Goal: Task Accomplishment & Management: Complete application form

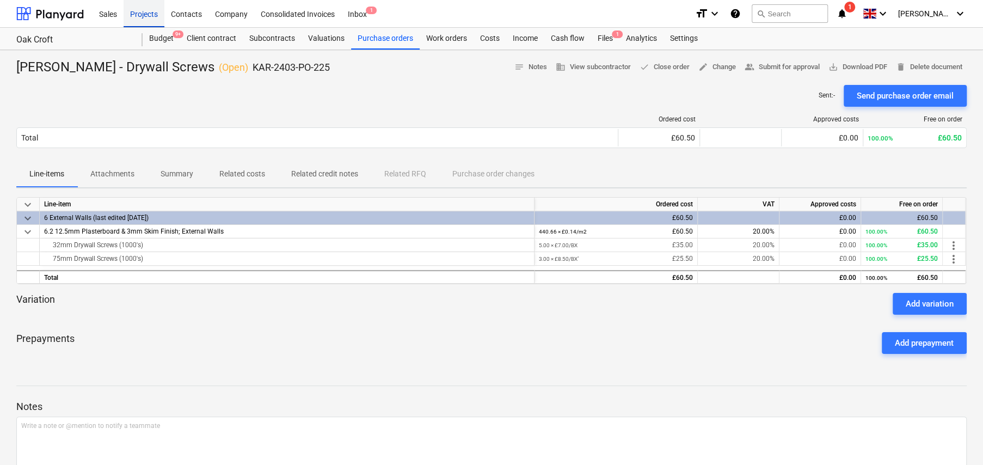
click at [150, 17] on div "Projects" at bounding box center [144, 13] width 41 height 28
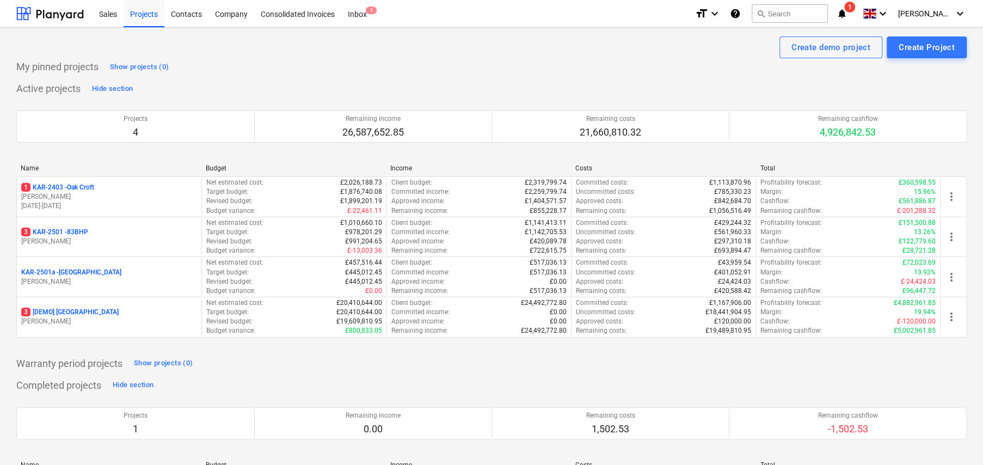
click at [74, 231] on p "3 KAR-2501 - 83BHP" at bounding box center [54, 232] width 67 height 9
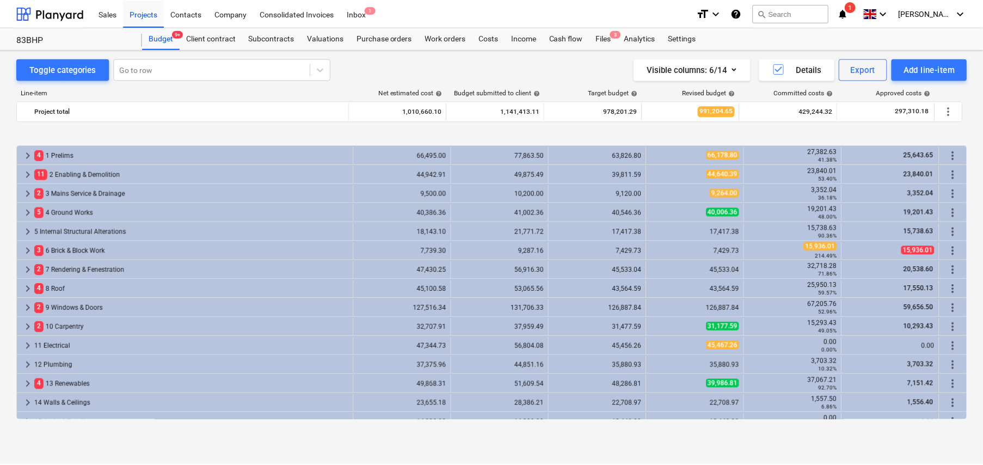
scroll to position [414, 0]
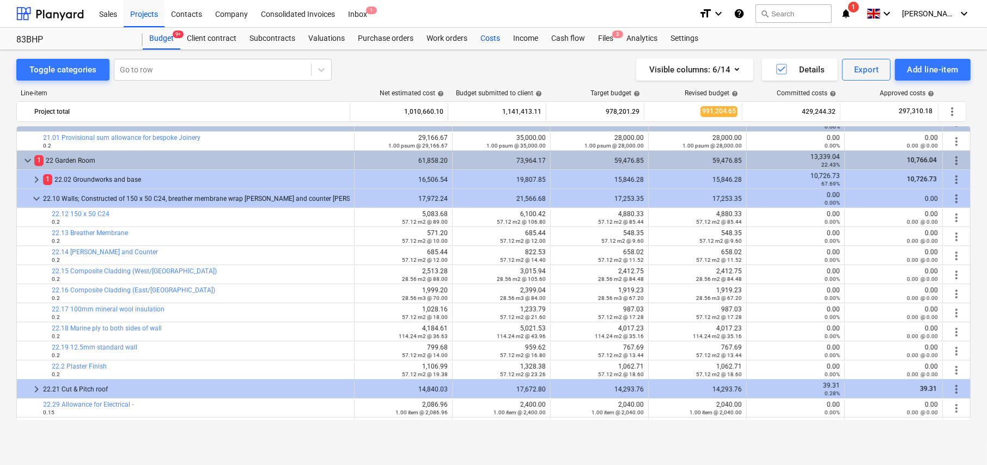
click at [490, 38] on div "Costs" at bounding box center [490, 39] width 33 height 22
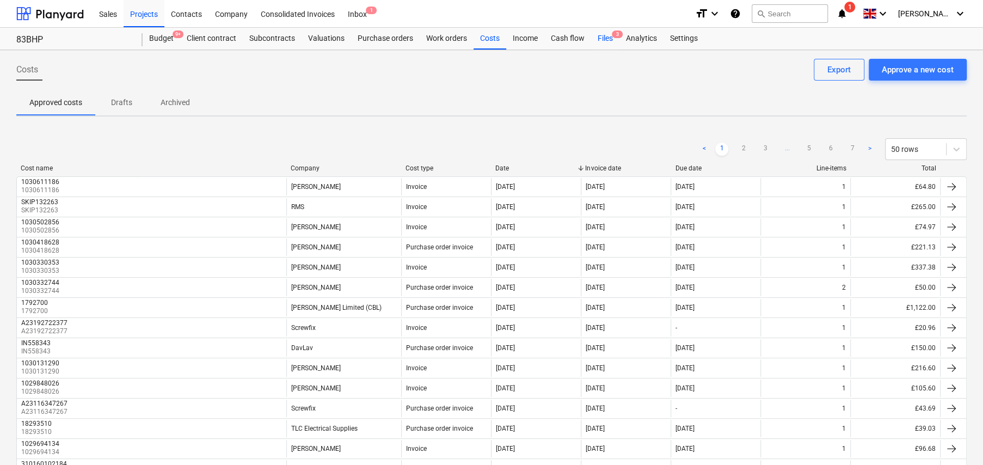
click at [604, 36] on div "Files 3" at bounding box center [605, 39] width 28 height 22
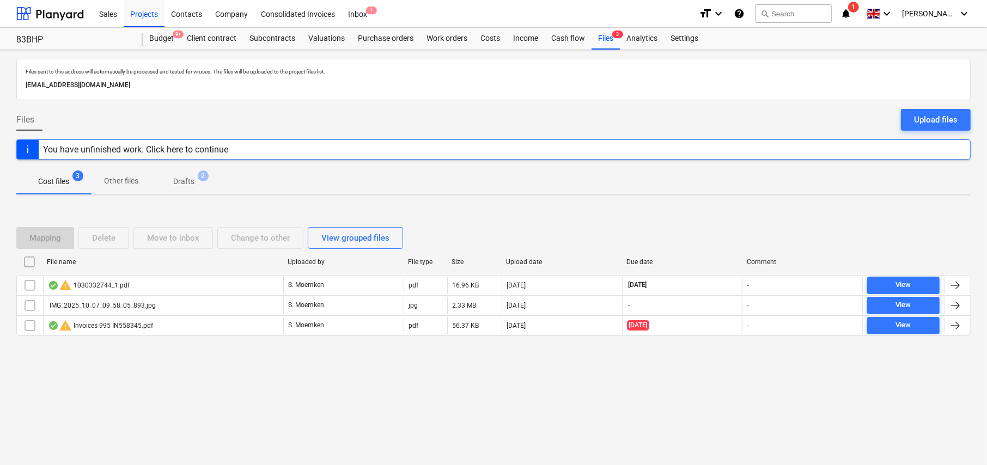
click at [193, 182] on p "Drafts" at bounding box center [183, 181] width 21 height 11
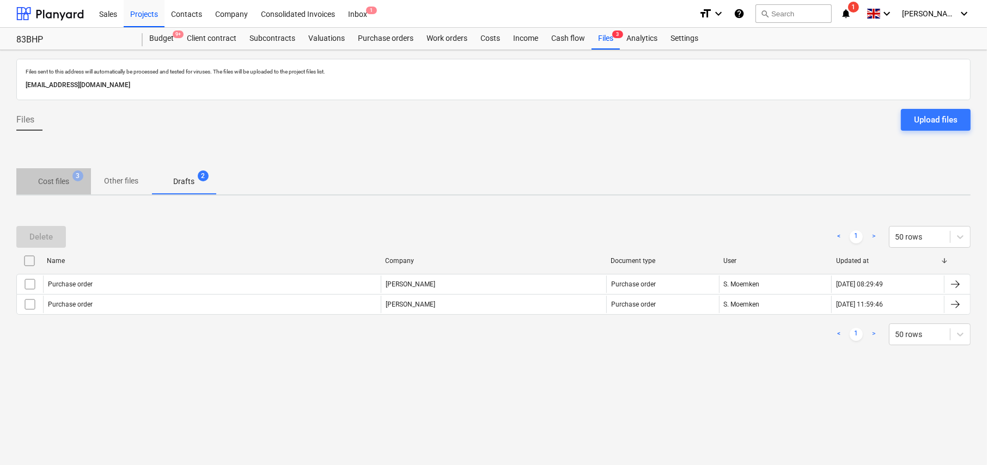
click at [50, 181] on p "Cost files" at bounding box center [53, 181] width 31 height 11
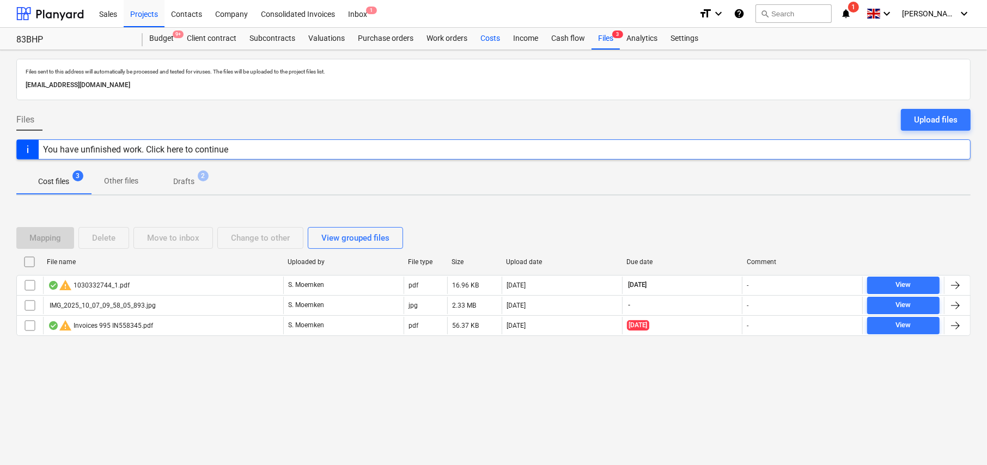
click at [491, 36] on div "Costs" at bounding box center [490, 39] width 33 height 22
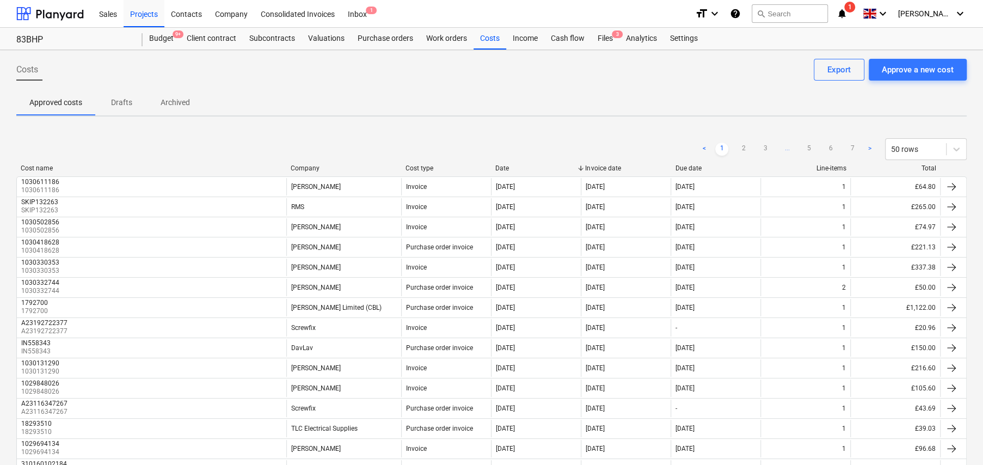
click at [127, 106] on p "Drafts" at bounding box center [121, 102] width 26 height 11
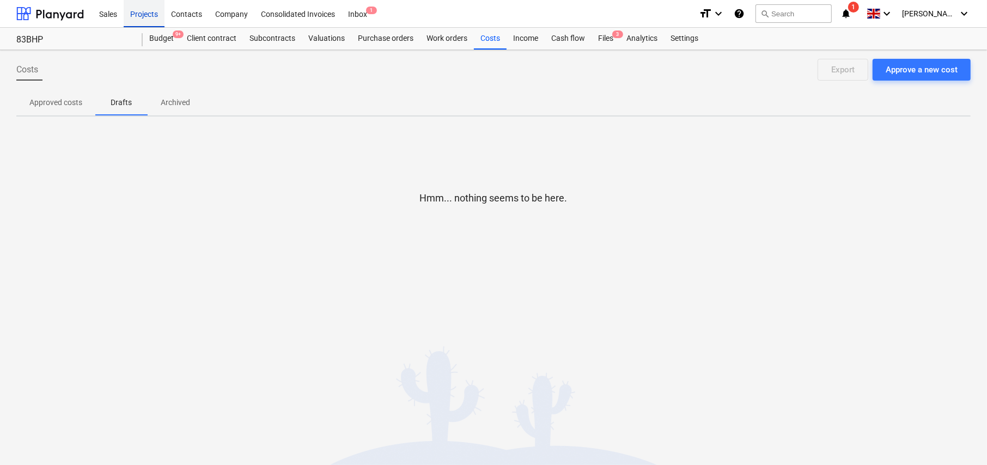
click at [144, 13] on div "Projects" at bounding box center [144, 13] width 41 height 28
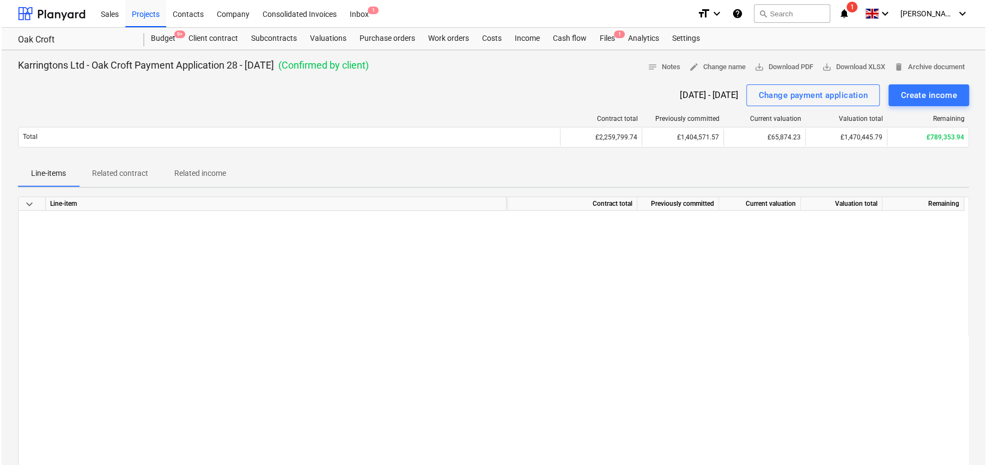
scroll to position [627, 0]
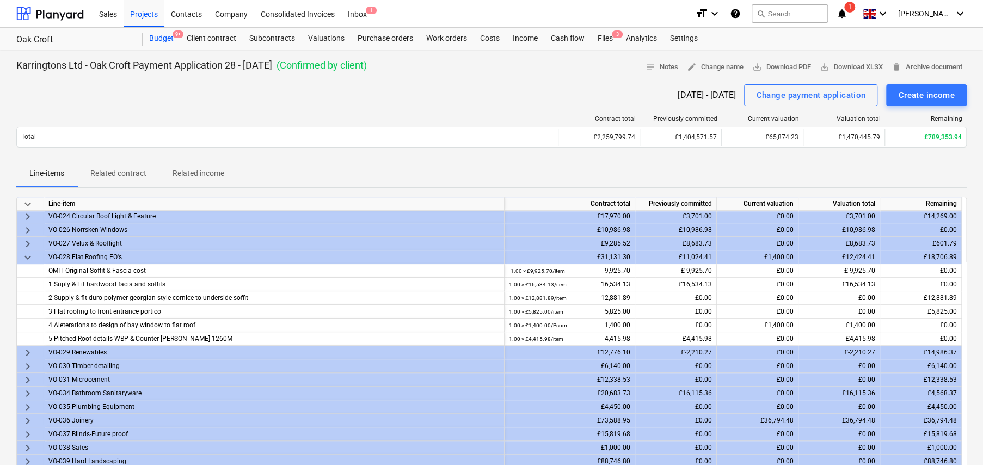
click at [160, 39] on div "Budget 9+" at bounding box center [162, 39] width 38 height 22
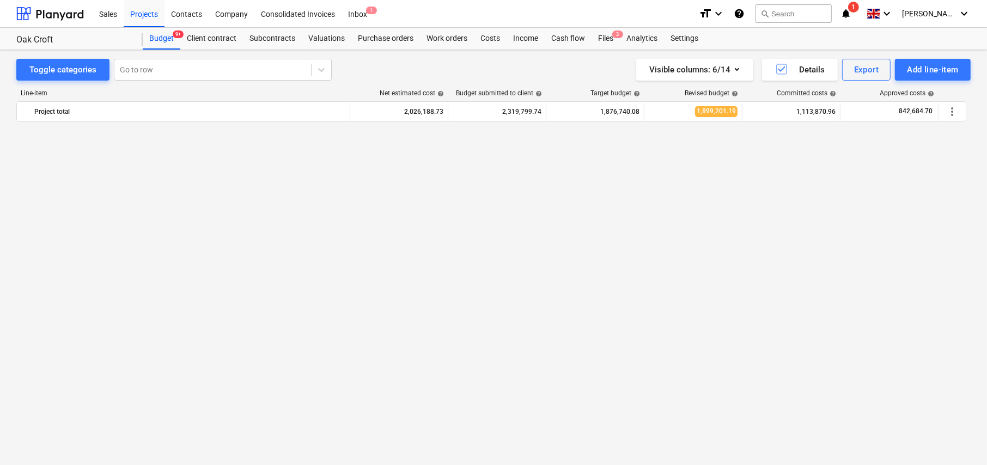
scroll to position [1252, 0]
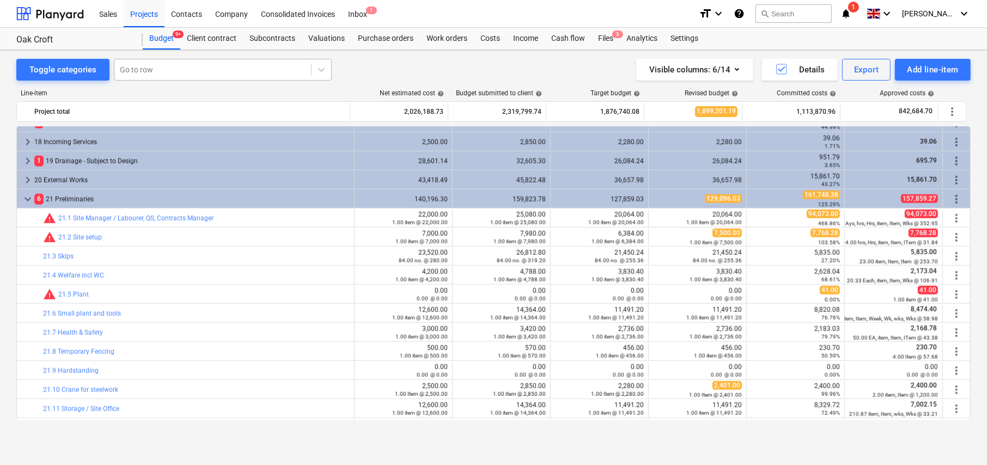
click at [177, 66] on div at bounding box center [213, 69] width 186 height 11
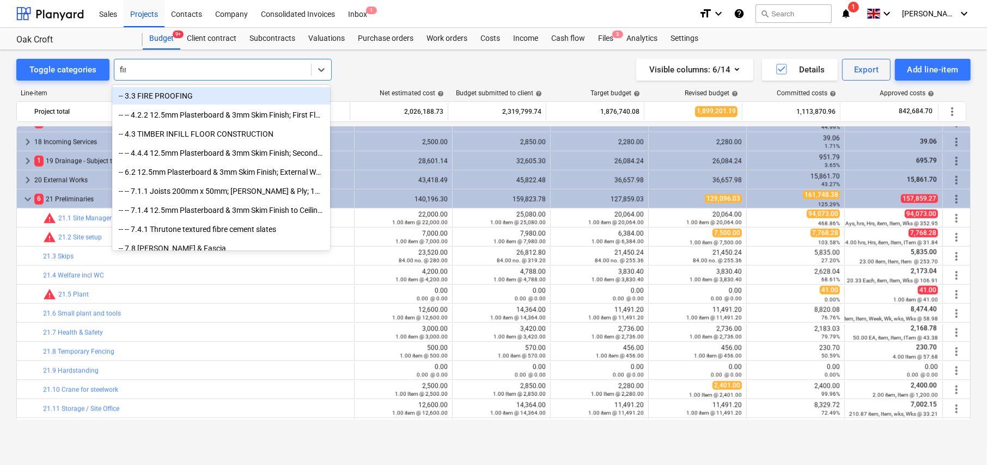
type input "fire"
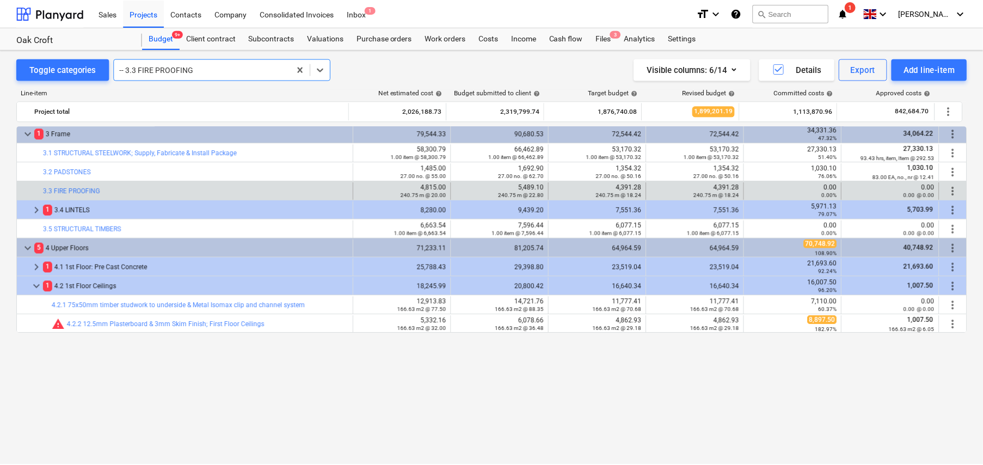
scroll to position [8, 0]
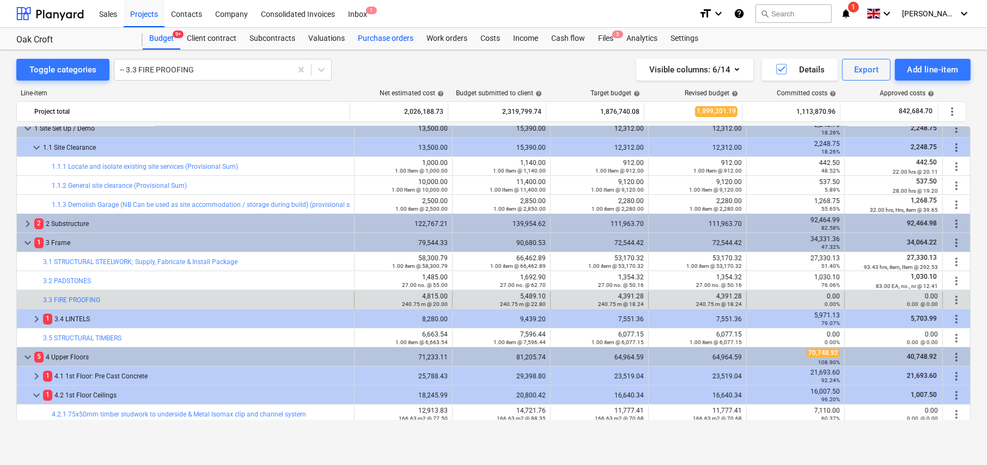
click at [384, 40] on div "Purchase orders" at bounding box center [385, 39] width 69 height 22
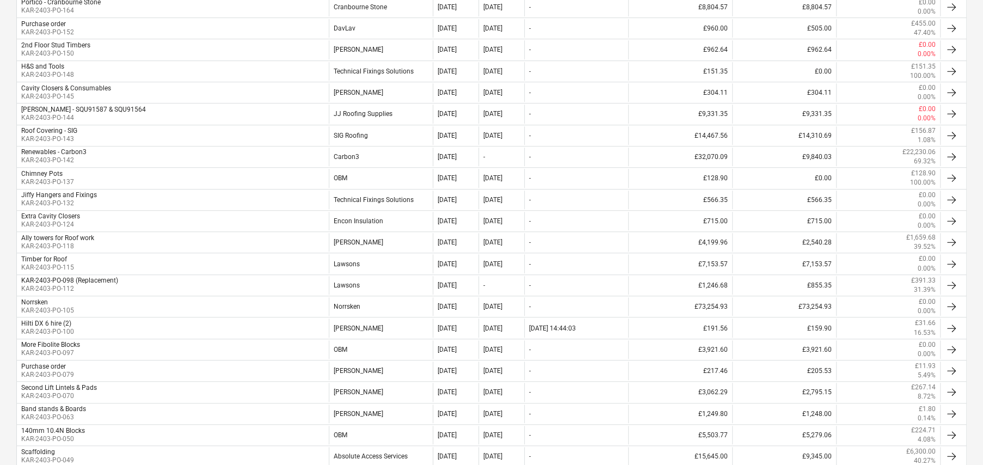
scroll to position [490, 0]
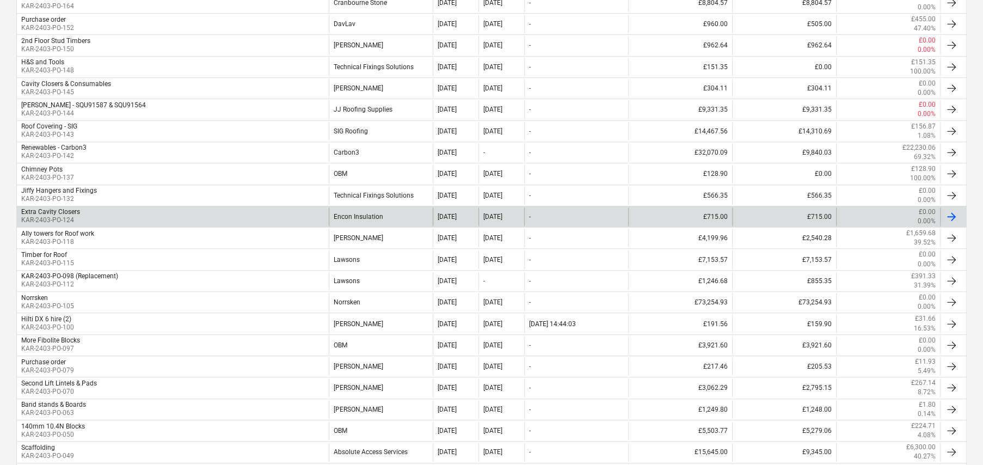
click at [69, 214] on div "Extra Cavity Closers" at bounding box center [50, 212] width 59 height 8
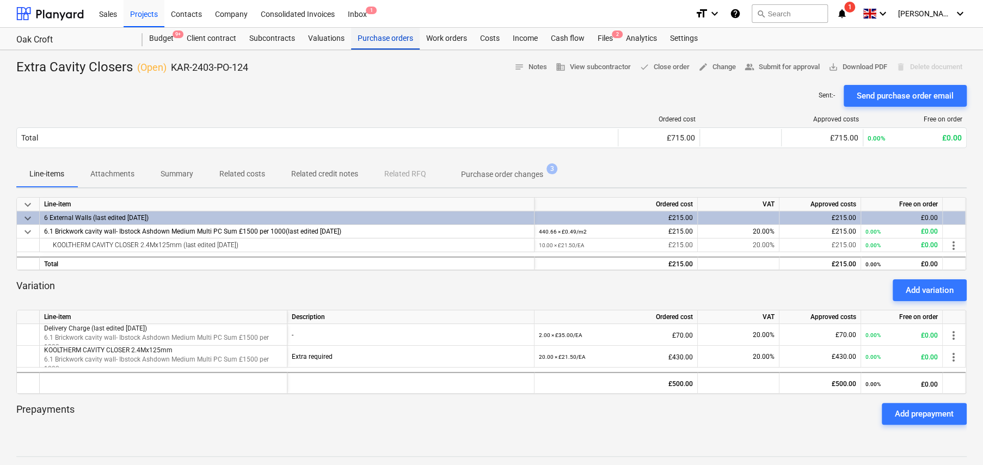
drag, startPoint x: 383, startPoint y: 39, endPoint x: 379, endPoint y: 47, distance: 8.5
click at [383, 39] on div "Purchase orders" at bounding box center [385, 39] width 69 height 22
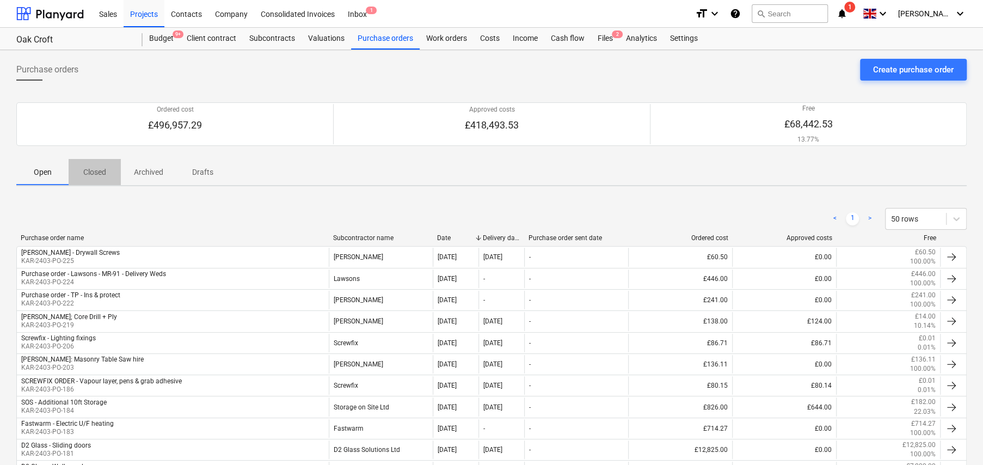
click at [100, 170] on p "Closed" at bounding box center [95, 172] width 26 height 11
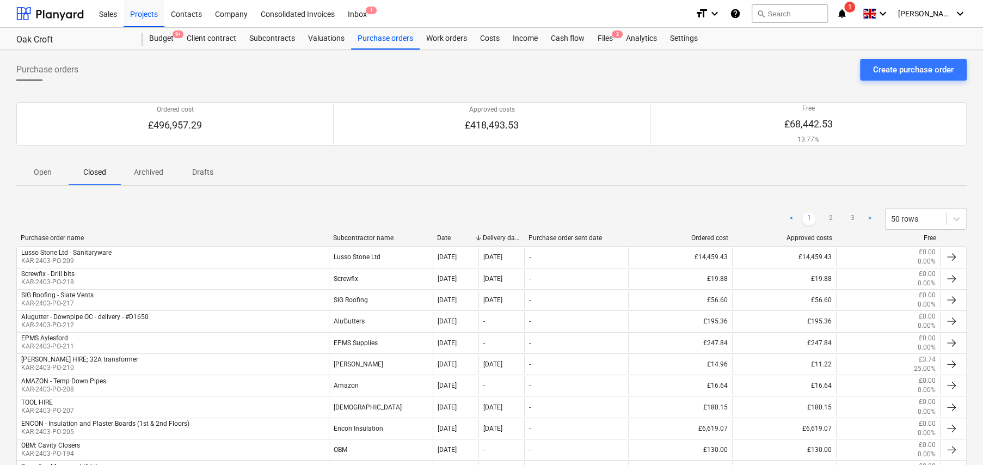
click at [47, 171] on p "Open" at bounding box center [42, 172] width 26 height 11
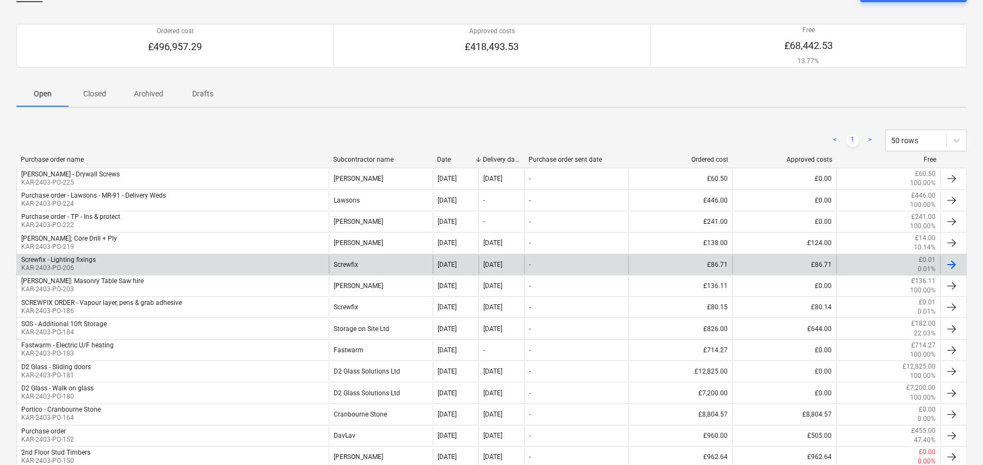
scroll to position [54, 0]
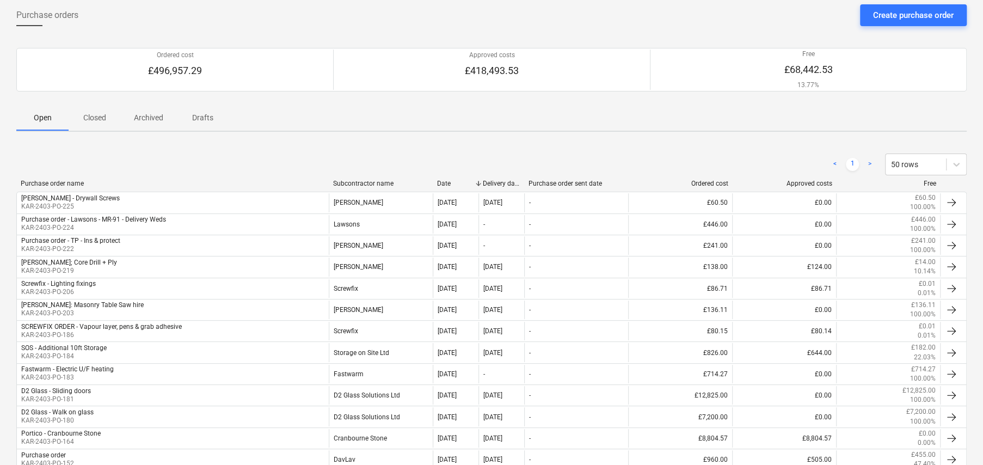
click at [100, 115] on p "Closed" at bounding box center [95, 117] width 26 height 11
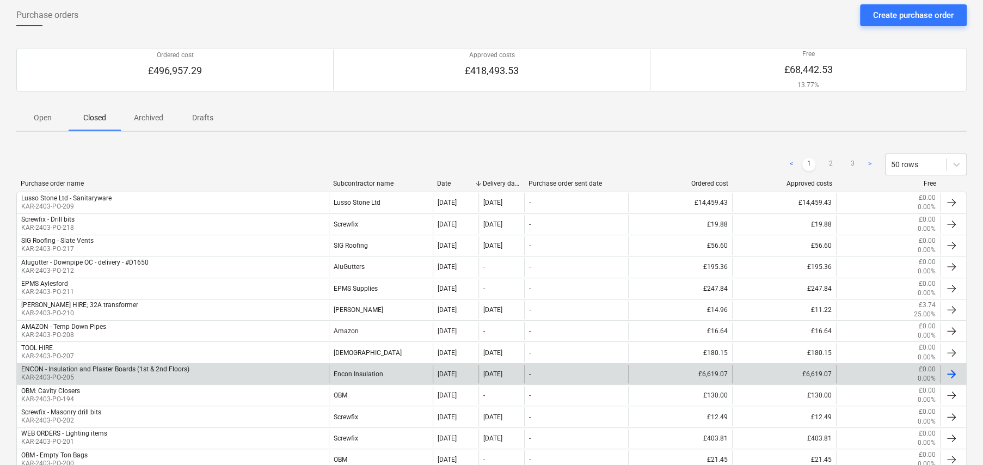
click at [108, 378] on p "KAR-2403-PO-205" at bounding box center [105, 377] width 168 height 9
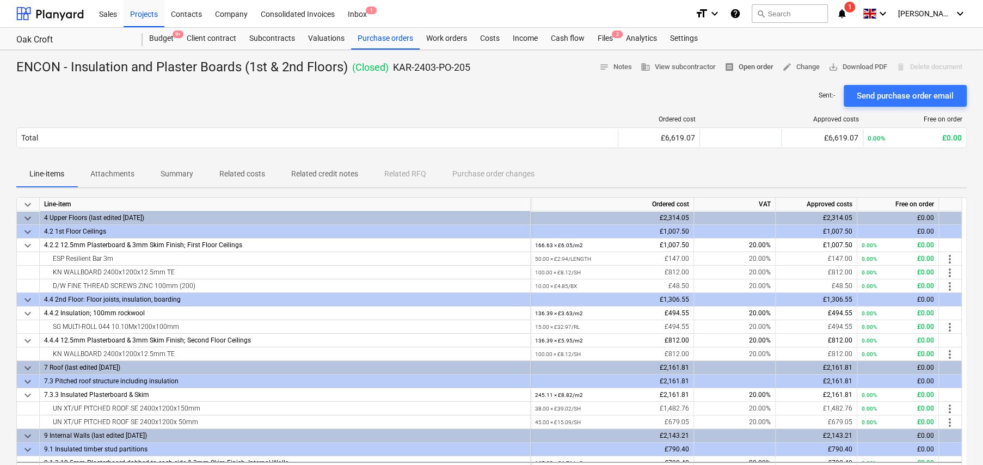
click at [741, 70] on span "receipt Open order" at bounding box center [749, 67] width 49 height 13
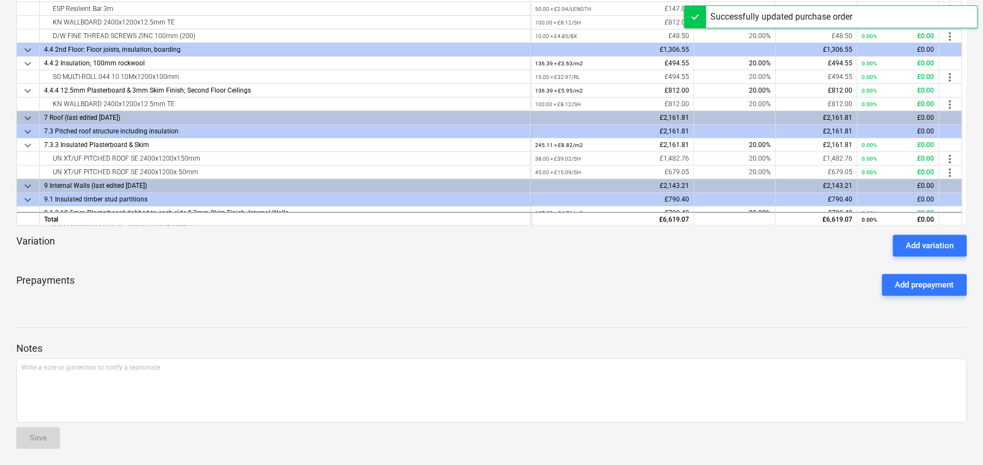
scroll to position [250, 0]
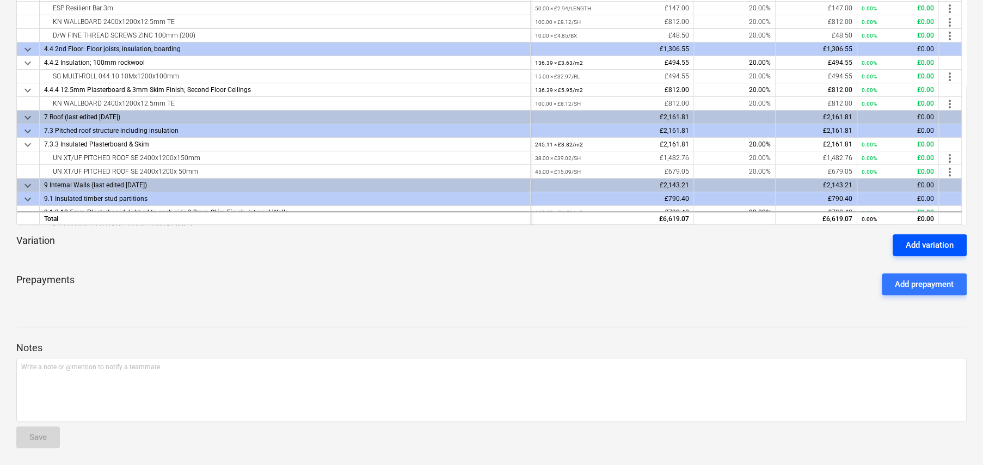
click at [944, 246] on div "Add variation" at bounding box center [930, 245] width 48 height 14
type textarea "x"
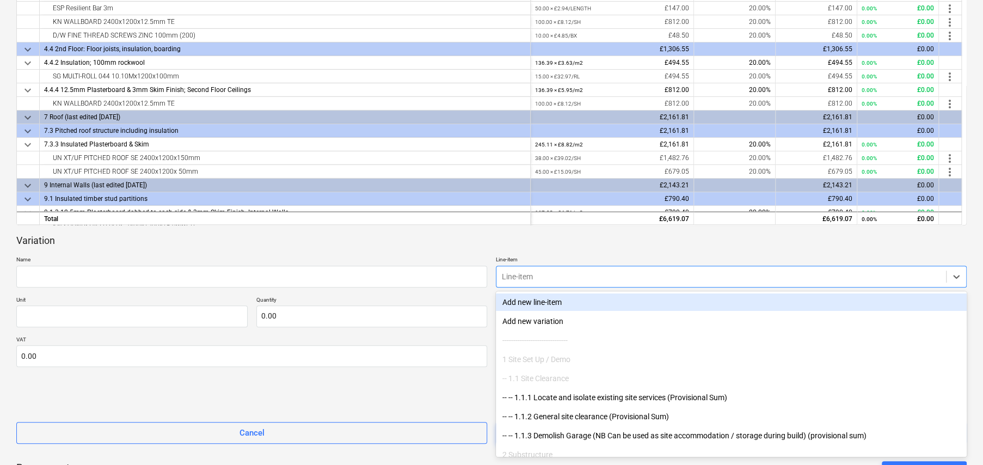
click at [554, 276] on div at bounding box center [721, 276] width 439 height 11
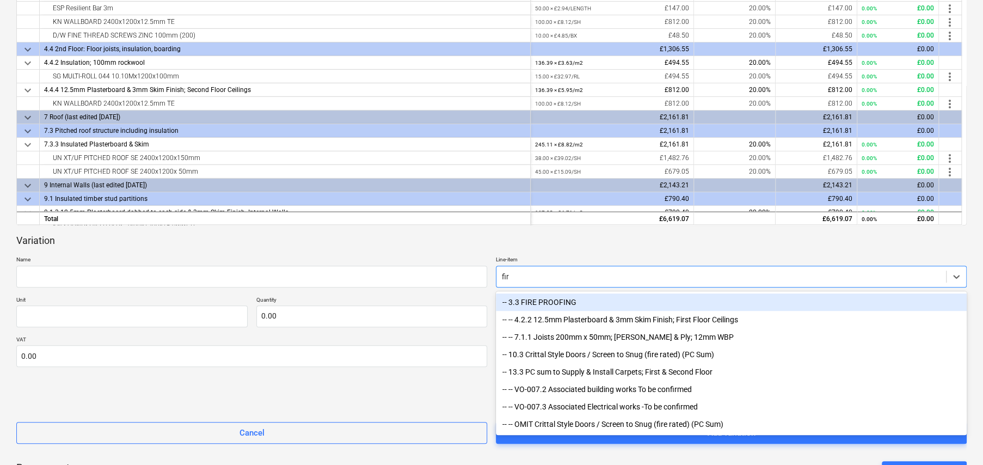
type input "fire"
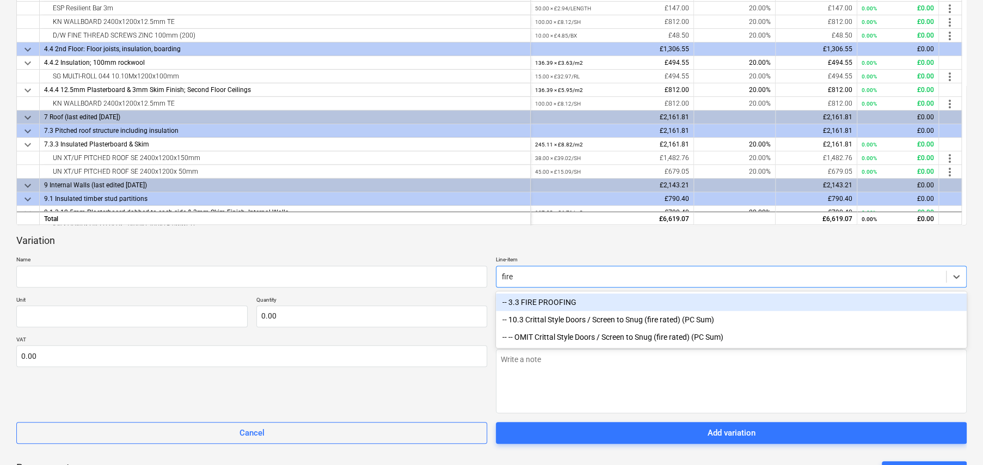
click at [558, 302] on div "-- 3.3 FIRE PROOFING" at bounding box center [731, 301] width 471 height 17
type textarea "x"
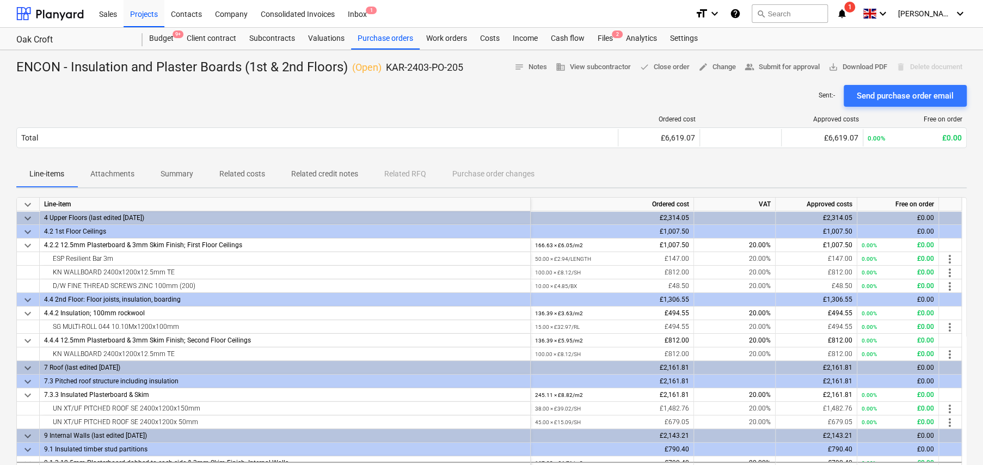
scroll to position [218, 0]
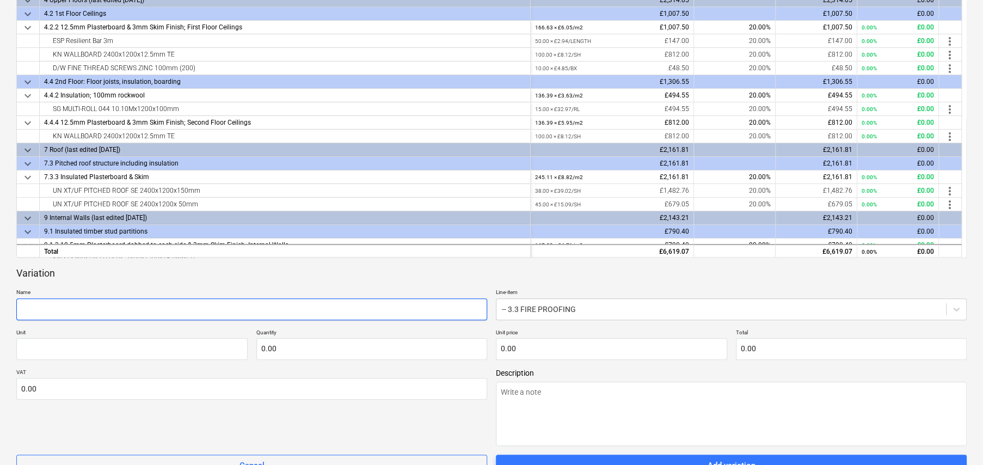
click at [279, 307] on input "text" at bounding box center [251, 309] width 471 height 22
type textarea "x"
type input "F"
type textarea "x"
type input "Fi"
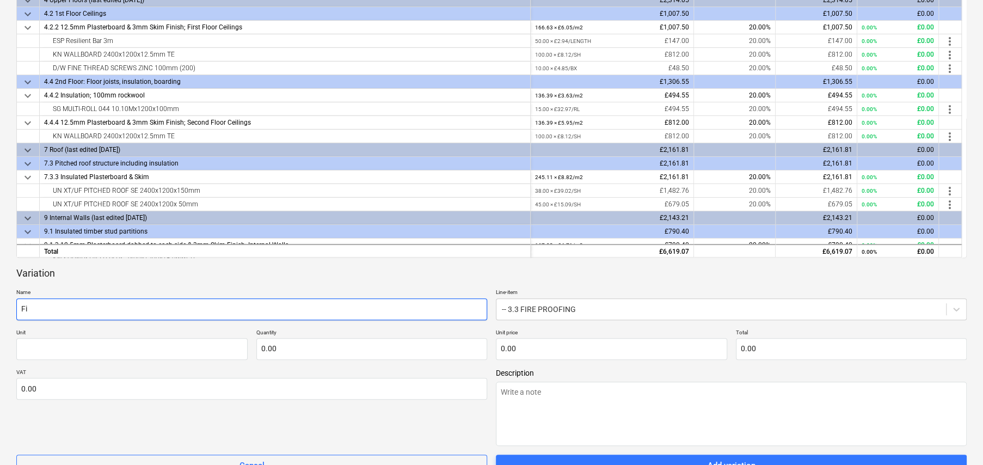
type textarea "x"
type input "Fir"
type textarea "x"
type input "Fire"
type textarea "x"
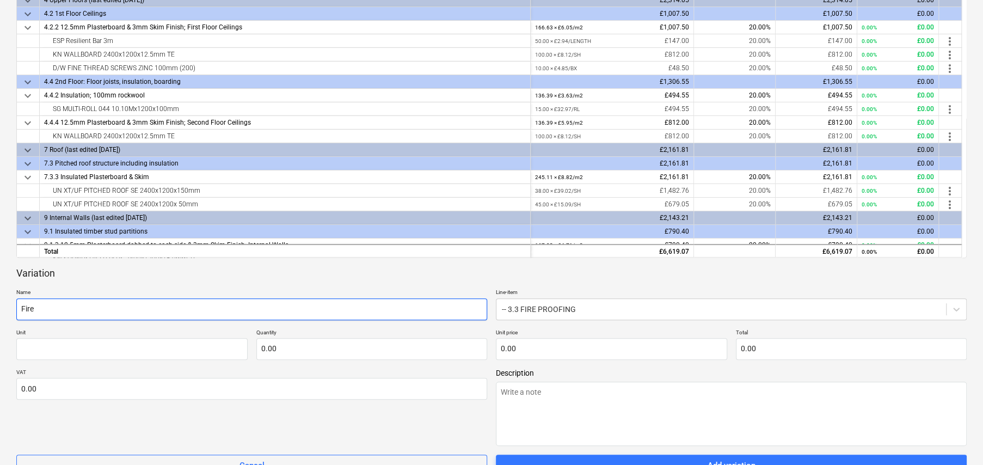
type input "Fire"
type textarea "x"
type input "Fire B"
type textarea "x"
type input "Fire Bo"
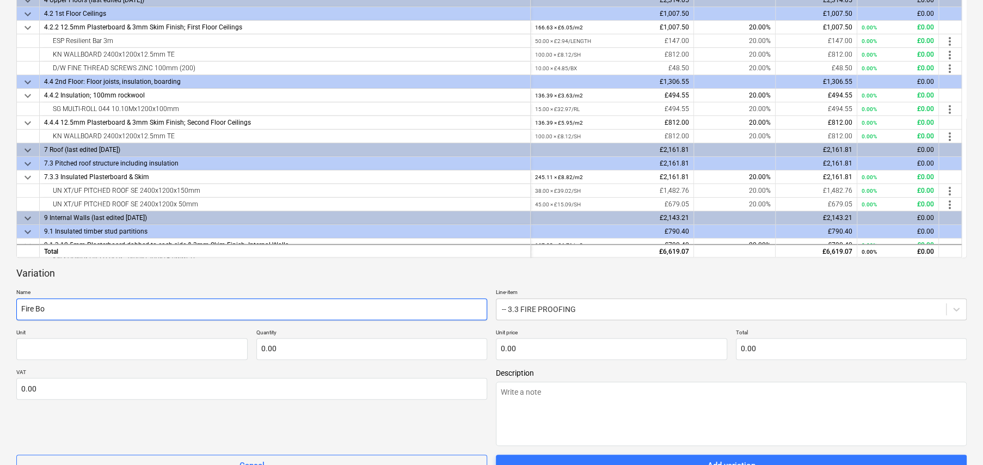
type textarea "x"
type input "Fire Boa"
type textarea "x"
type input "Fire Boar"
type textarea "x"
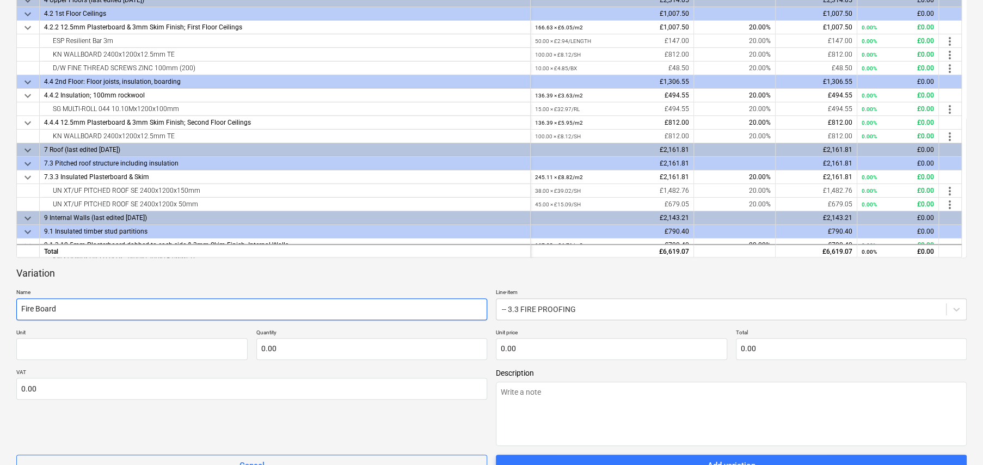
type input "Fire Board"
type textarea "x"
type input "S"
type textarea "x"
type input "SH"
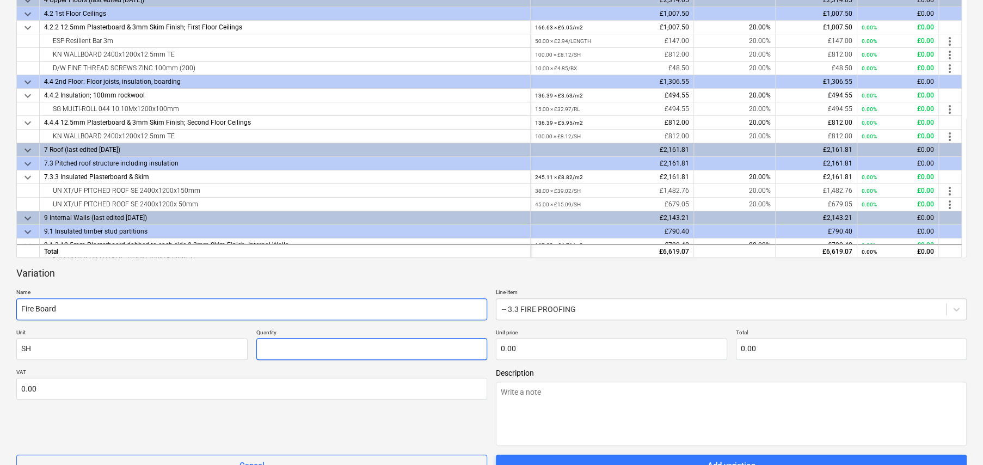
type textarea "x"
type input "2"
type textarea "x"
type input "20.00"
type textarea "x"
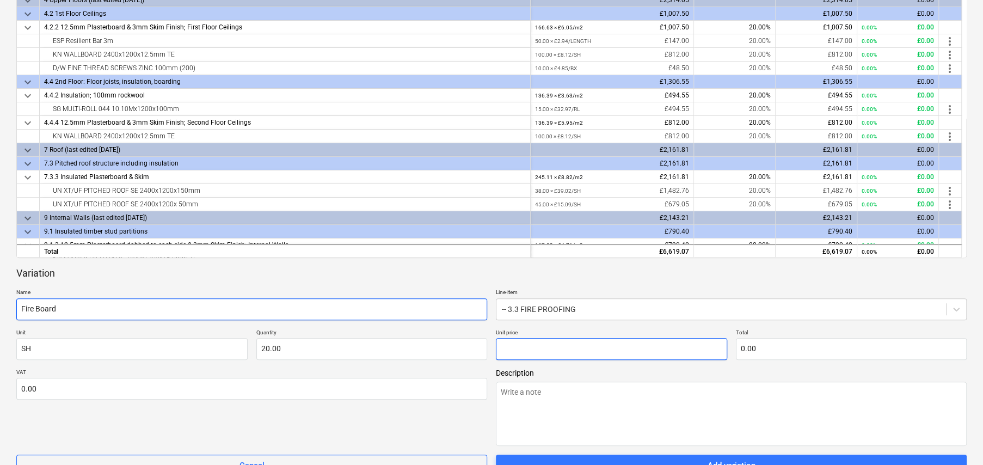
type input "1"
type input "20.00"
type textarea "x"
type input "11"
type input "220.00"
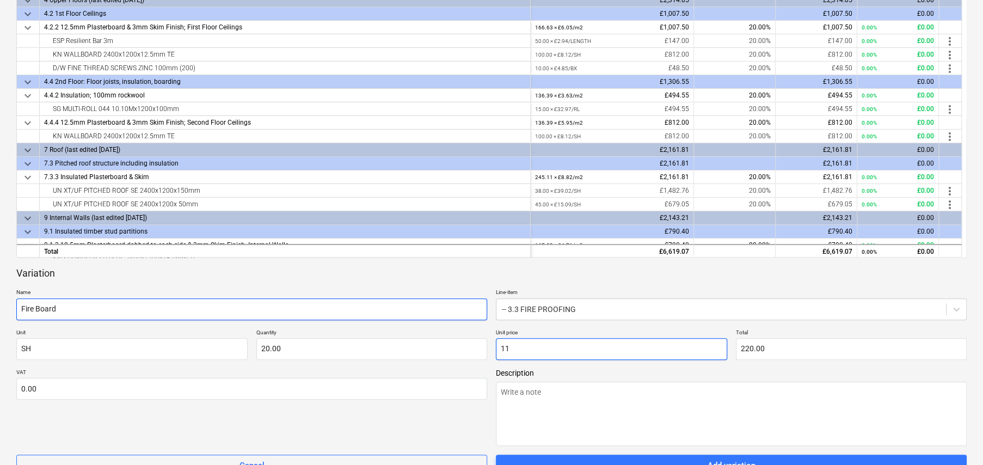
type textarea "x"
type input "11."
type textarea "x"
type input "11.8"
type input "236.00"
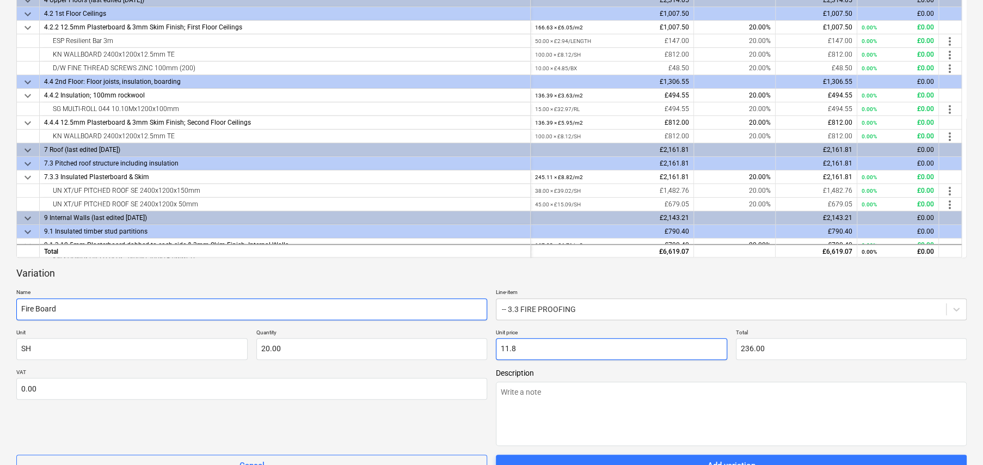
type textarea "x"
type input "11.83"
type input "236.60"
type input "11.83"
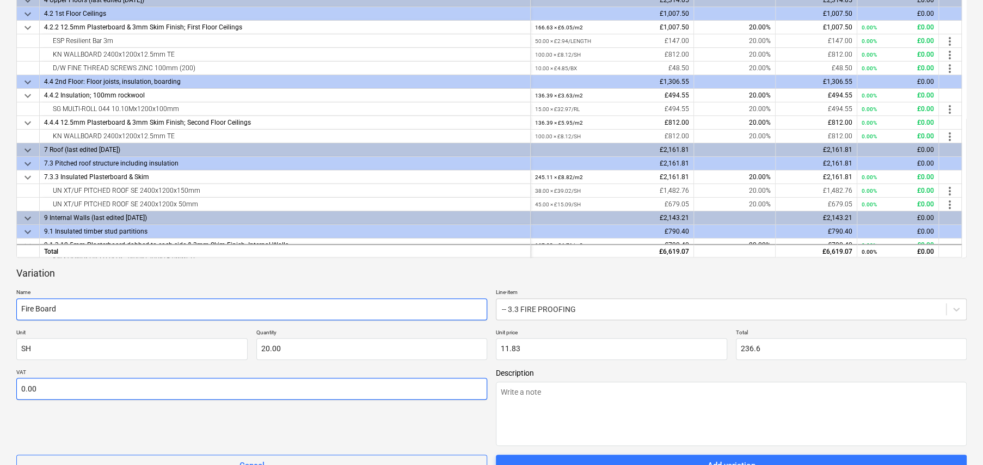
type input "236.60"
type textarea "x"
type input "2"
type textarea "x"
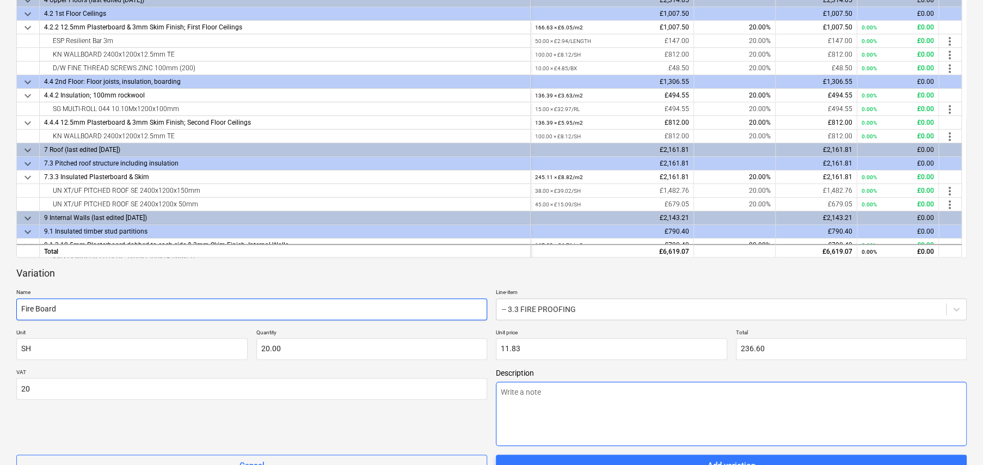
type input "20.00"
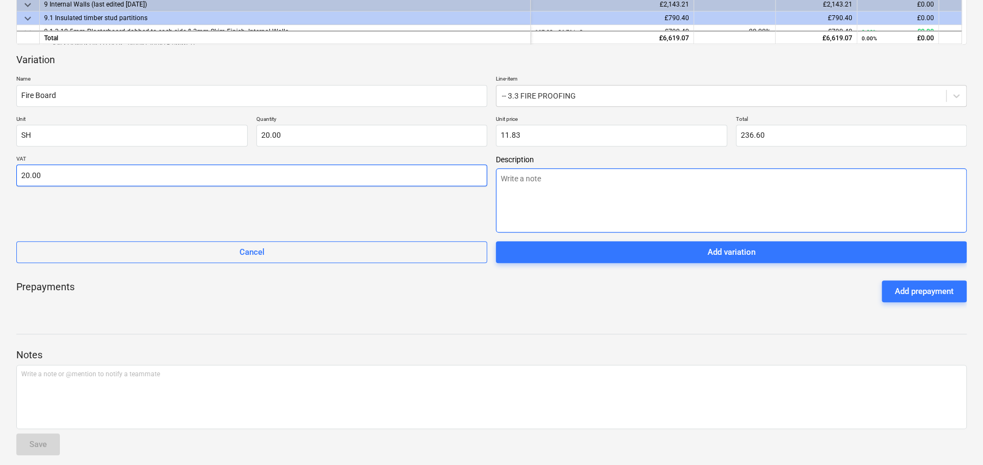
scroll to position [436, 0]
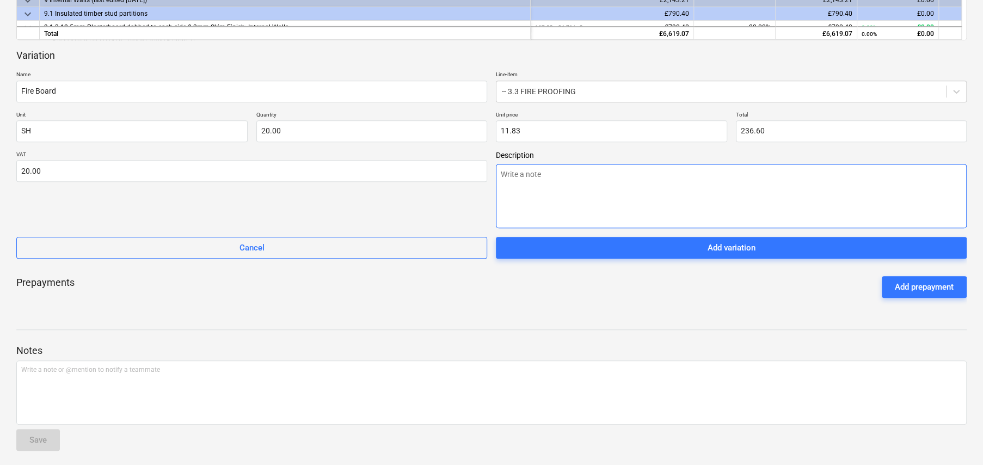
type textarea "x"
type textarea "M"
type textarea "x"
type textarea "Mi"
type textarea "x"
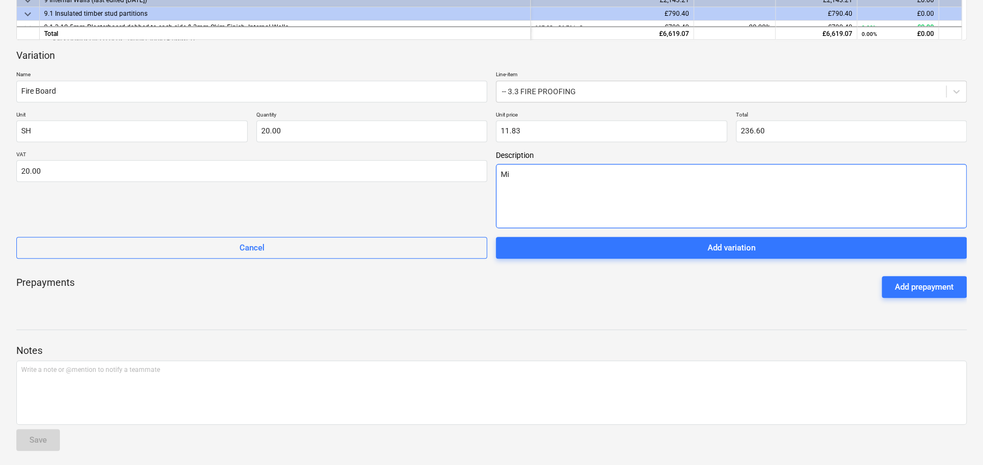
type textarea "Mis"
type textarea "x"
type textarea "Miss"
type textarea "x"
type textarea "Missd"
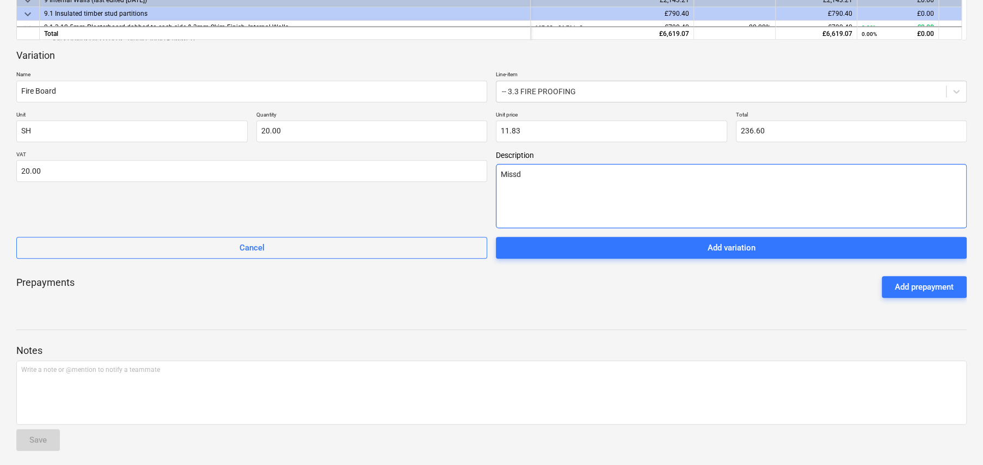
type textarea "x"
type textarea "Miss"
type textarea "x"
type textarea "Misse"
type textarea "x"
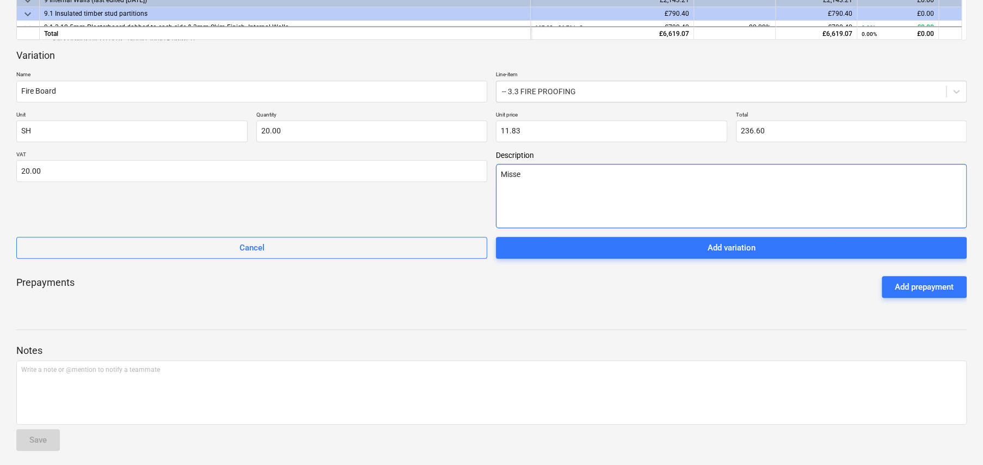
type textarea "Missed"
type textarea "x"
type textarea "Missed"
type textarea "x"
type textarea "Missed o"
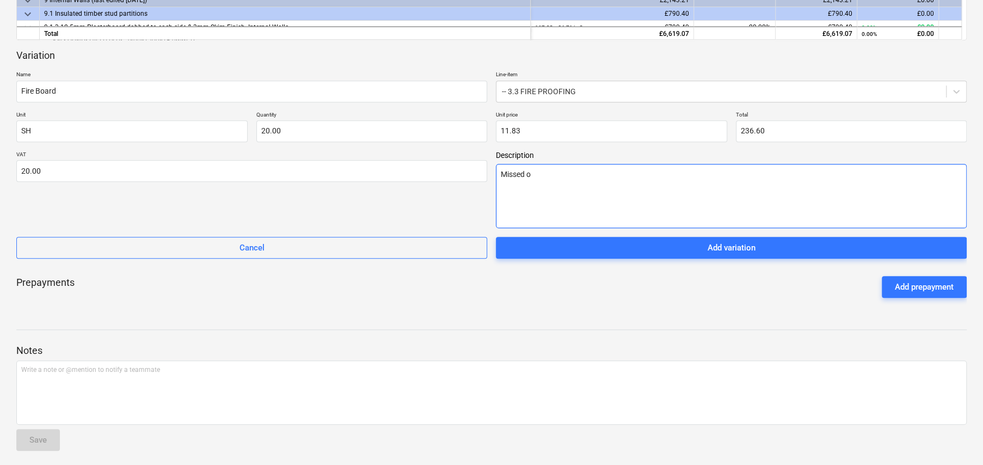
type textarea "x"
type textarea "Missed of"
type textarea "x"
type textarea "Missed off"
type textarea "x"
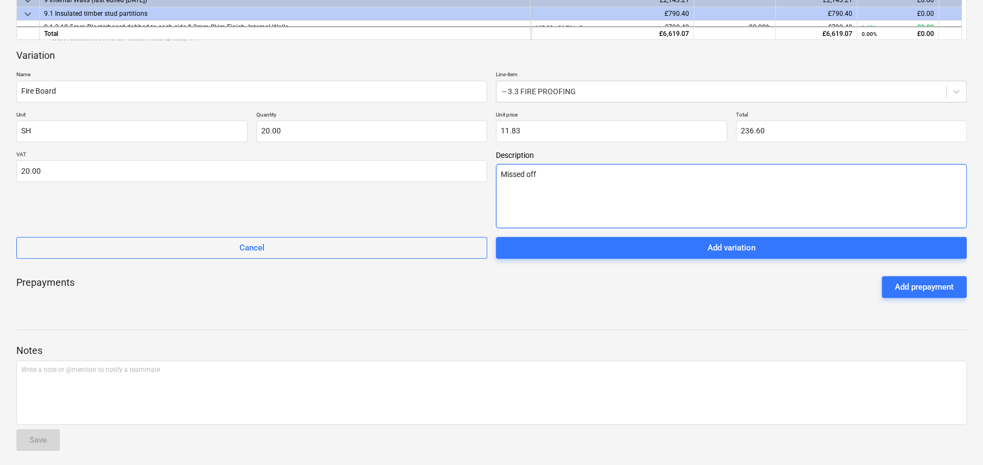
type textarea "Missed off"
type textarea "x"
type textarea "Missed off o"
type textarea "x"
type textarea "Missed off or"
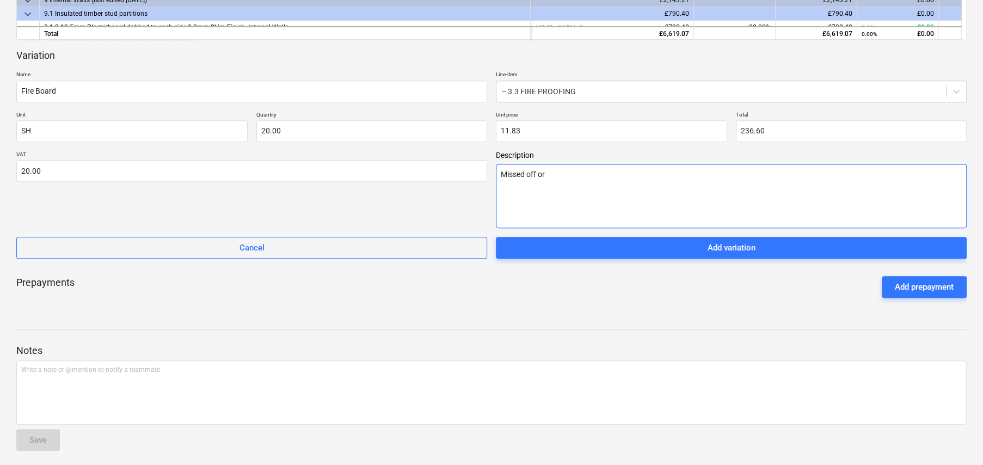
type textarea "x"
type textarea "Missed off ori"
type textarea "x"
type textarea "Missed off orig"
type textarea "x"
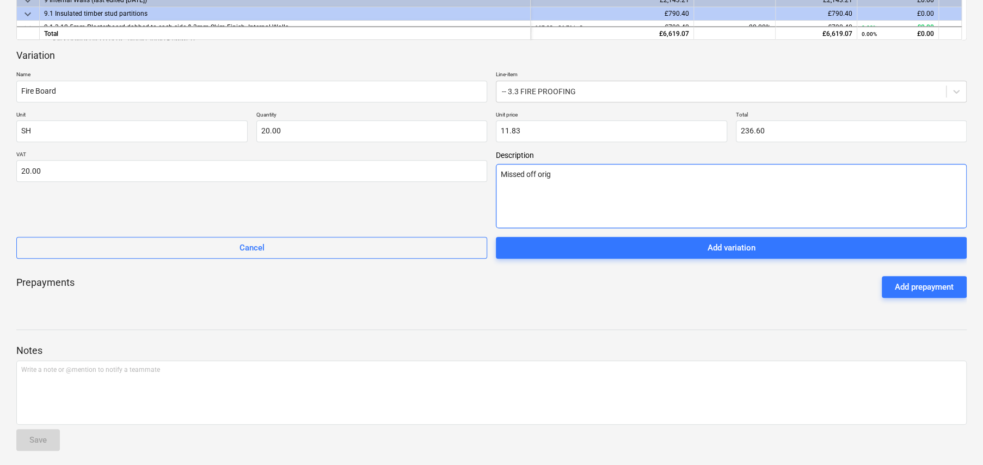
type textarea "Missed off origi"
type textarea "x"
type textarea "Missed off origin"
type textarea "x"
type textarea "Missed off origina"
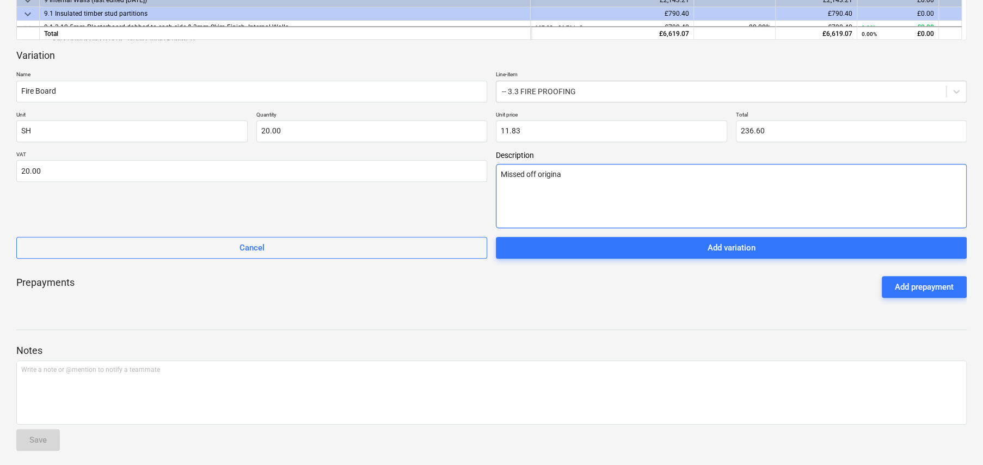
type textarea "x"
type textarea "Missed off original"
type textarea "x"
type textarea "Missed off original"
type textarea "x"
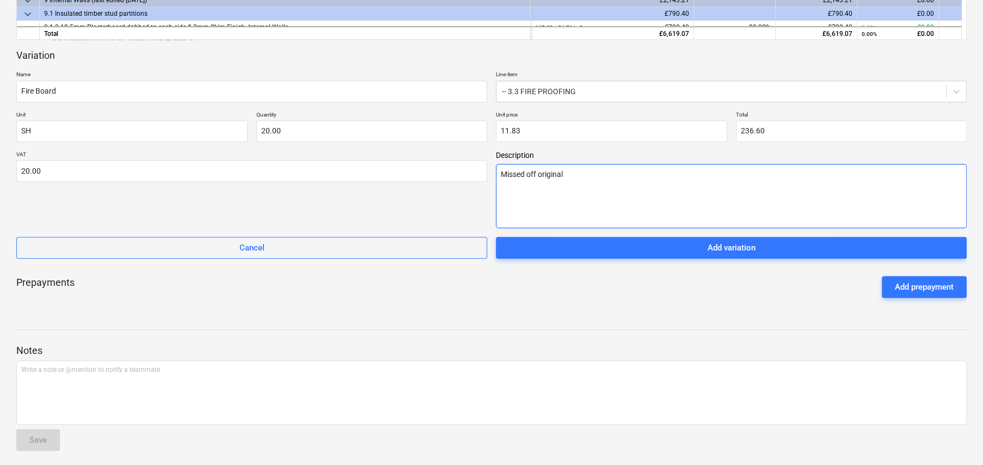
type textarea "Missed off original o"
type textarea "x"
type textarea "Missed off original or"
type textarea "x"
type textarea "Missed off original ord"
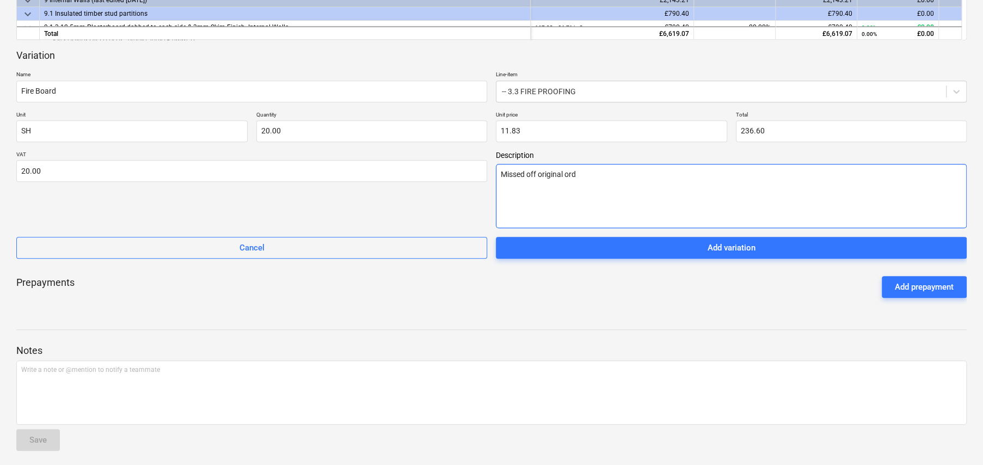
type textarea "x"
type textarea "Missed off original orde"
type textarea "x"
type textarea "Missed off original order"
type textarea "x"
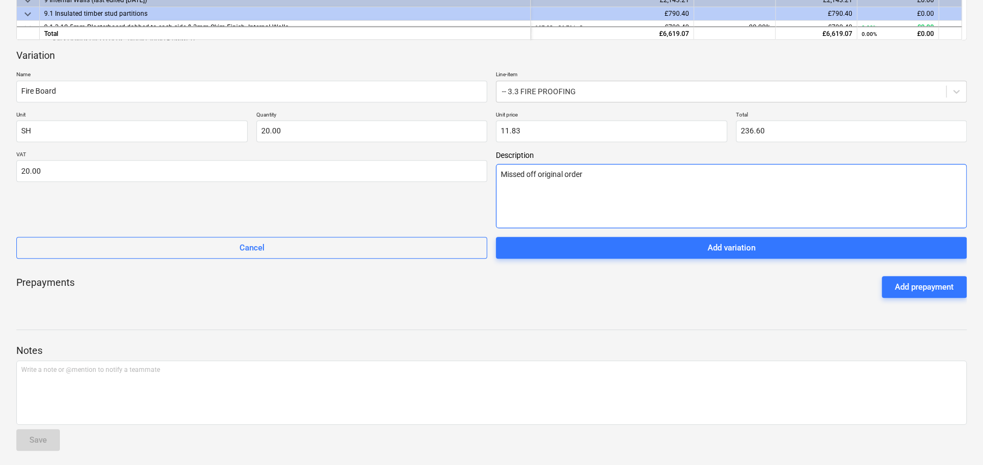
type textarea "Missed off original order."
type textarea "x"
type textarea "Missed off original order."
type textarea "x"
type textarea "Missed off original order. R"
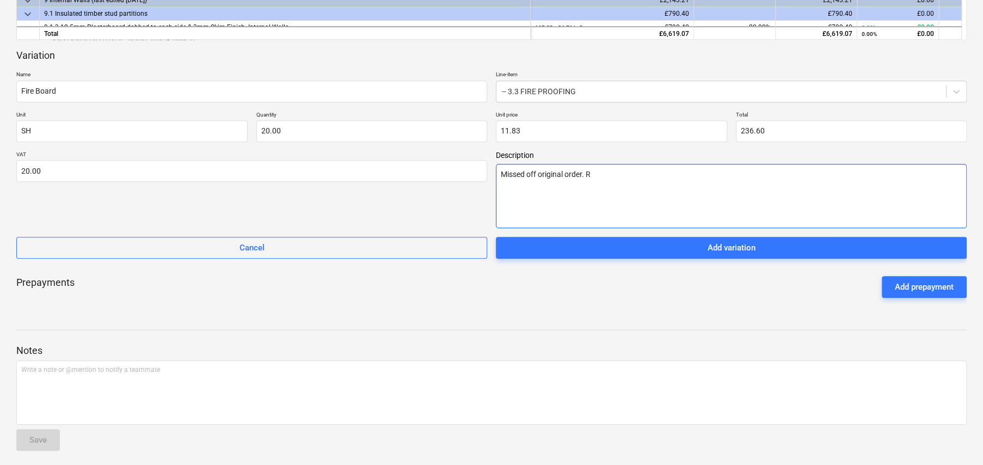
type textarea "x"
type textarea "Missed off original order. Re"
type textarea "x"
type textarea "Missed off original order. R"
type textarea "x"
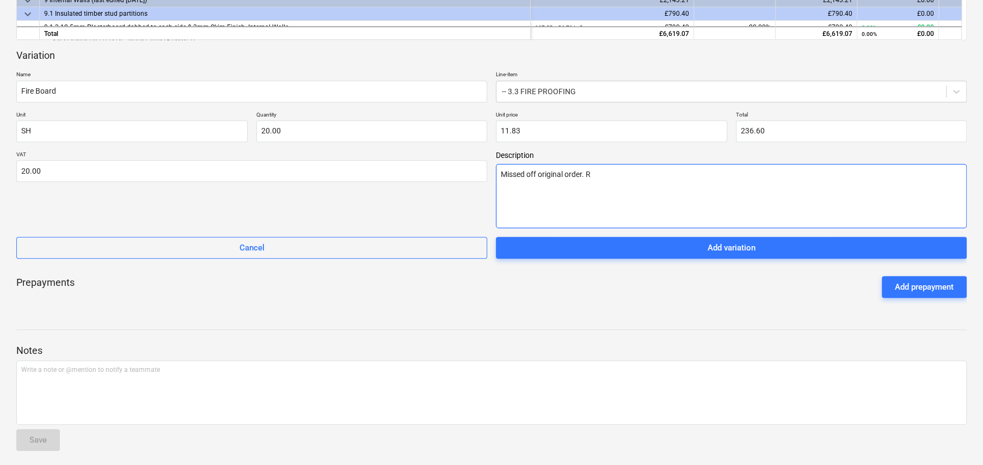
type textarea "Missed off original order."
type textarea "x"
type textarea "Missed off original order. F"
type textarea "x"
type textarea "Missed off original order. Fo"
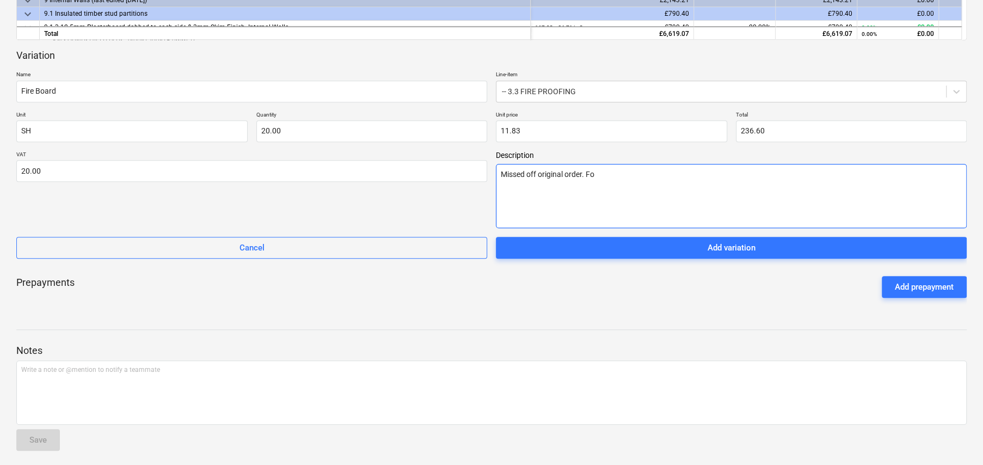
type textarea "x"
type textarea "Missed off original order. For"
type textarea "x"
type textarea "Missed off original order. For"
type textarea "x"
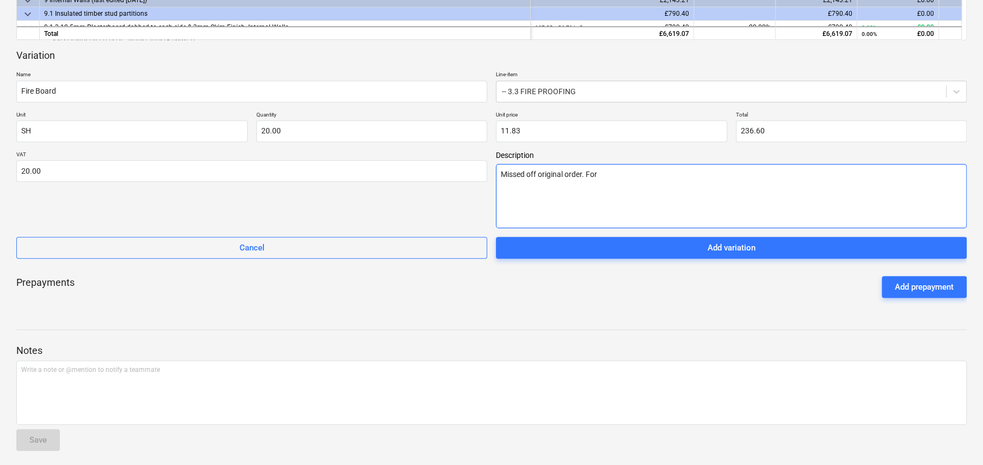
type textarea "Missed off original order. For f"
type textarea "x"
type textarea "Missed off original order. For fi"
type textarea "x"
type textarea "Missed off original order. For fir"
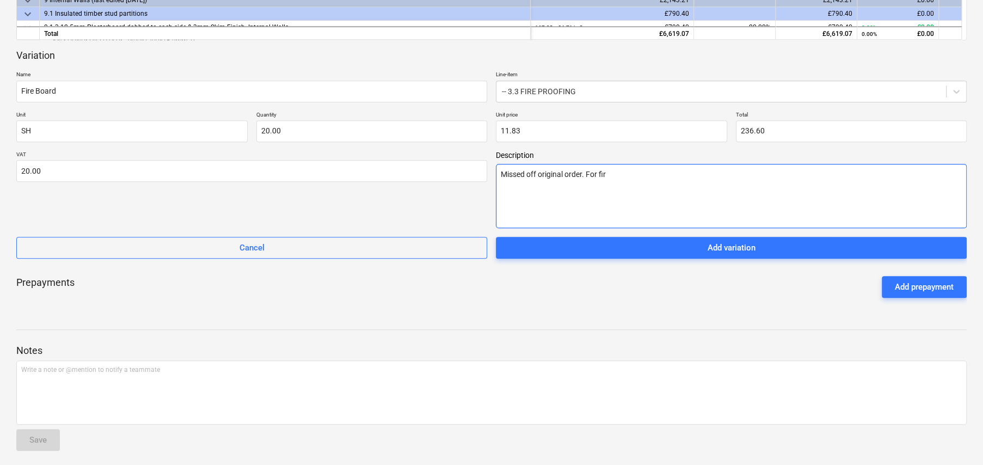
type textarea "x"
type textarea "Missed off original order. For fire"
type textarea "x"
type textarea "Missed off original order. For fire"
type textarea "x"
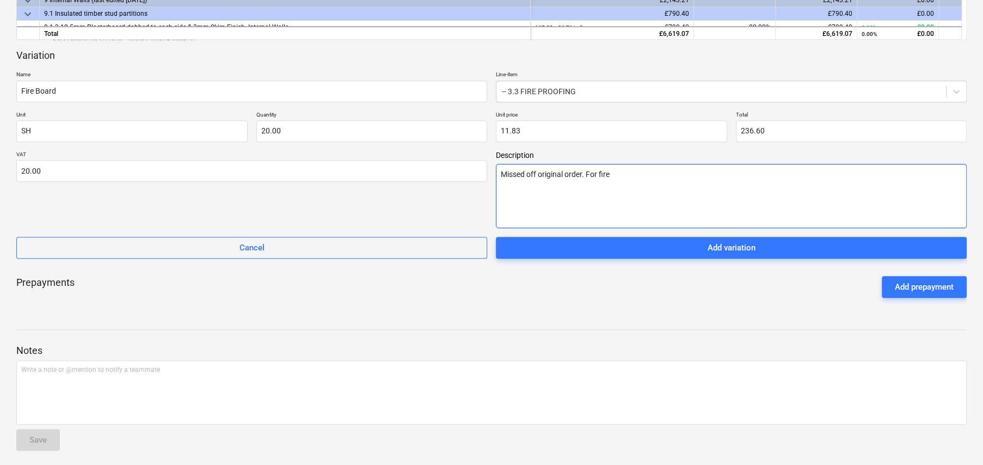
type textarea "Missed off original order. For fire p"
type textarea "x"
type textarea "Missed off original order. For fire pr"
type textarea "x"
type textarea "Missed off original order. For fire pro"
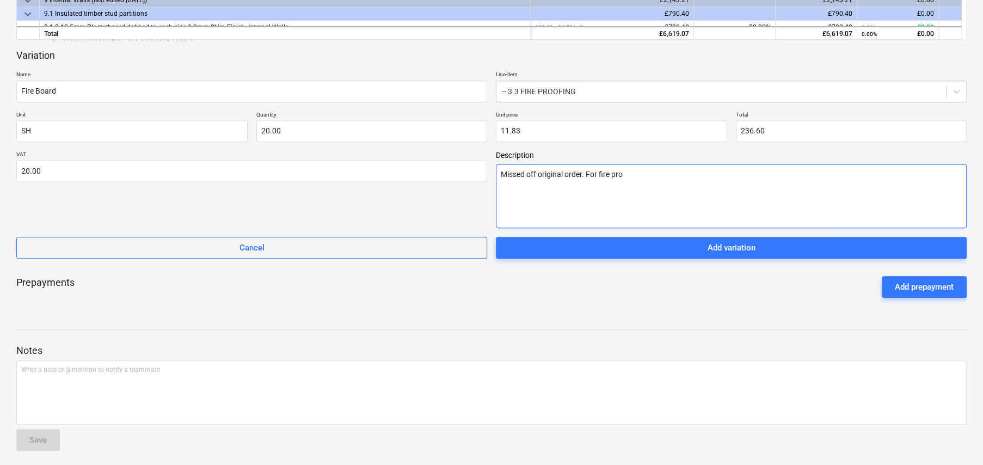
type textarea "x"
type textarea "Missed off original order. For fire proo"
type textarea "x"
type textarea "Missed off original order. For fire proof"
type textarea "x"
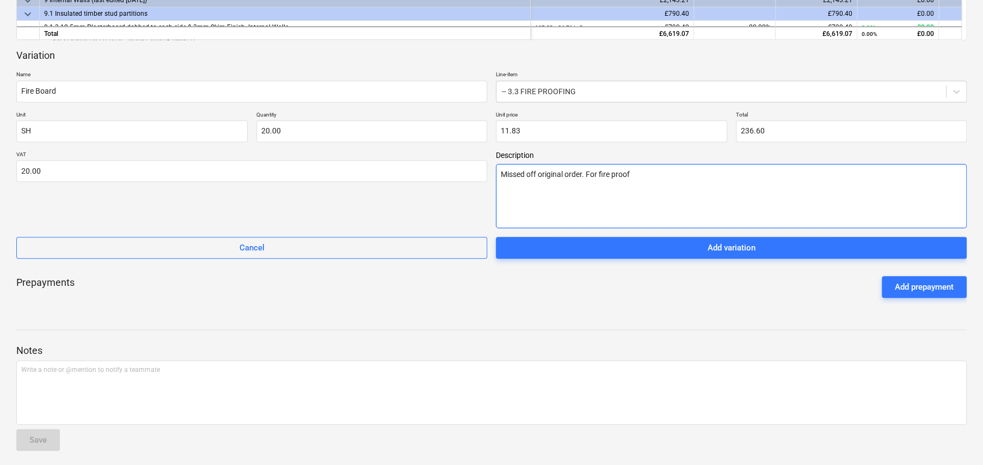
type textarea "Missed off original order. For fire proofi"
type textarea "x"
type textarea "Missed off original order. For fire proofin"
type textarea "x"
type textarea "Missed off original order. For fire proofing"
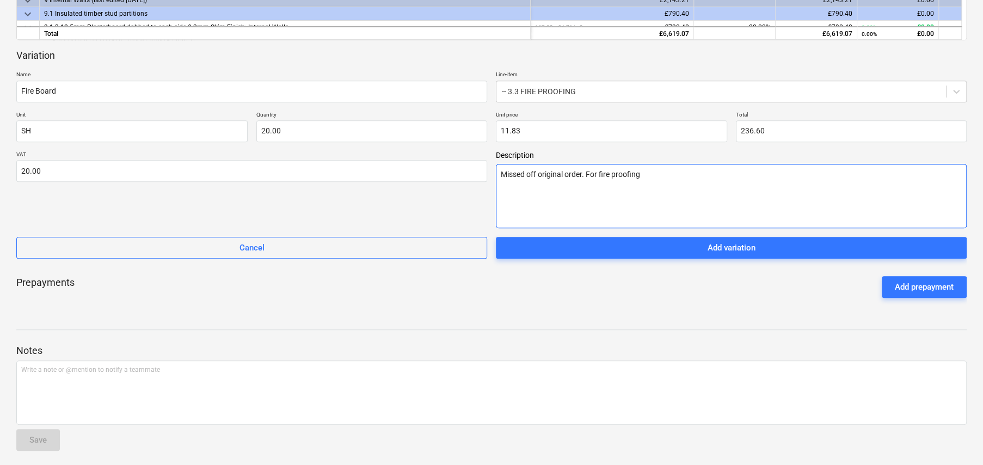
type textarea "x"
type textarea "Missed off original order. For fire proofing"
type textarea "x"
type textarea "Missed off original order. For fire proofing s"
type textarea "x"
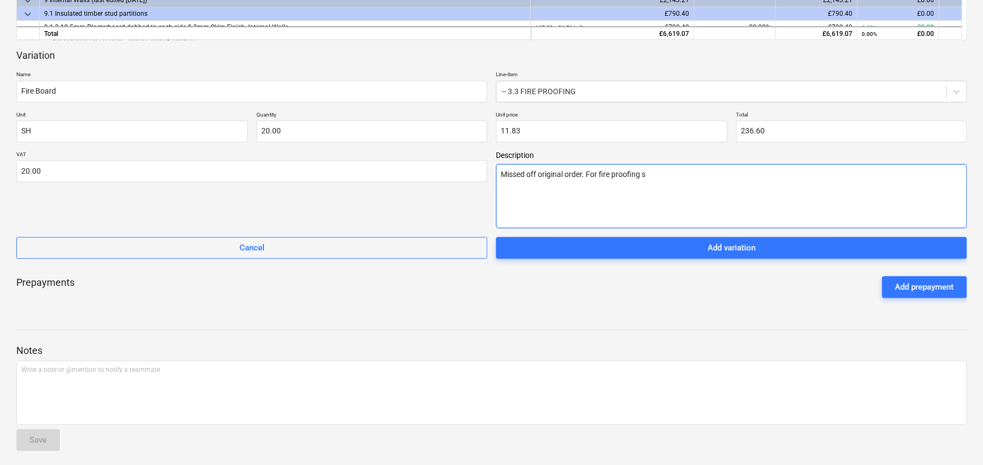
type textarea "Missed off original order. For fire proofing st"
type textarea "x"
type textarea "Missed off original order. For fire proofing ste"
type textarea "x"
type textarea "Missed off original order. For fire proofing stee"
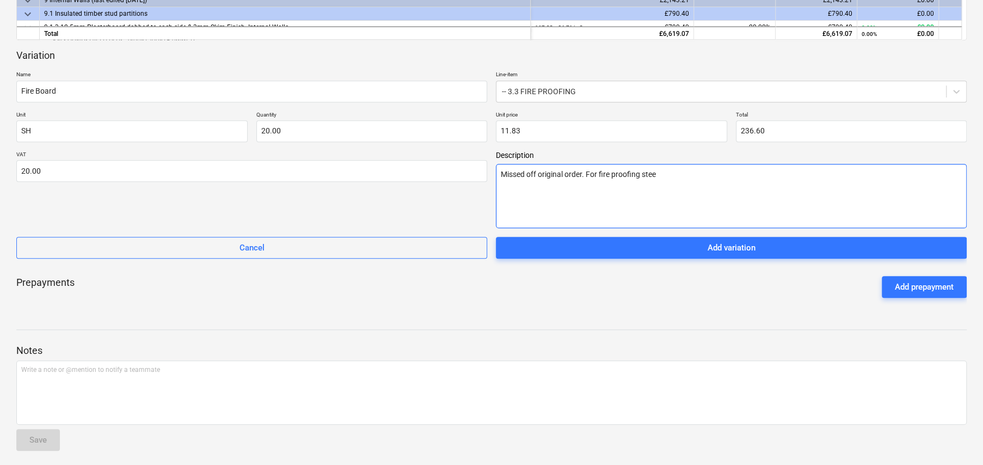
type textarea "x"
type textarea "Missed off original order. For fire proofing steel"
type textarea "x"
type textarea "Missed off original order. For fire proofing steels"
type textarea "x"
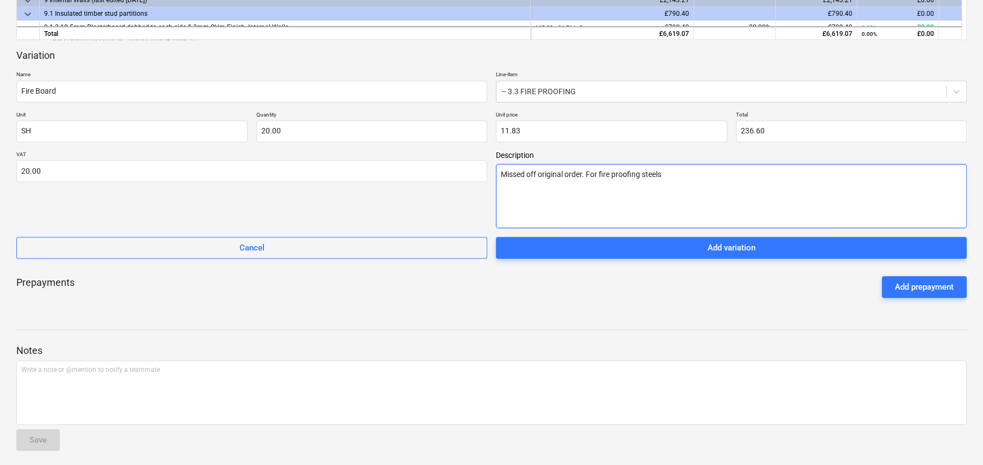
type textarea "Missed off original order. For fire proofing steels"
type textarea "x"
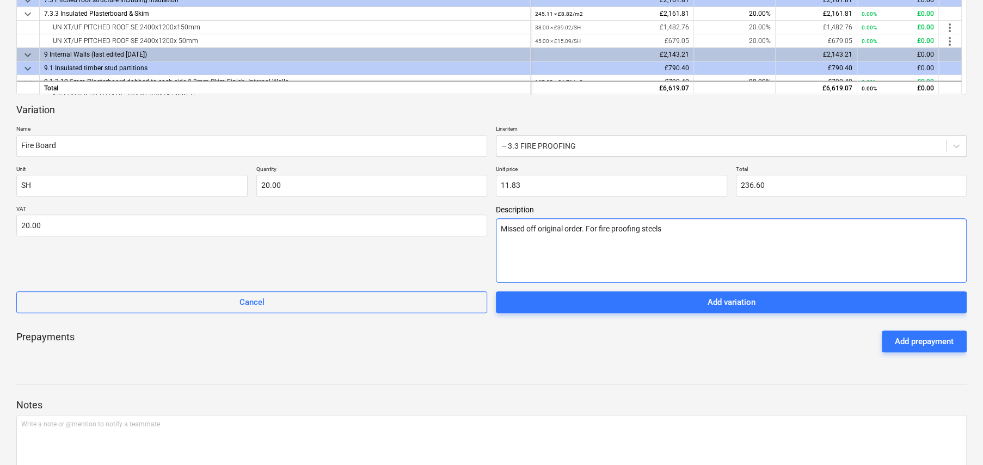
scroll to position [381, 0]
type textarea "Missed off original order. For fire proofing steels"
click at [157, 149] on input "Fire Board" at bounding box center [251, 146] width 471 height 22
type textarea "x"
type input "Fire Board"
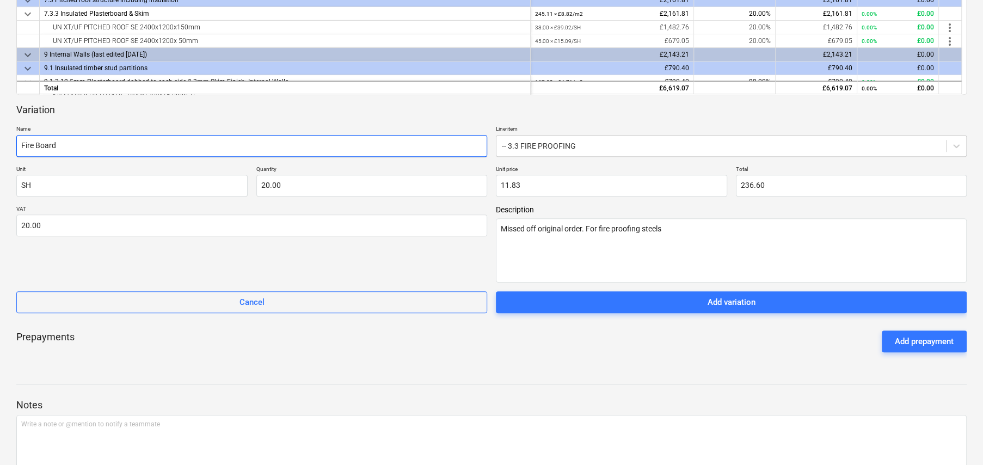
type textarea "x"
type input "Fire Board -"
type textarea "x"
type input "Fire Board -"
type textarea "x"
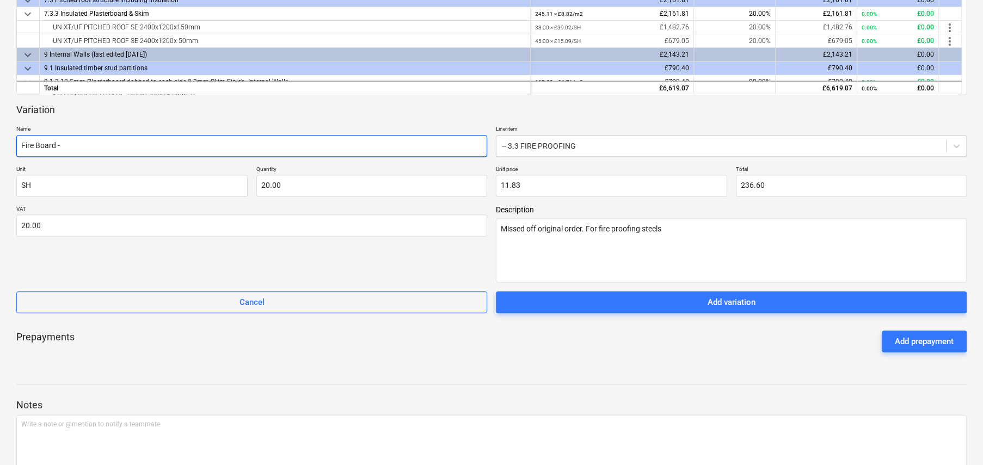
type input "Fire Board - 1"
type textarea "x"
type input "Fire Board - 12"
type textarea "x"
type input "Fire Board - 12."
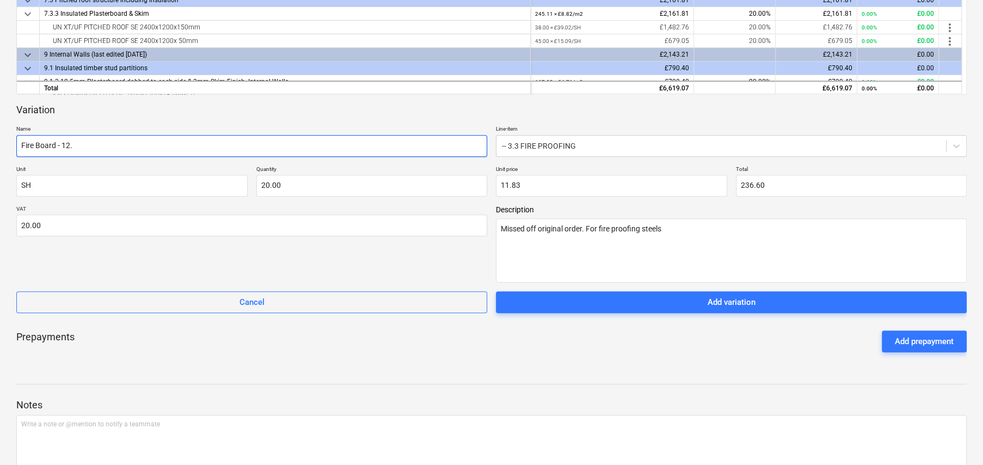
type textarea "x"
type input "Fire Board - 12.5"
type textarea "x"
type input "Fire Board - 12.5m"
type textarea "x"
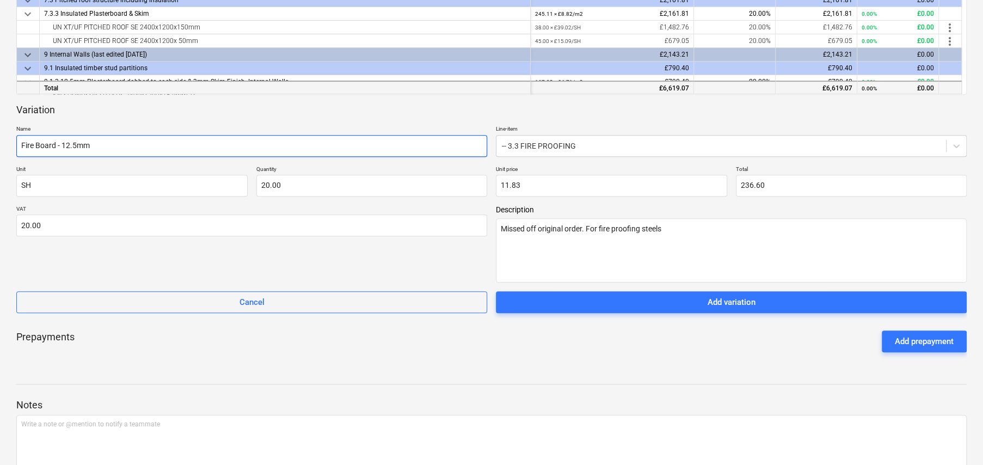
type input "Fire Board - 12.5mm"
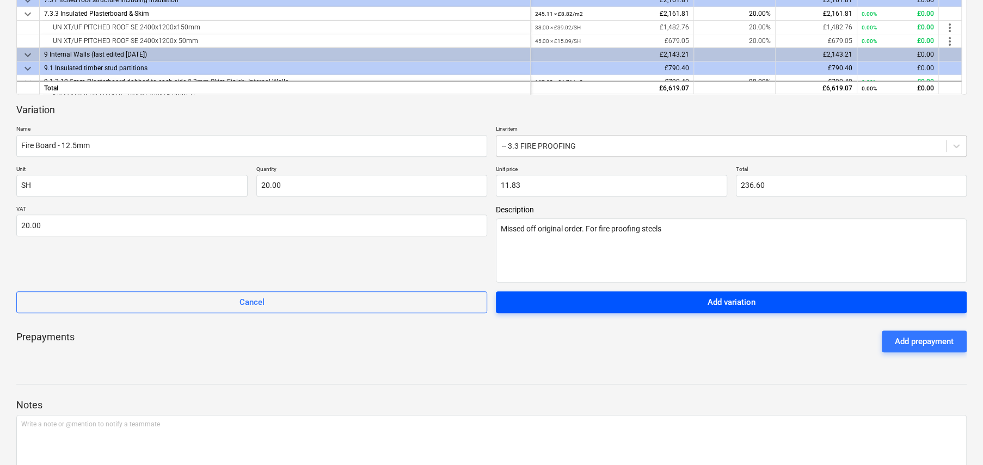
click at [702, 309] on button "Add variation" at bounding box center [731, 302] width 471 height 22
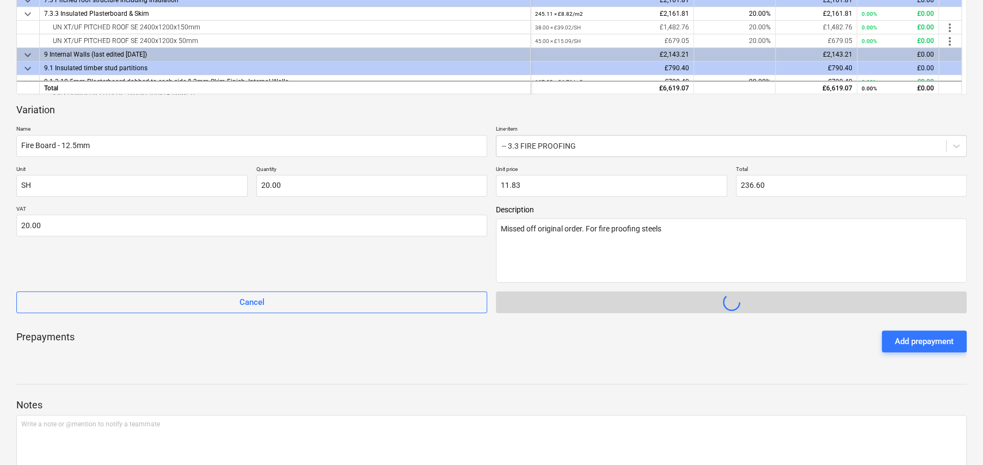
type textarea "x"
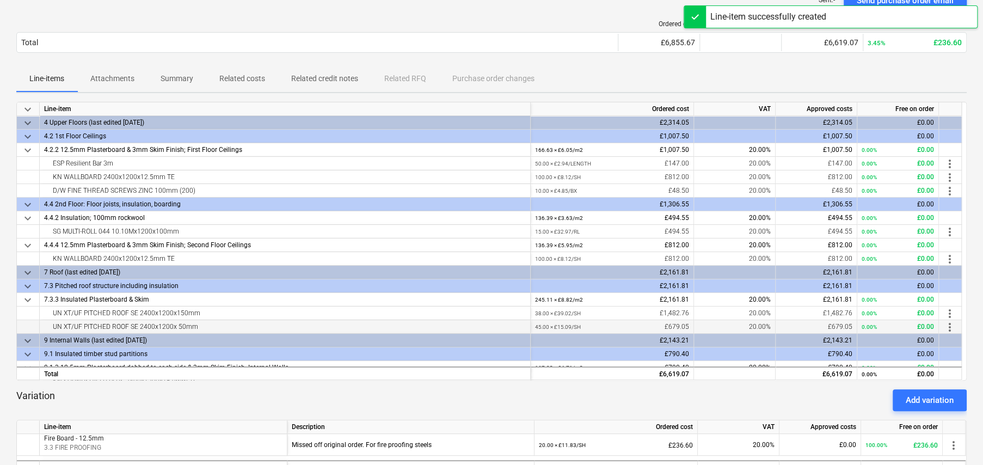
scroll to position [0, 0]
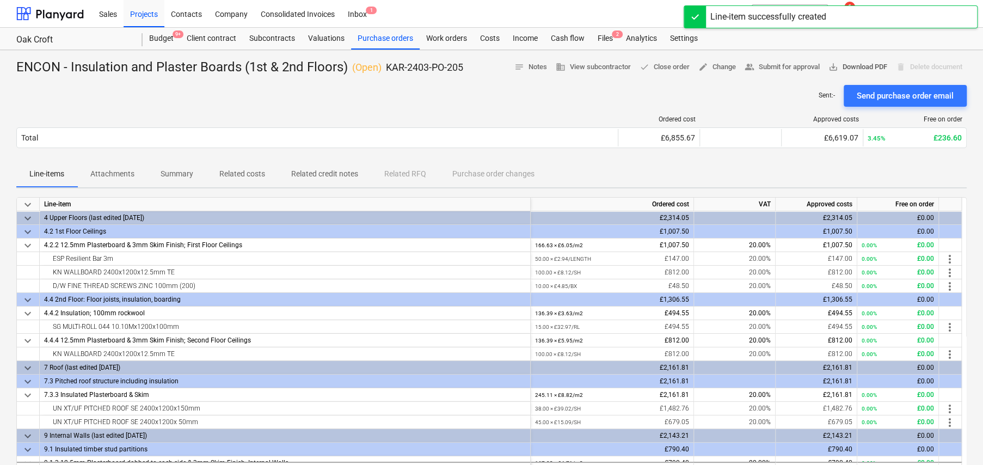
click at [852, 67] on span "save_alt Download PDF" at bounding box center [858, 67] width 59 height 13
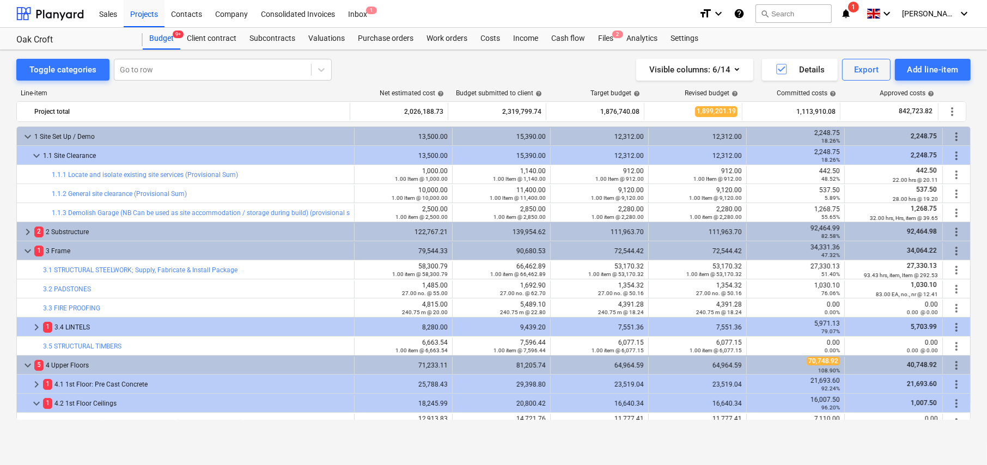
scroll to position [8, 0]
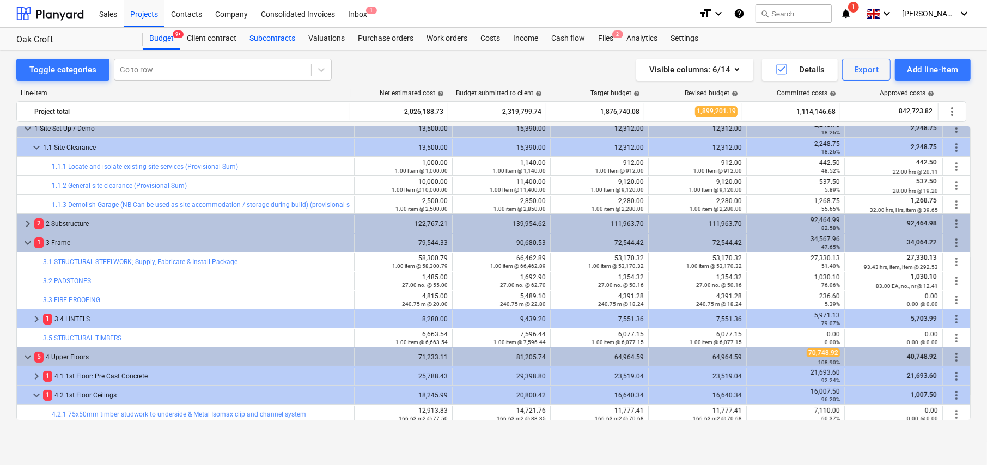
click at [260, 42] on div "Subcontracts" at bounding box center [272, 39] width 59 height 22
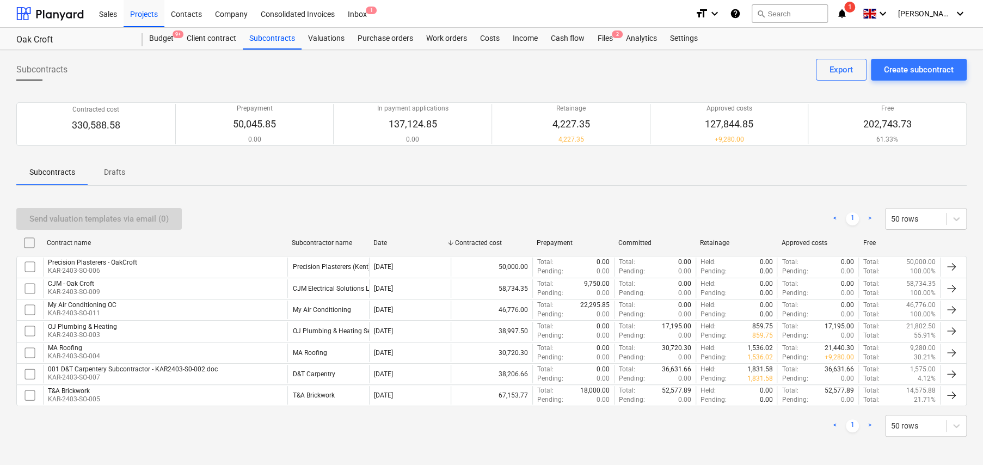
click at [115, 177] on p "Drafts" at bounding box center [114, 172] width 26 height 11
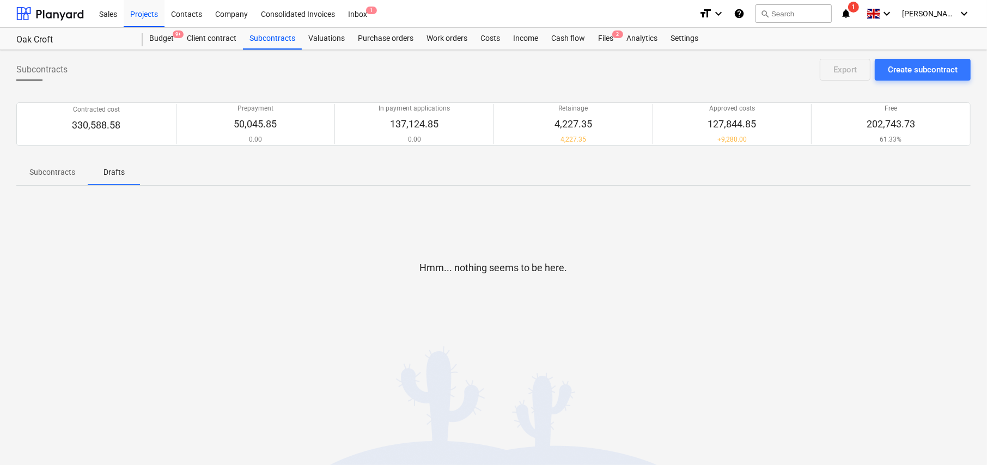
click at [57, 179] on span "Subcontracts" at bounding box center [52, 172] width 72 height 18
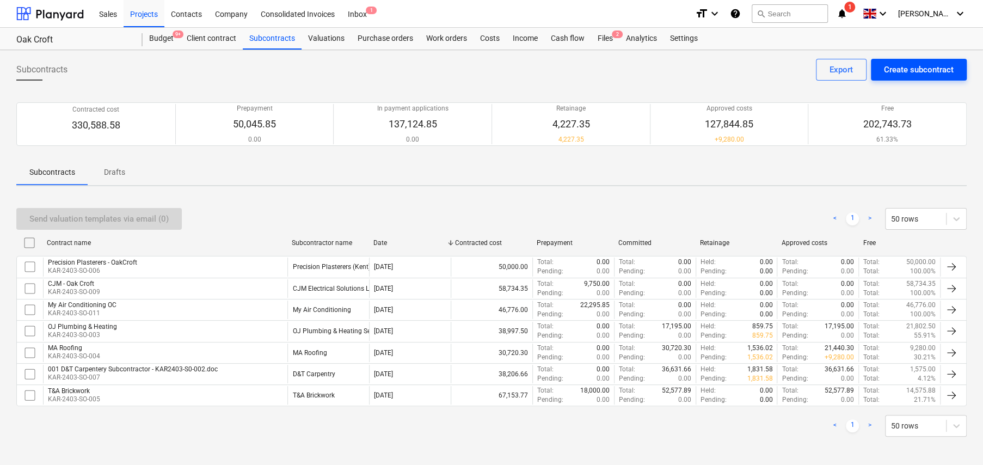
click at [914, 66] on div "Create subcontract" at bounding box center [919, 70] width 70 height 14
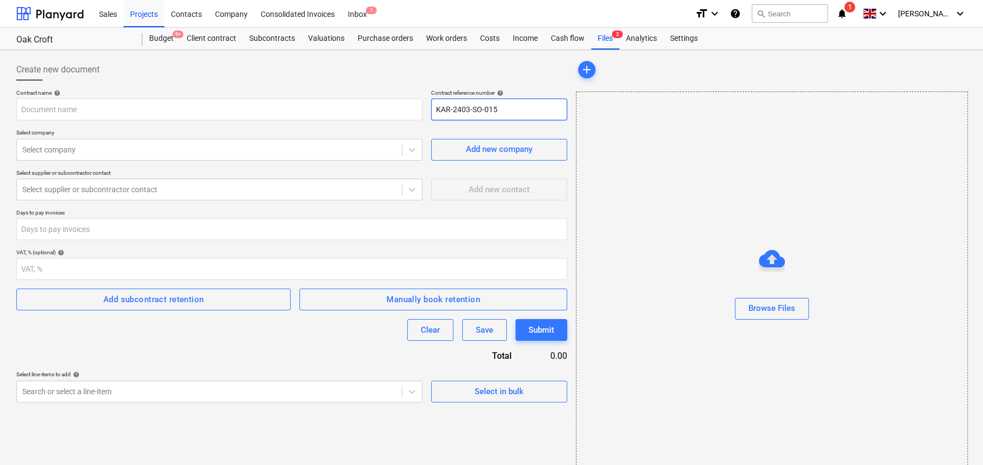
click at [510, 111] on input "KAR-2403-SO-015" at bounding box center [499, 110] width 136 height 22
click at [488, 106] on input "KAR-2403-SO-09" at bounding box center [499, 110] width 136 height 22
type input "KAR-2403-SO-010"
click at [384, 71] on div "Create new document" at bounding box center [291, 70] width 551 height 22
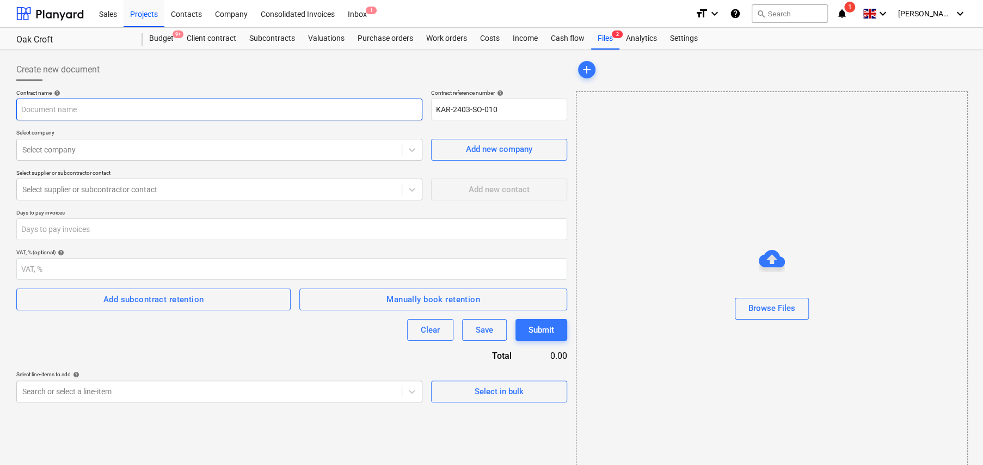
click at [121, 101] on input "text" at bounding box center [219, 110] width 406 height 22
type input "Sonitus - OakCroft"
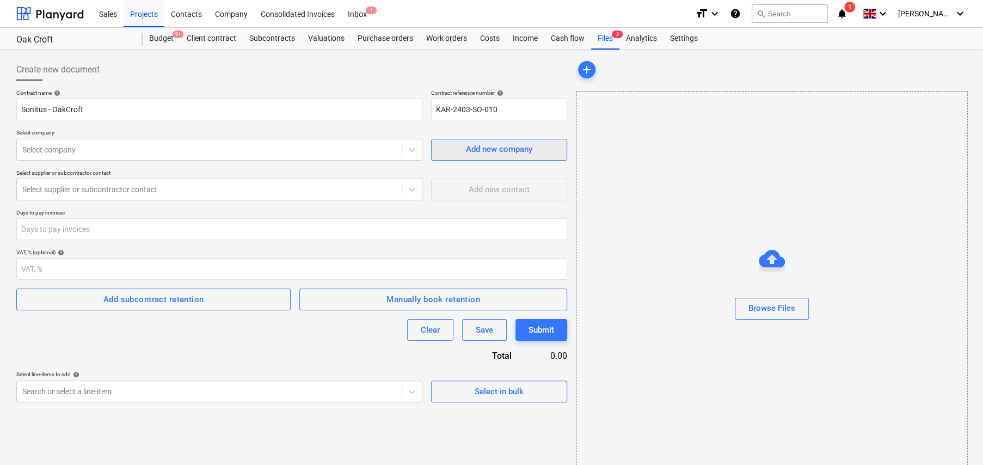
click at [474, 150] on div "Add new company" at bounding box center [499, 149] width 66 height 14
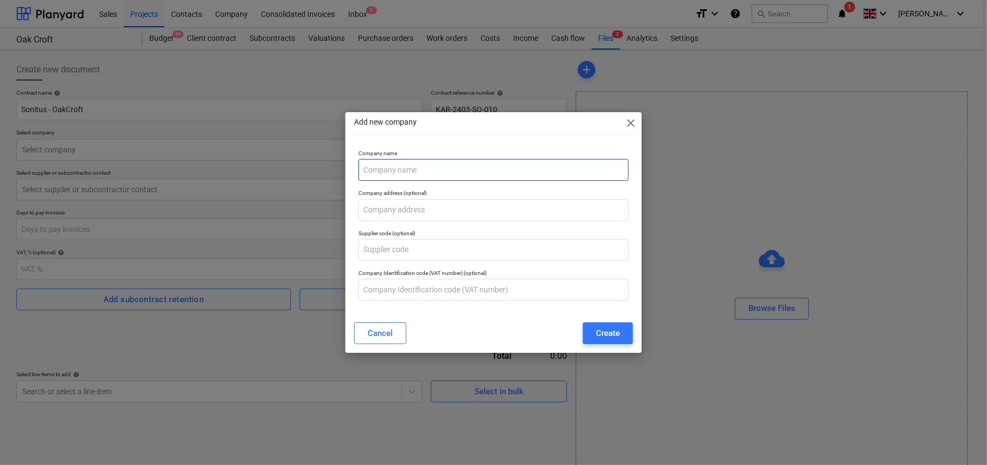
click at [431, 176] on input "text" at bounding box center [493, 170] width 270 height 22
type input "Sonitus"
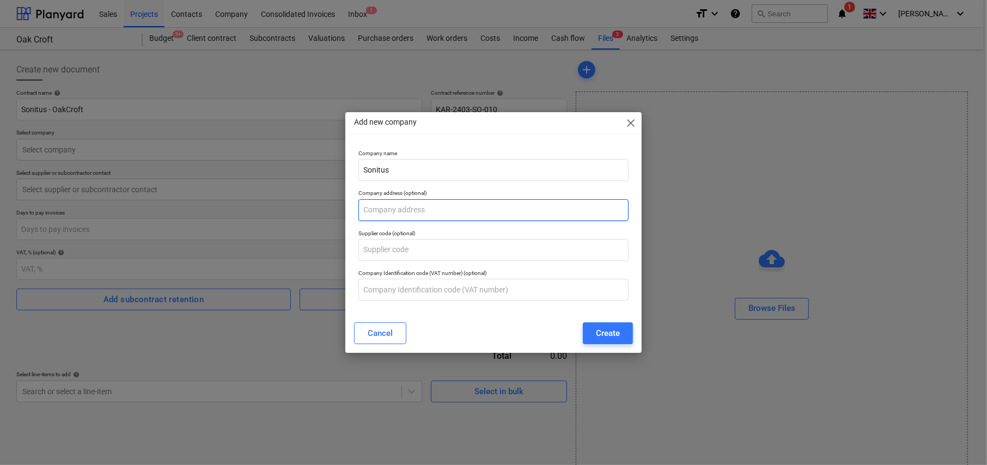
click at [423, 209] on input "text" at bounding box center [493, 210] width 270 height 22
type input "11 Leybank, Hildenborough TN11 9EH"
click at [605, 333] on div "Create" at bounding box center [608, 333] width 24 height 14
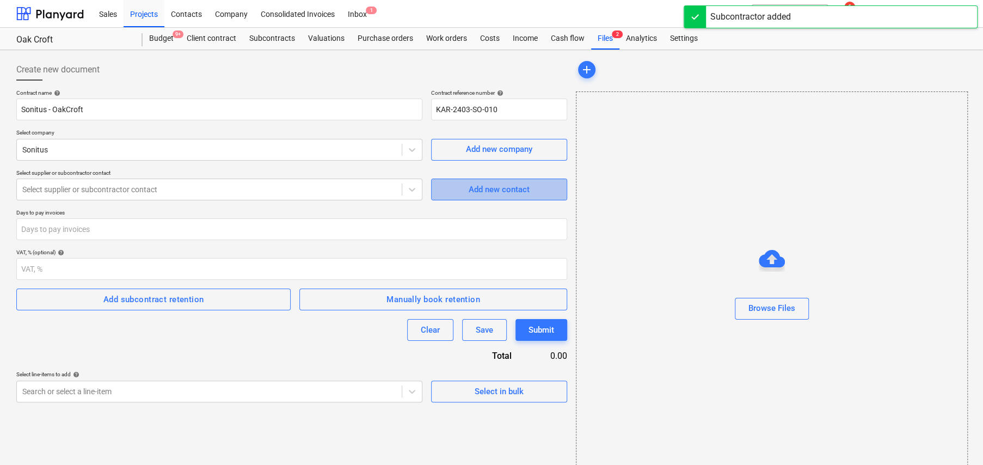
click at [505, 189] on div "Add new contact" at bounding box center [499, 189] width 61 height 14
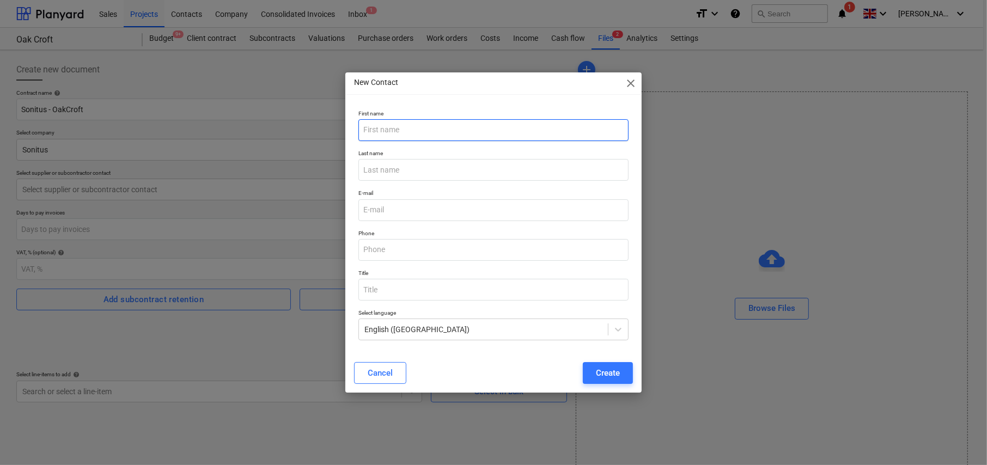
click at [394, 131] on input "text" at bounding box center [493, 130] width 270 height 22
type input "Stuart"
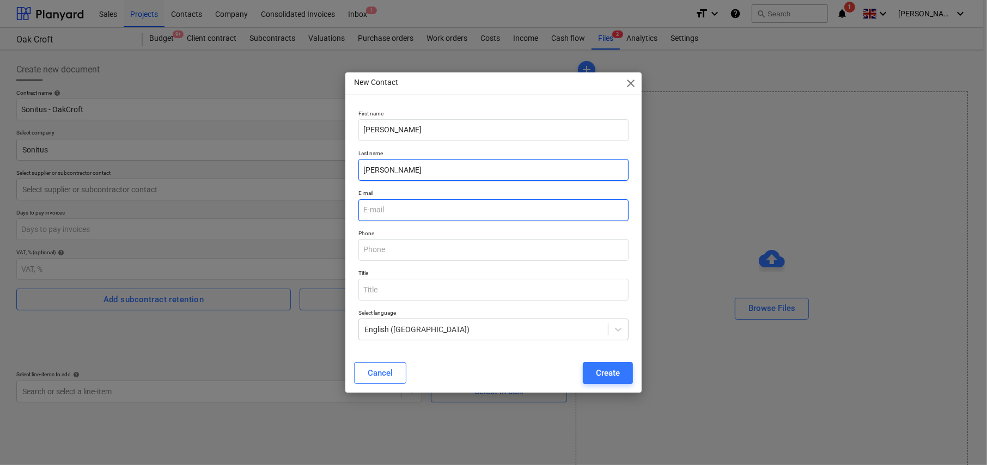
type input "Porter"
click at [417, 206] on input "email" at bounding box center [493, 210] width 270 height 22
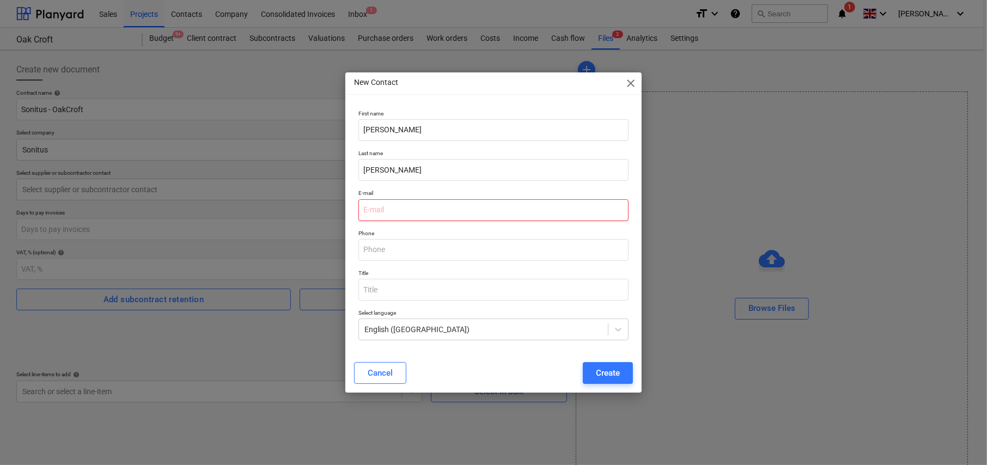
click at [430, 203] on input "email" at bounding box center [493, 210] width 270 height 22
click at [411, 206] on input "email" at bounding box center [493, 210] width 270 height 22
paste input "info@sonitus.uk"
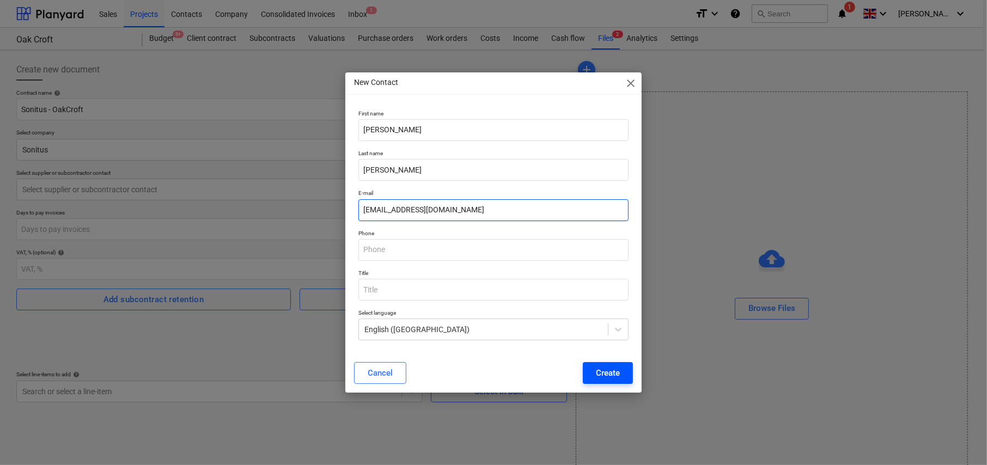
type input "info@sonitus.uk"
click at [619, 372] on div "Create" at bounding box center [608, 373] width 24 height 14
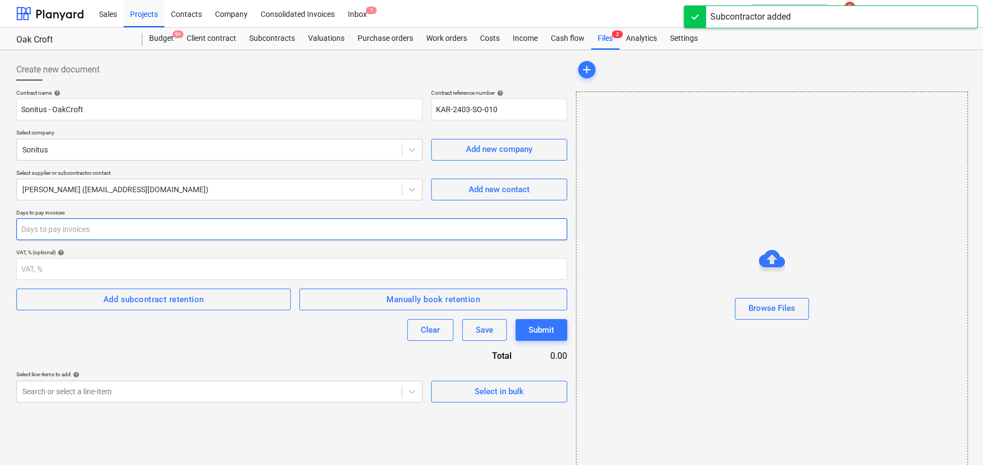
click at [114, 226] on input "number" at bounding box center [291, 229] width 551 height 22
type input "14"
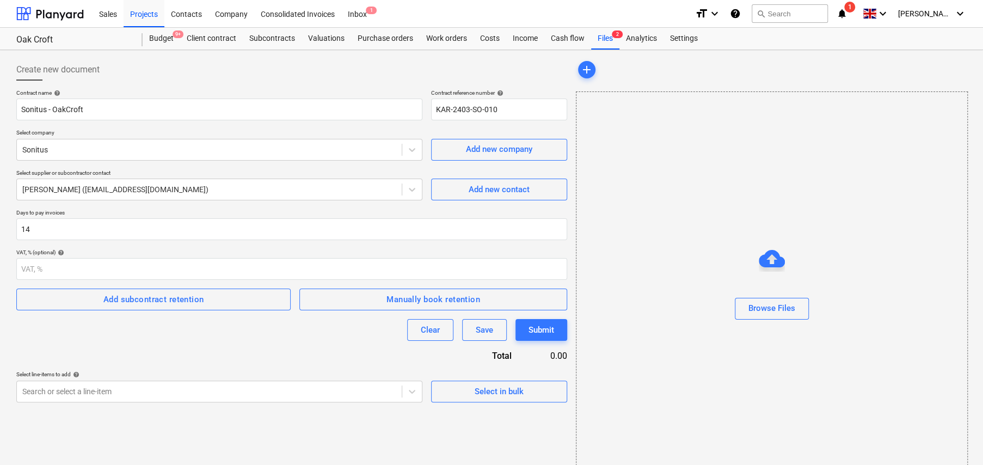
click at [166, 296] on div "Add subcontract retention" at bounding box center [153, 299] width 101 height 14
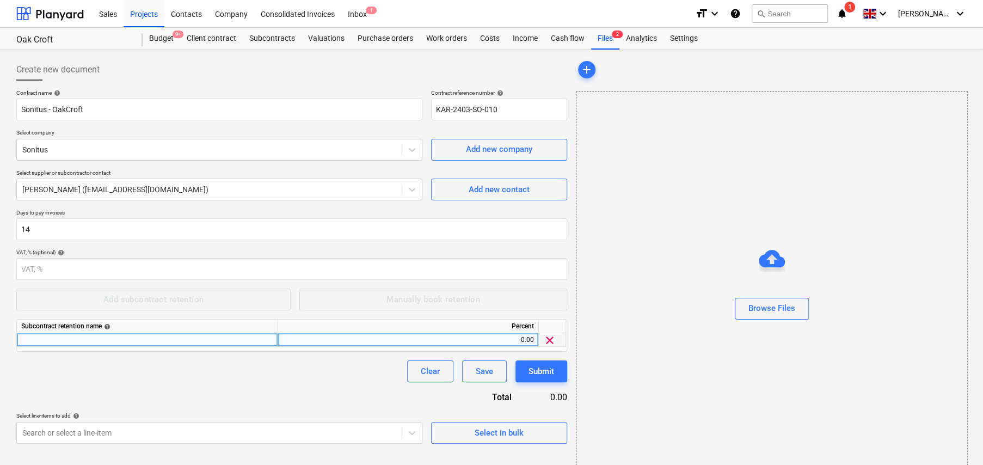
click at [139, 340] on div at bounding box center [147, 340] width 261 height 14
type input "Standard Retention"
click at [509, 436] on div "Select in bulk" at bounding box center [499, 433] width 49 height 14
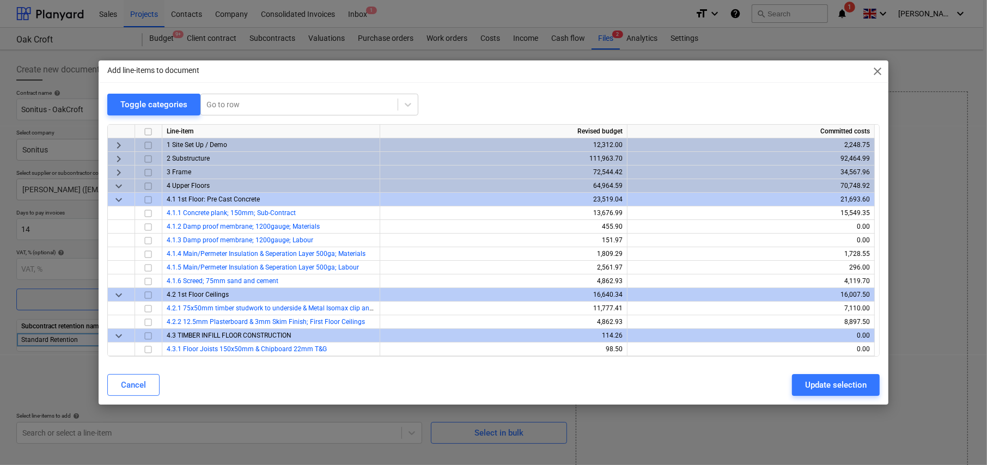
click at [119, 199] on span "keyboard_arrow_down" at bounding box center [118, 199] width 13 height 13
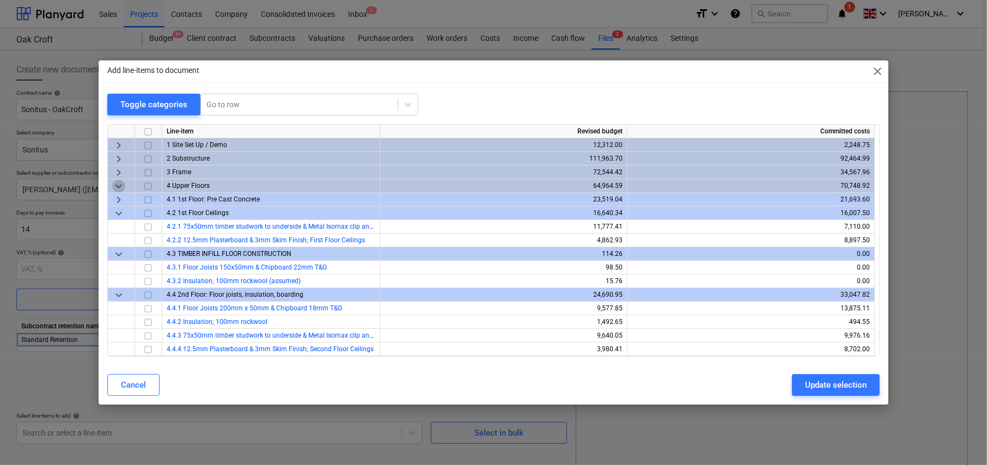
click at [117, 188] on span "keyboard_arrow_down" at bounding box center [118, 186] width 13 height 13
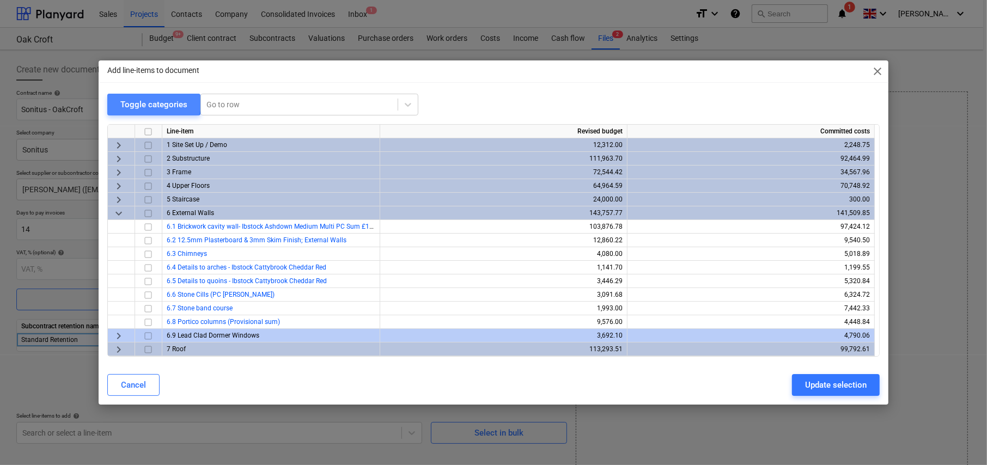
click at [149, 103] on div "Toggle categories" at bounding box center [153, 104] width 67 height 14
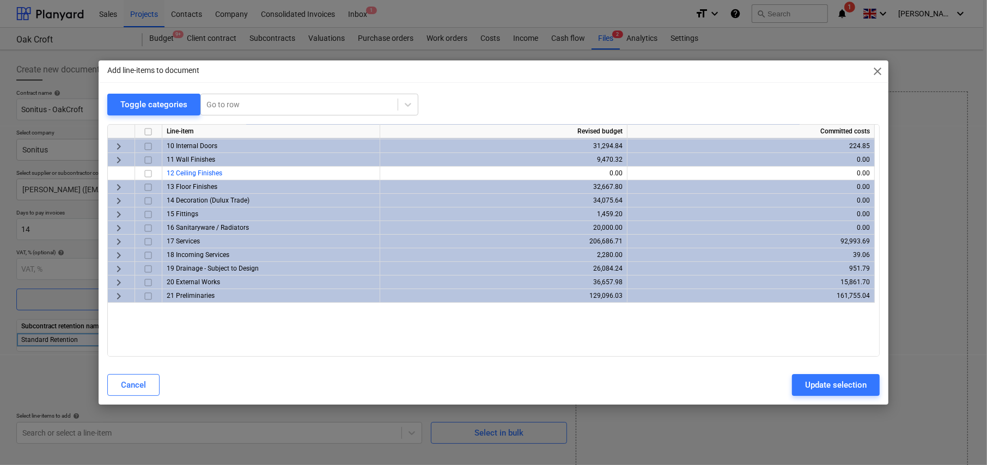
scroll to position [122, 0]
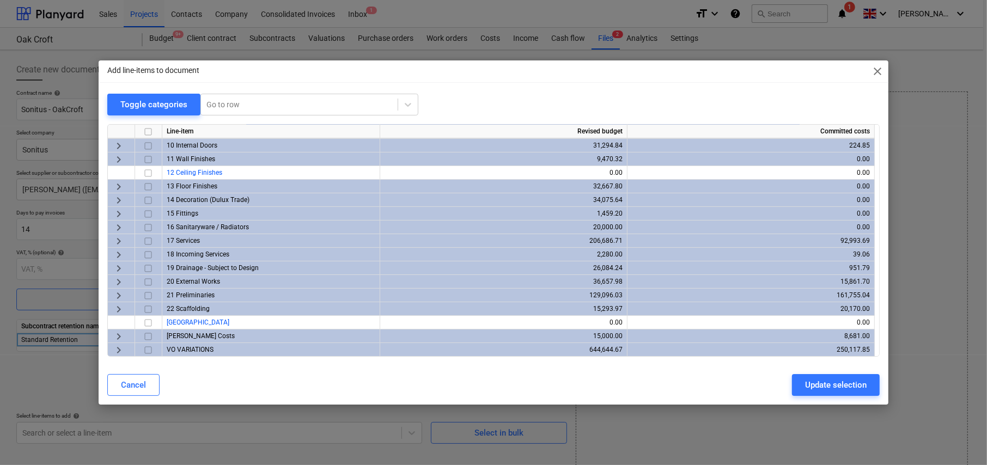
click at [119, 348] on span "keyboard_arrow_right" at bounding box center [118, 350] width 13 height 13
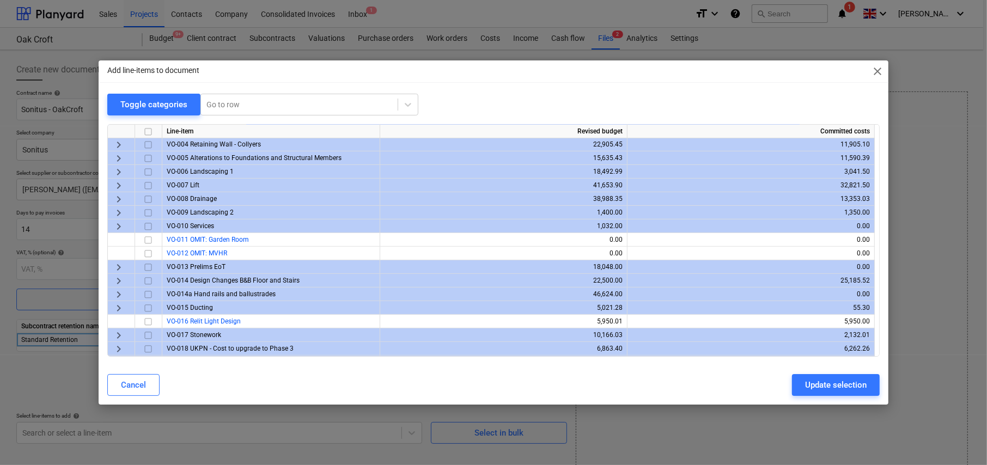
scroll to position [449, 0]
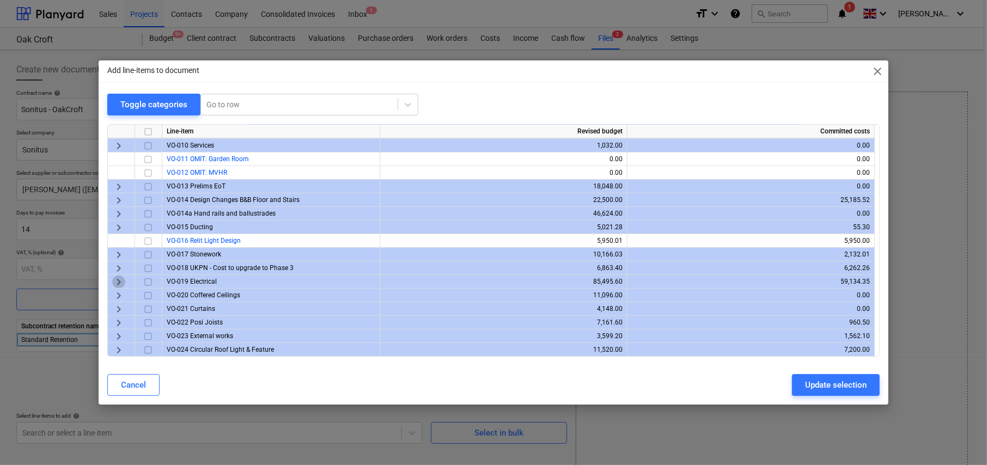
click at [118, 279] on span "keyboard_arrow_right" at bounding box center [118, 282] width 13 height 13
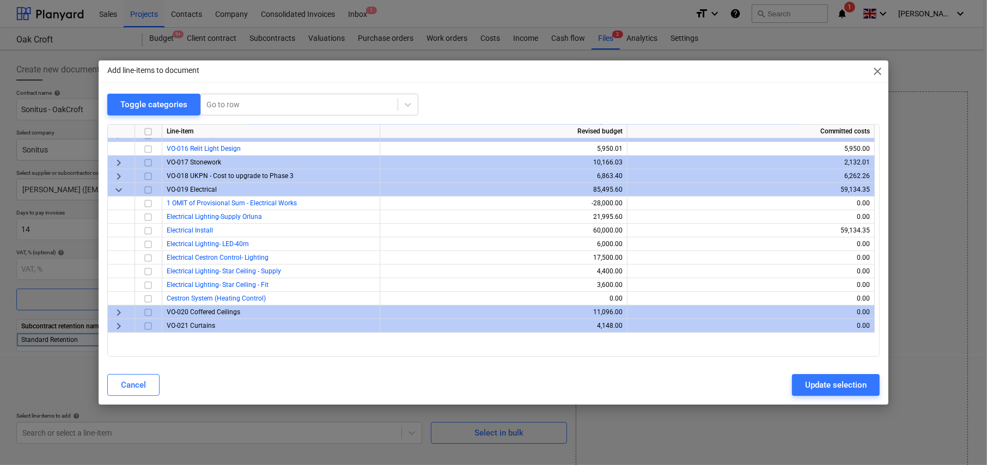
scroll to position [558, 0]
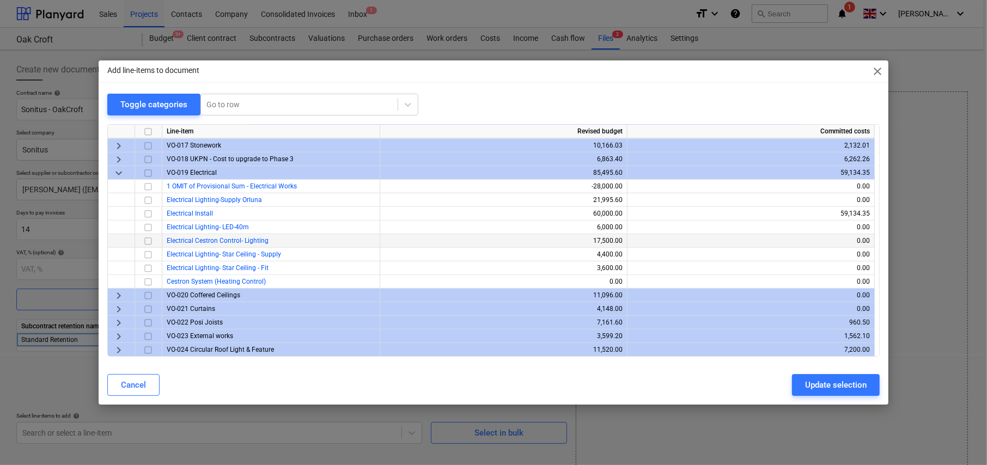
click at [149, 238] on input "checkbox" at bounding box center [148, 241] width 13 height 13
click at [148, 281] on input "checkbox" at bounding box center [148, 282] width 13 height 13
click at [251, 106] on div at bounding box center [299, 104] width 186 height 11
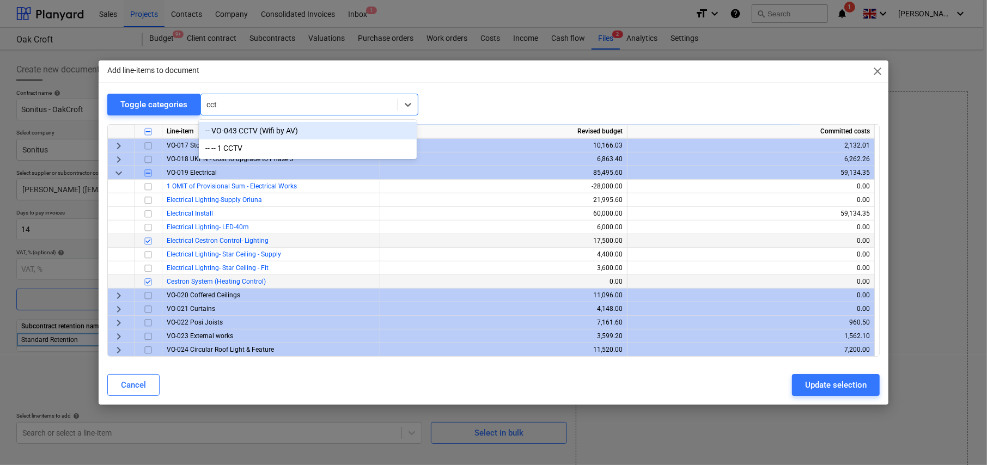
type input "cctv"
click at [272, 133] on div "-- VO-043 CCTV (Wifi by AV)" at bounding box center [308, 130] width 218 height 17
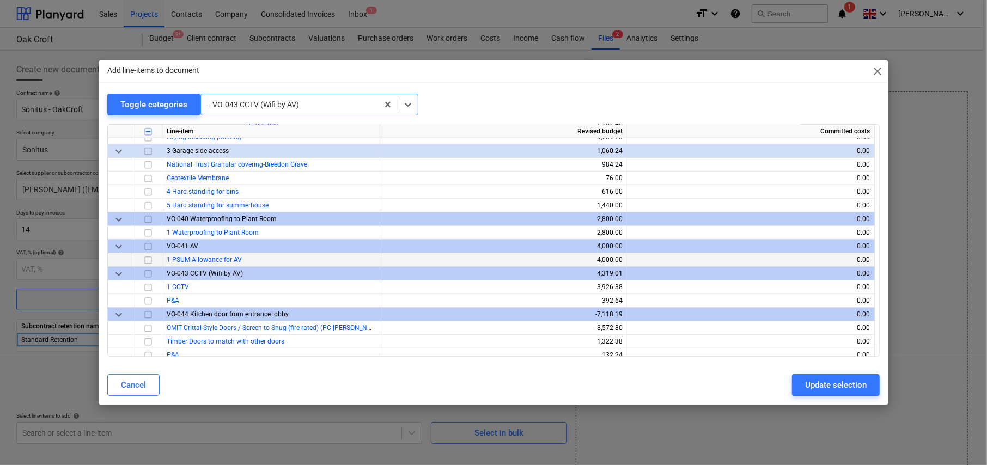
scroll to position [8080, 0]
click at [148, 281] on input "checkbox" at bounding box center [148, 286] width 13 height 13
click at [270, 106] on div at bounding box center [289, 104] width 166 height 11
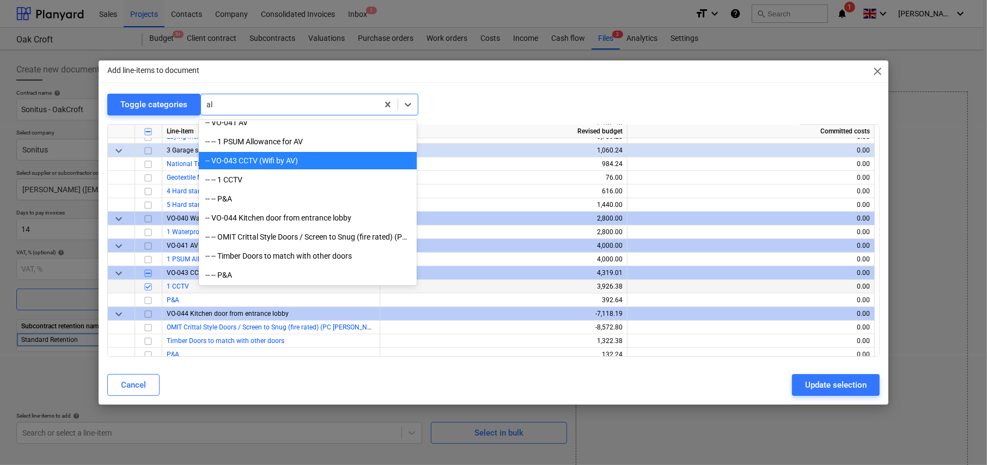
scroll to position [2638, 0]
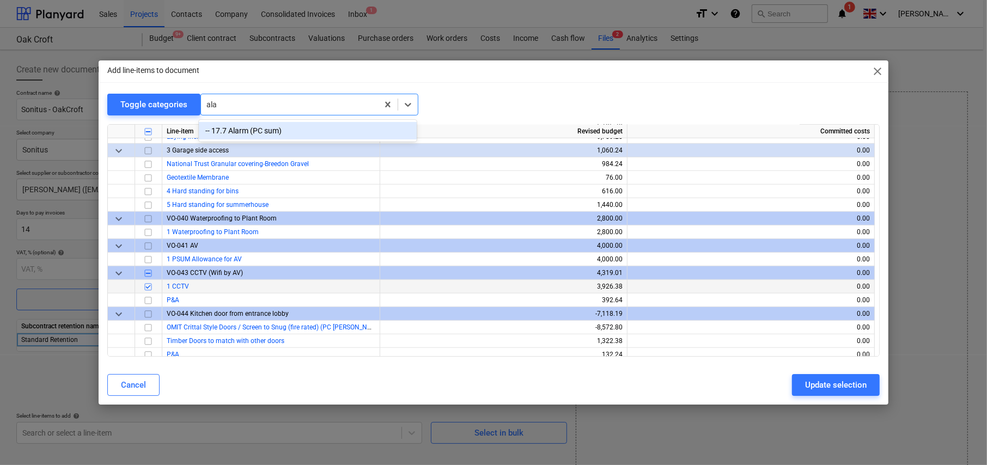
type input "alar"
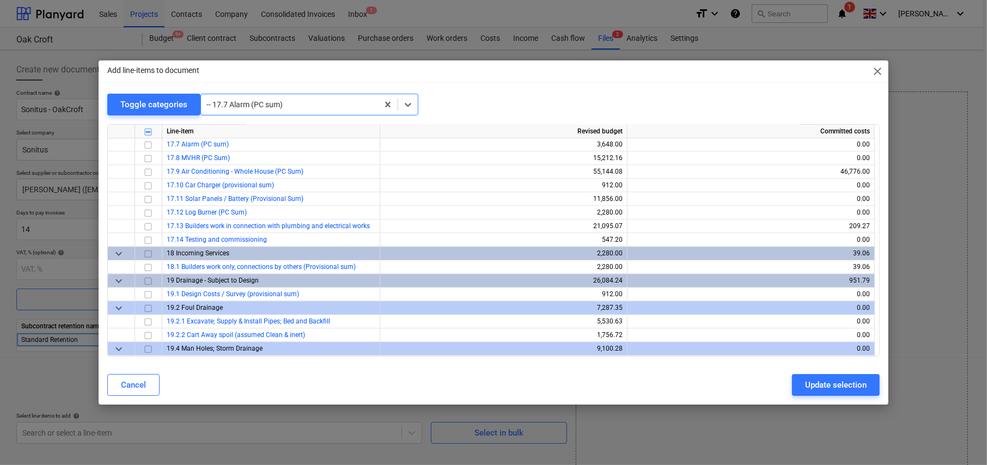
scroll to position [2532, 0]
click at [148, 143] on input "checkbox" at bounding box center [148, 145] width 13 height 13
click at [253, 106] on div at bounding box center [289, 104] width 166 height 11
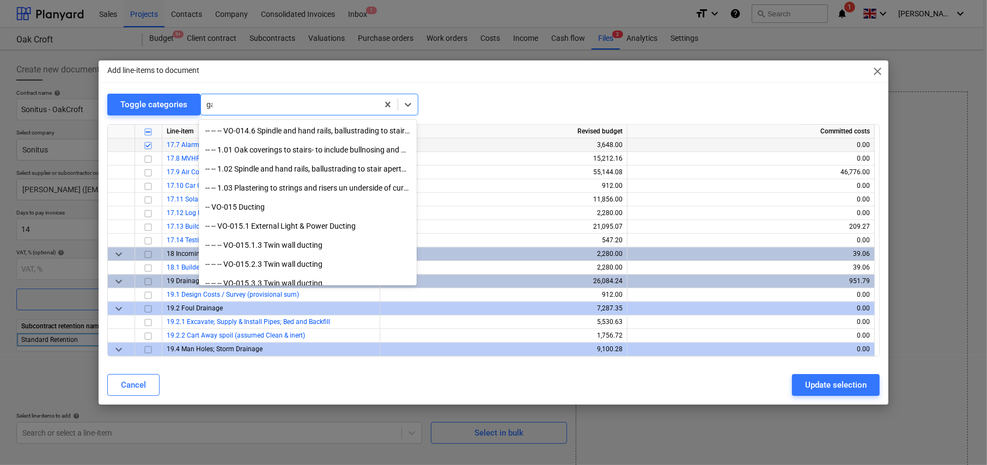
scroll to position [218, 0]
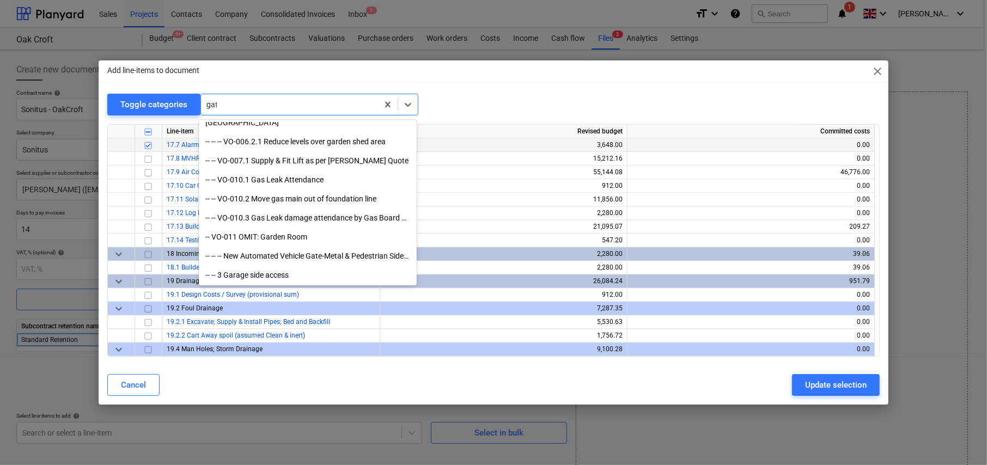
type input "gate"
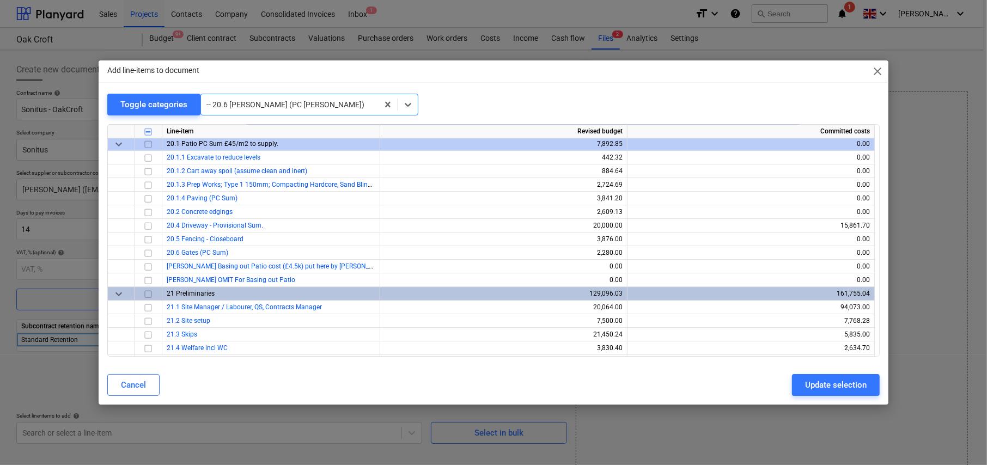
scroll to position [2913, 0]
click at [284, 103] on div at bounding box center [289, 104] width 166 height 11
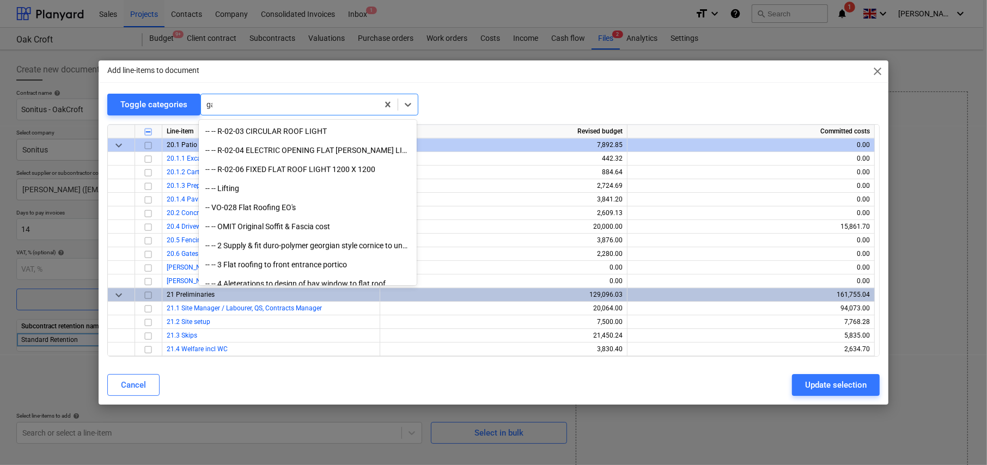
scroll to position [218, 0]
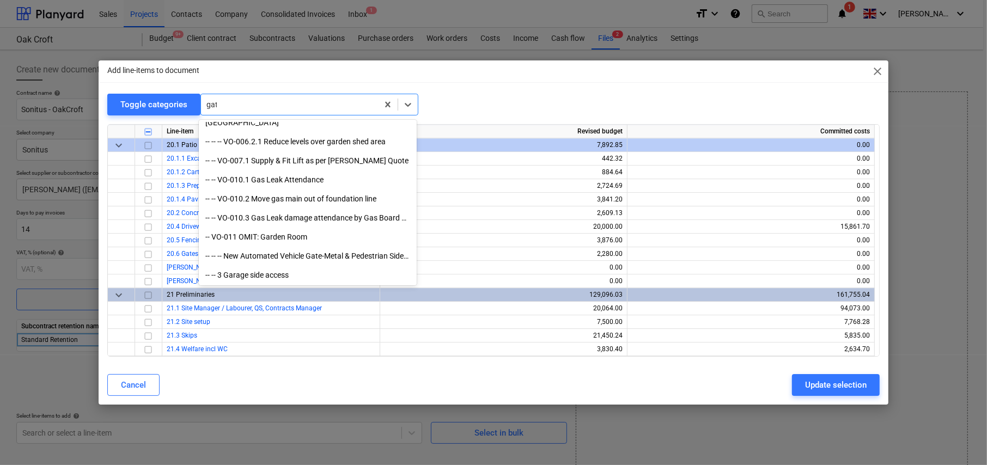
type input "gate"
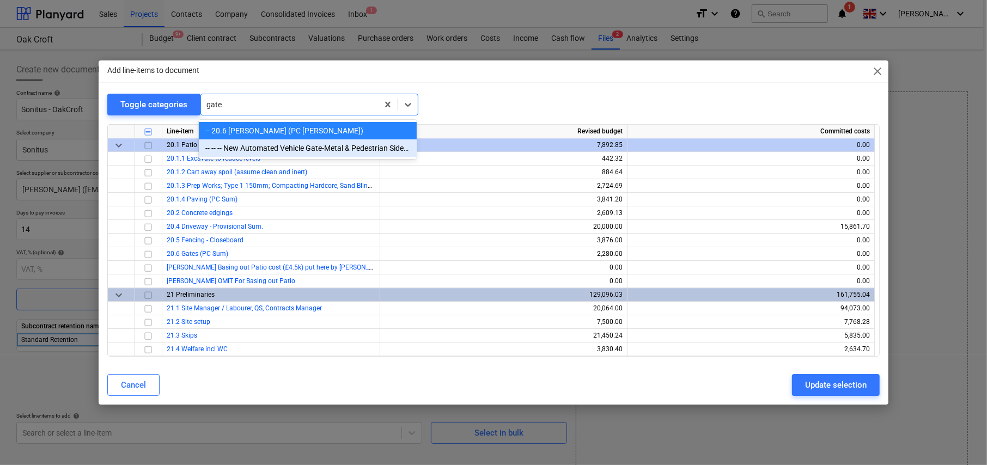
click at [301, 148] on div "-- -- -- New Automated Vehicle Gate-Metal & Pedestrian Side Gate" at bounding box center [308, 147] width 218 height 17
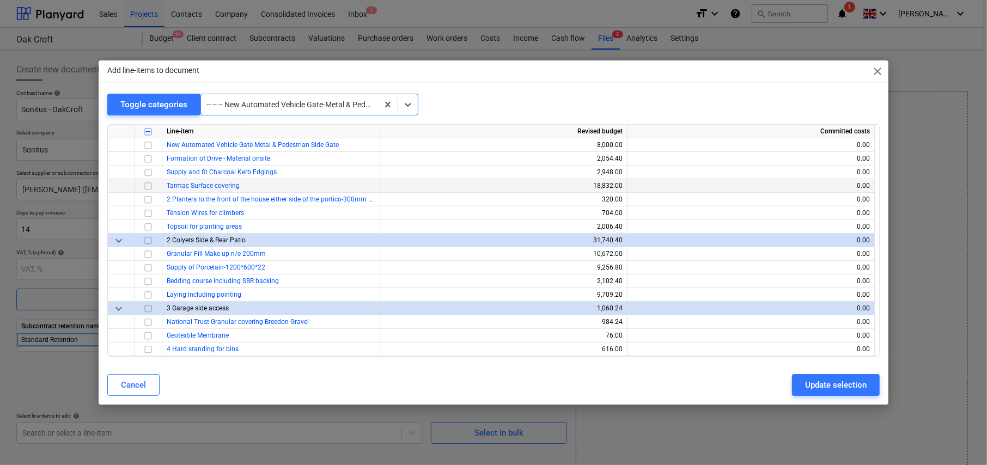
scroll to position [7868, 0]
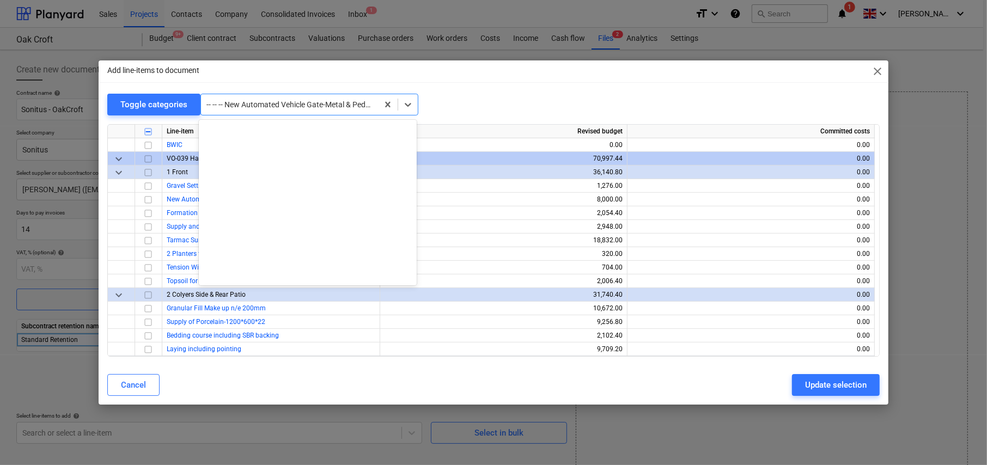
click at [272, 107] on div at bounding box center [289, 104] width 166 height 11
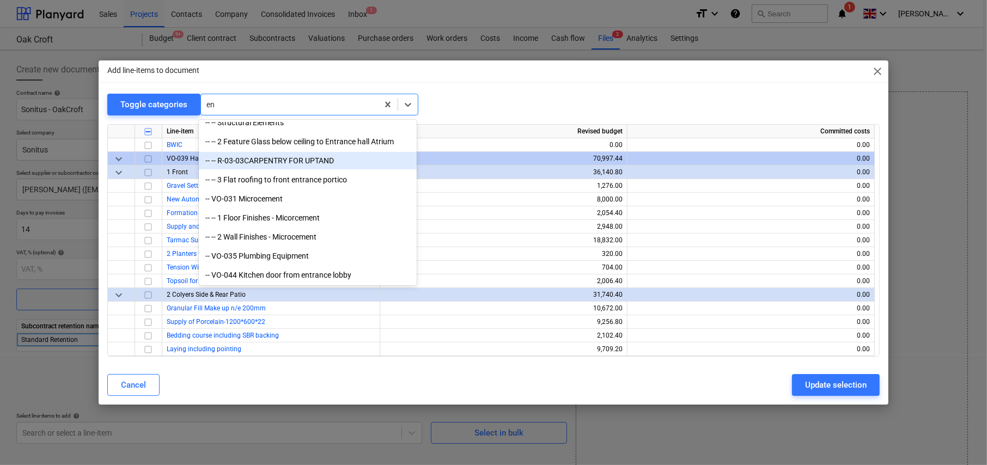
type input "e"
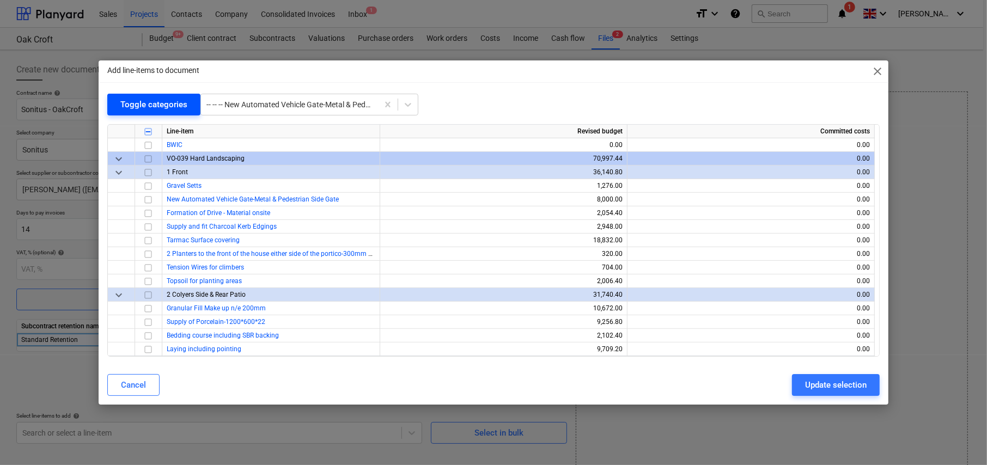
click at [154, 107] on div "Toggle categories" at bounding box center [153, 104] width 67 height 14
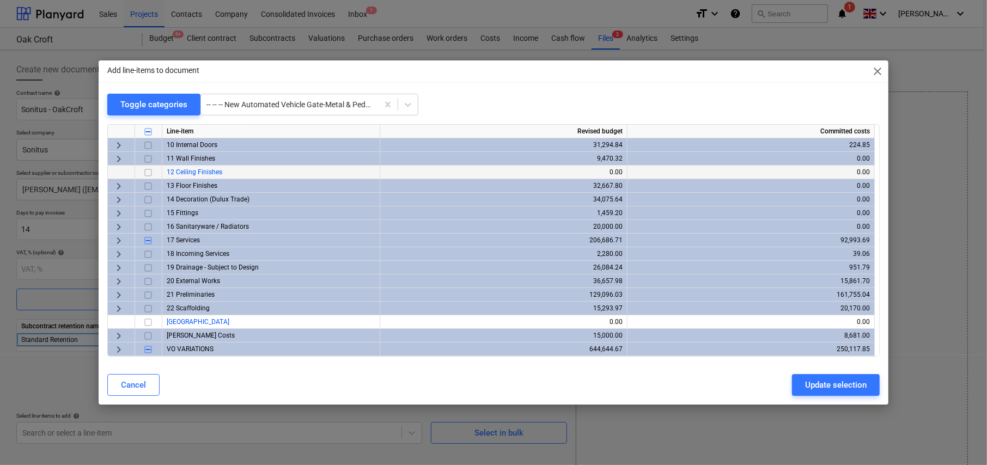
scroll to position [122, 0]
click at [118, 346] on span "keyboard_arrow_right" at bounding box center [118, 350] width 13 height 13
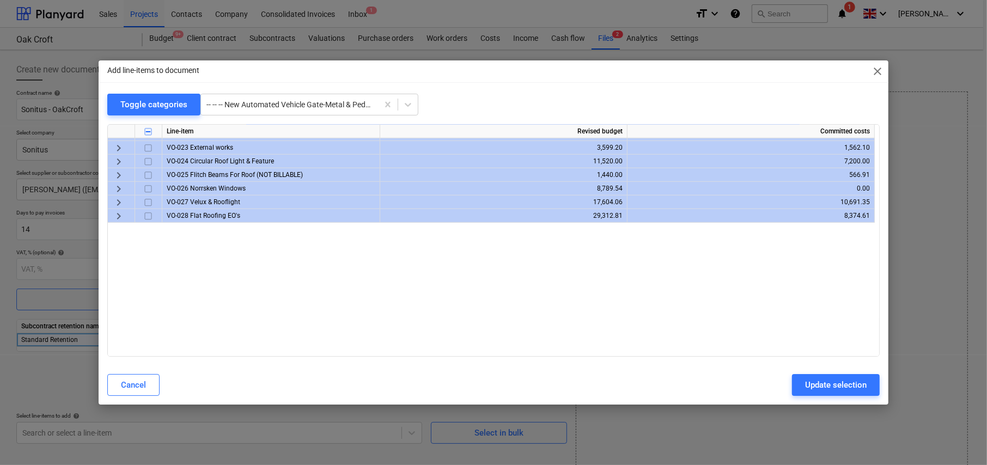
scroll to position [680, 0]
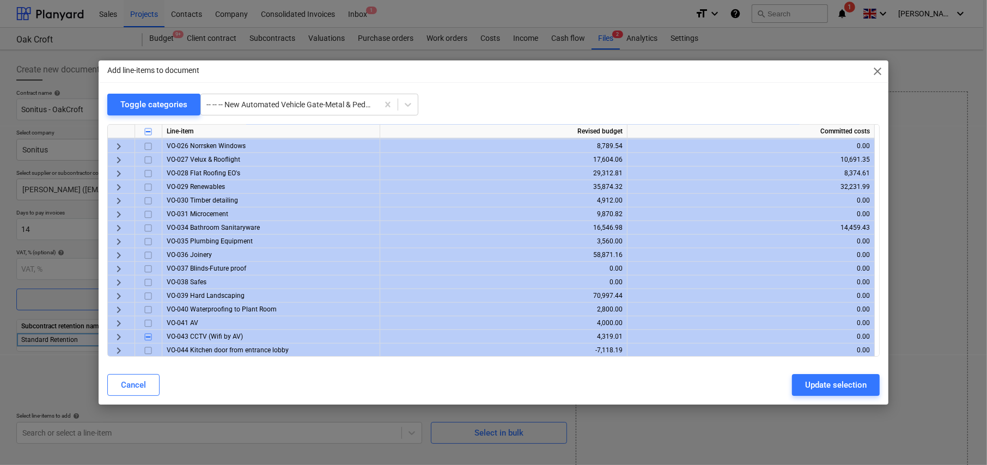
click at [119, 321] on span "keyboard_arrow_right" at bounding box center [118, 323] width 13 height 13
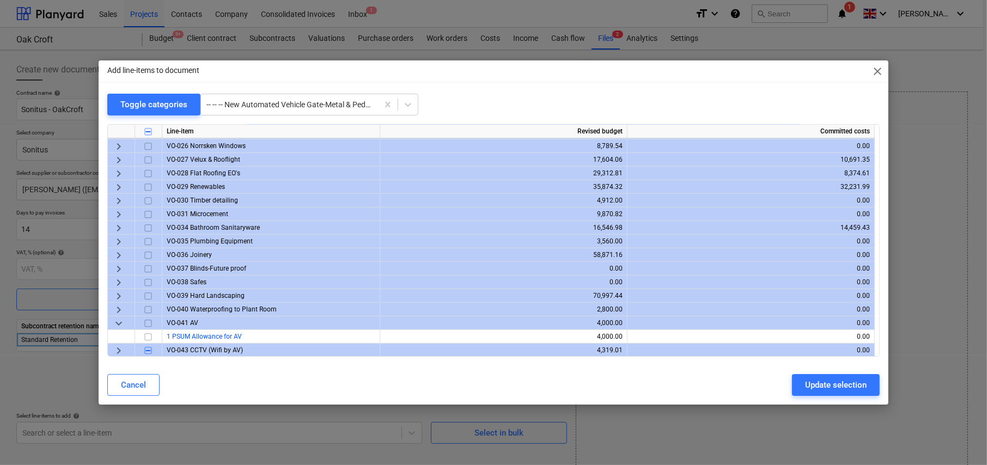
scroll to position [693, 0]
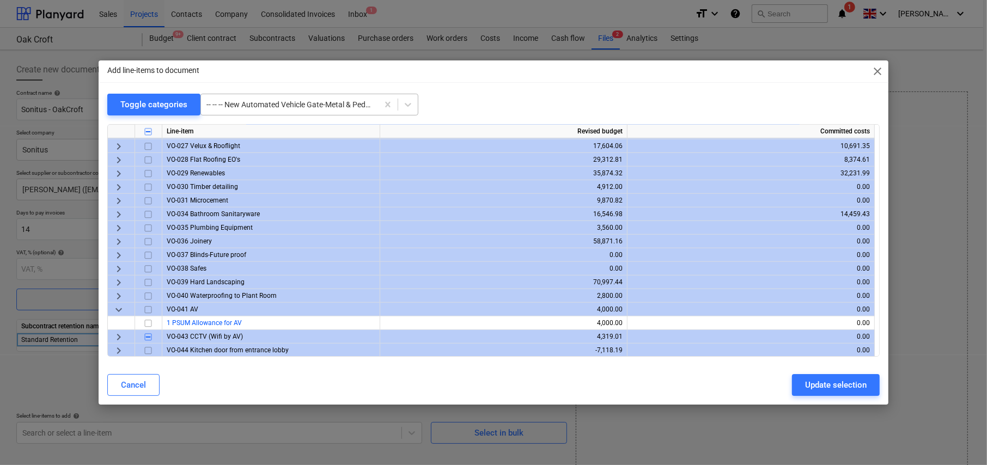
click at [270, 101] on div at bounding box center [289, 104] width 166 height 11
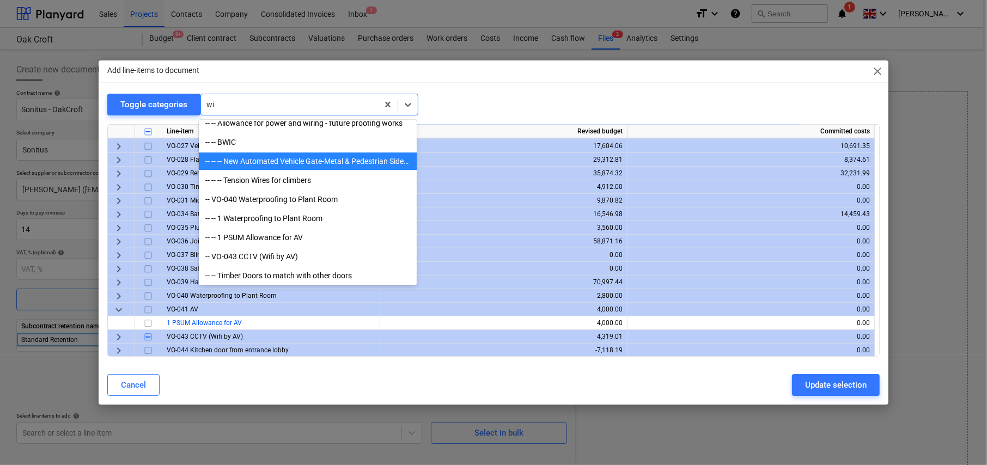
scroll to position [636, 0]
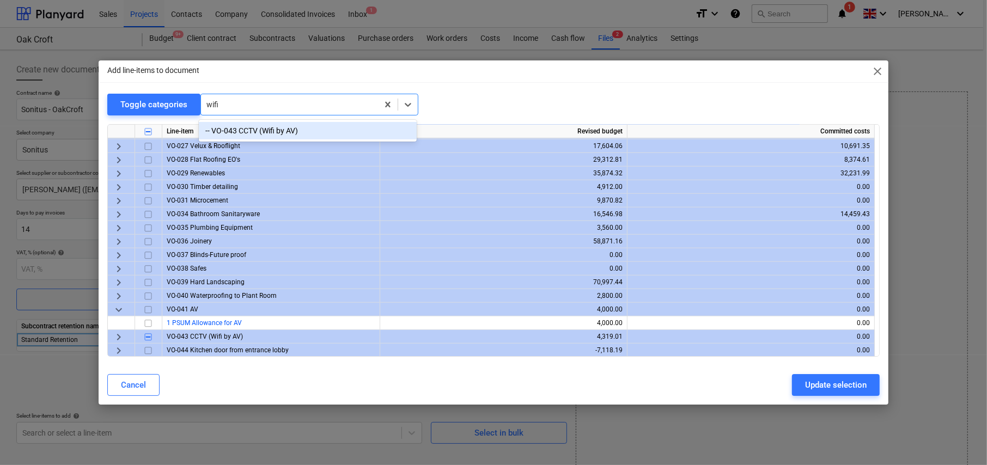
type input "wifi"
click at [121, 334] on span "keyboard_arrow_right" at bounding box center [118, 336] width 13 height 13
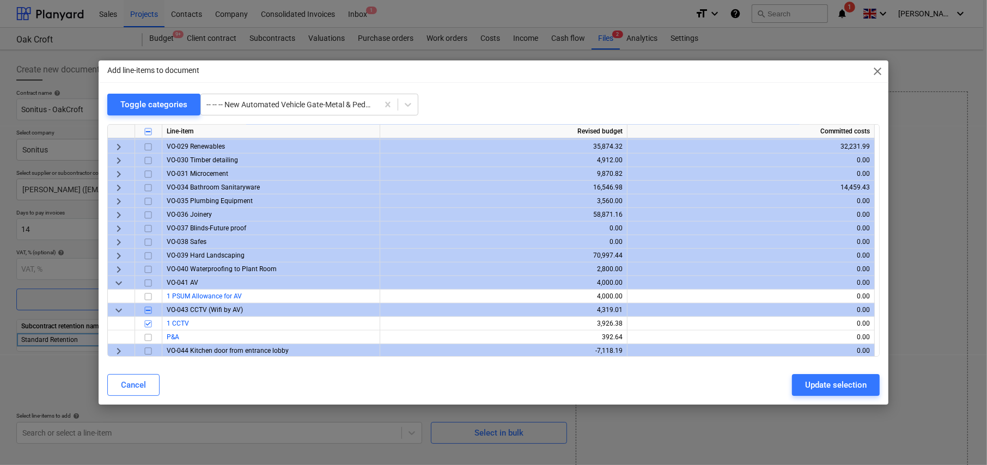
scroll to position [720, 0]
click at [280, 107] on div at bounding box center [289, 104] width 166 height 11
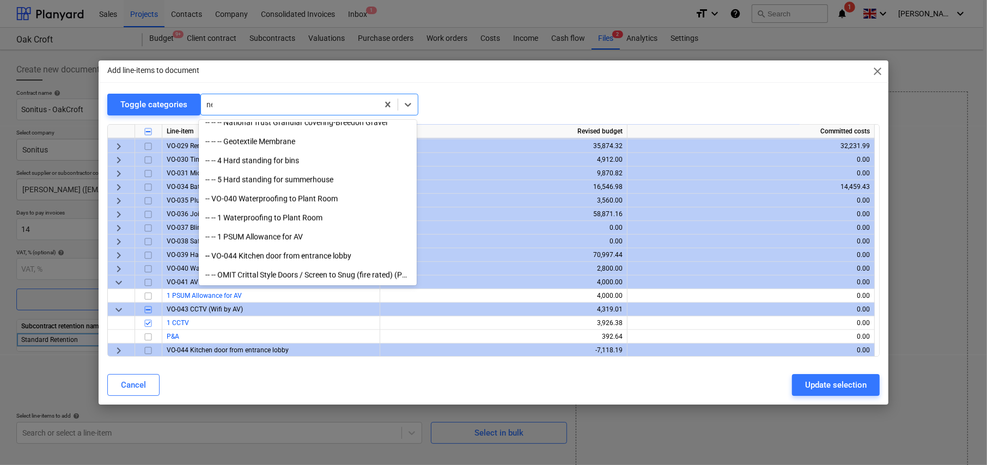
scroll to position [1018, 0]
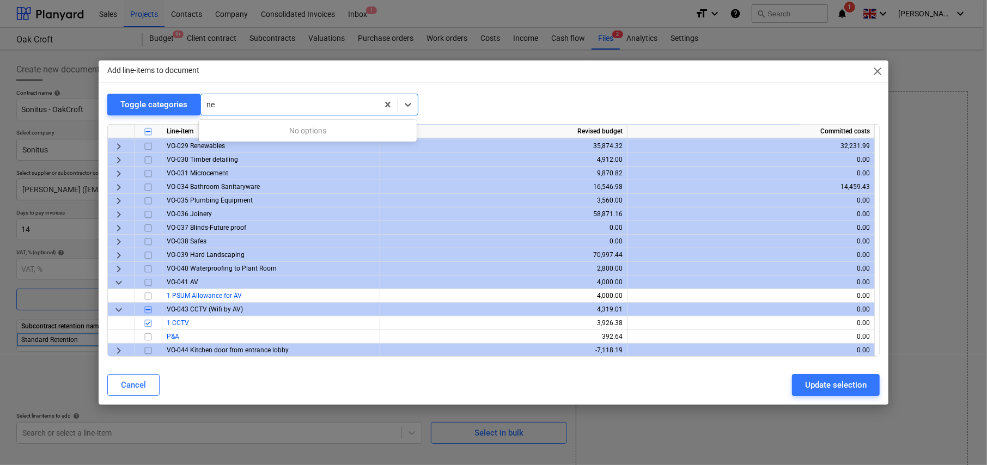
type input "n"
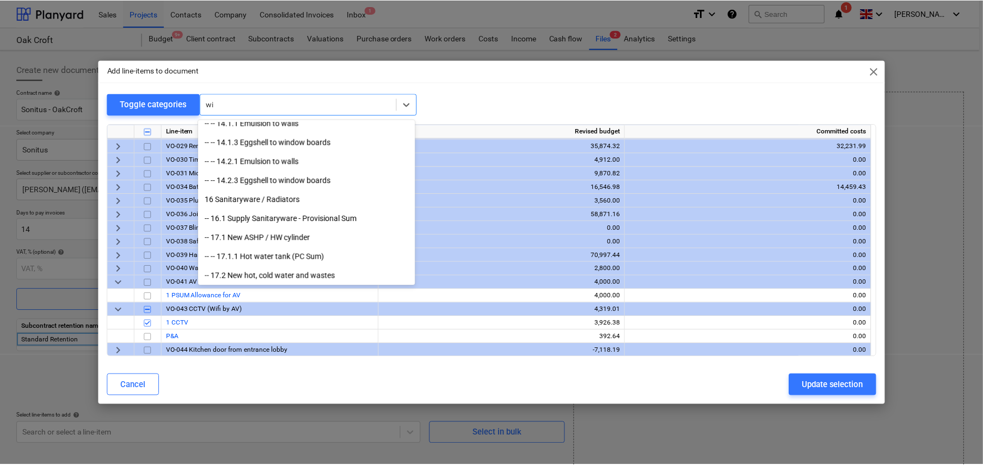
scroll to position [636, 0]
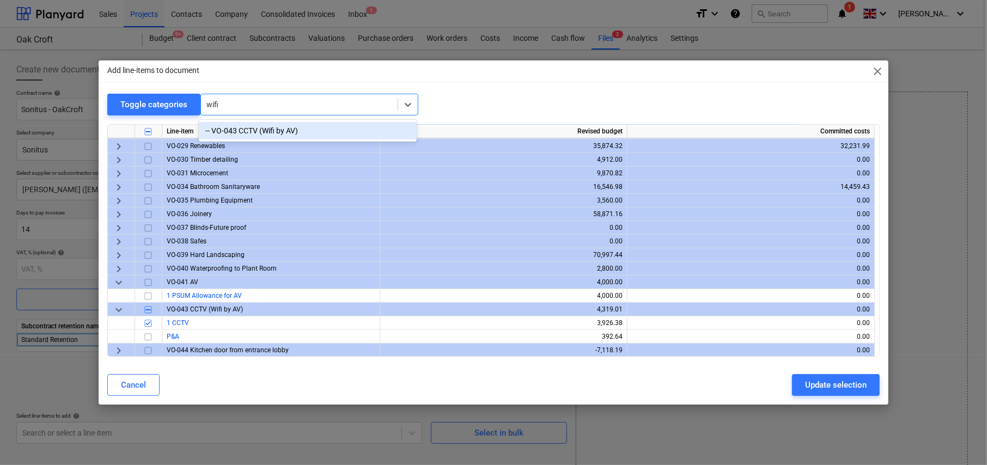
type input "wifi"
click at [830, 388] on div "Update selection" at bounding box center [836, 385] width 62 height 14
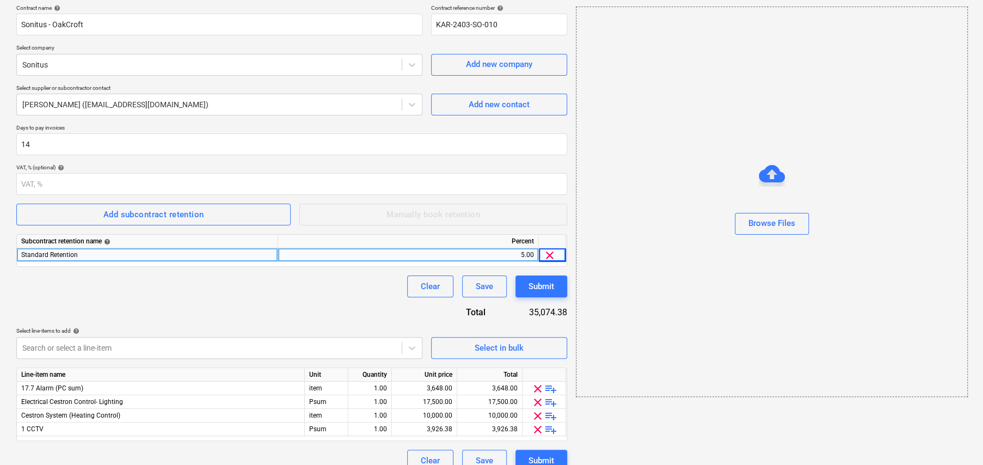
scroll to position [100, 0]
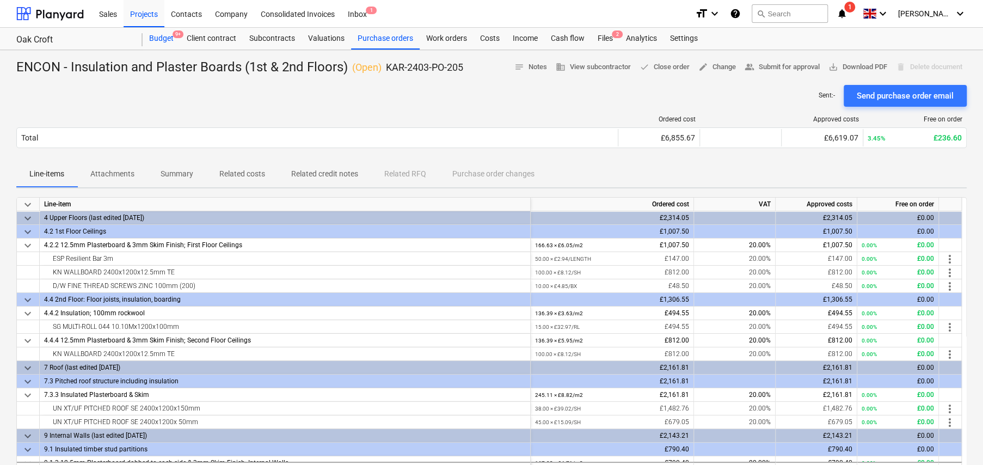
click at [158, 40] on div "Budget 9+" at bounding box center [162, 39] width 38 height 22
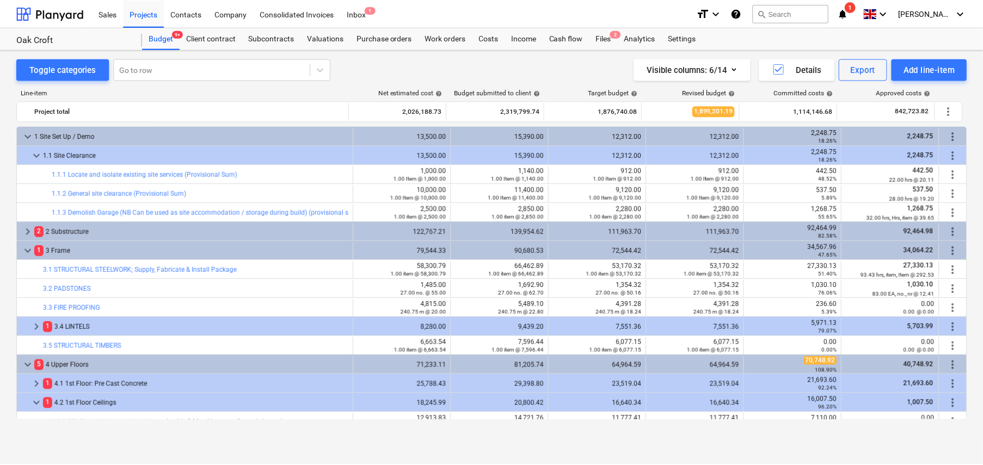
scroll to position [8, 0]
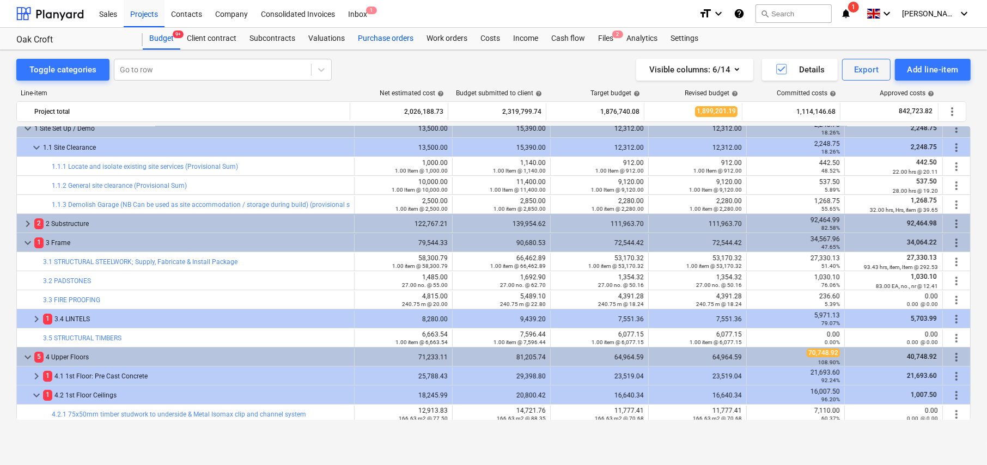
click at [381, 41] on div "Purchase orders" at bounding box center [385, 39] width 69 height 22
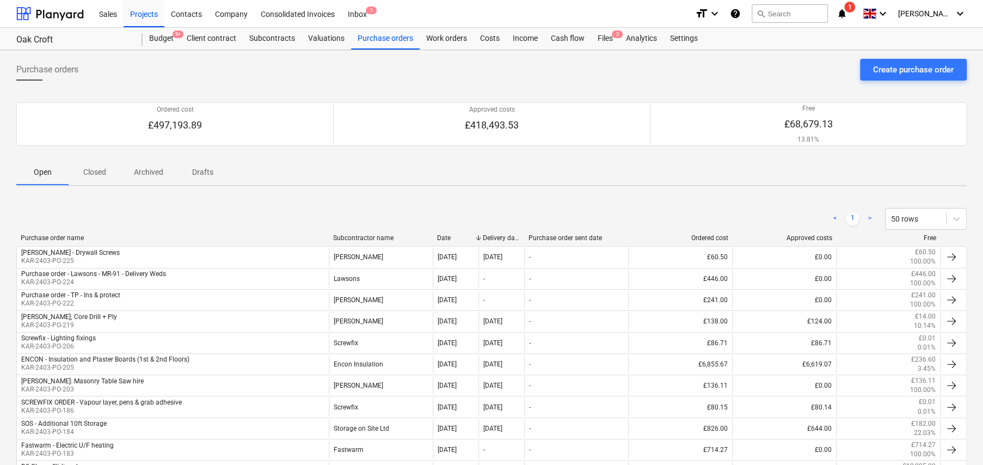
click at [97, 170] on p "Closed" at bounding box center [95, 172] width 26 height 11
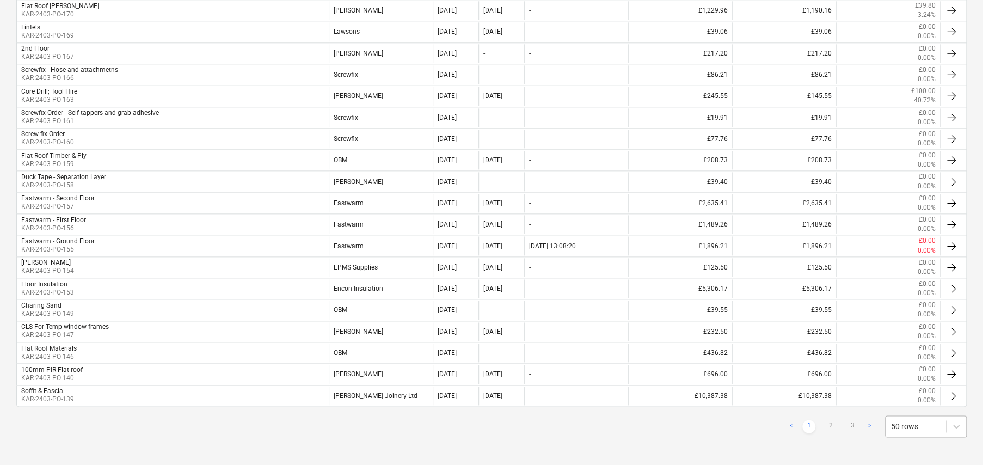
scroll to position [997, 0]
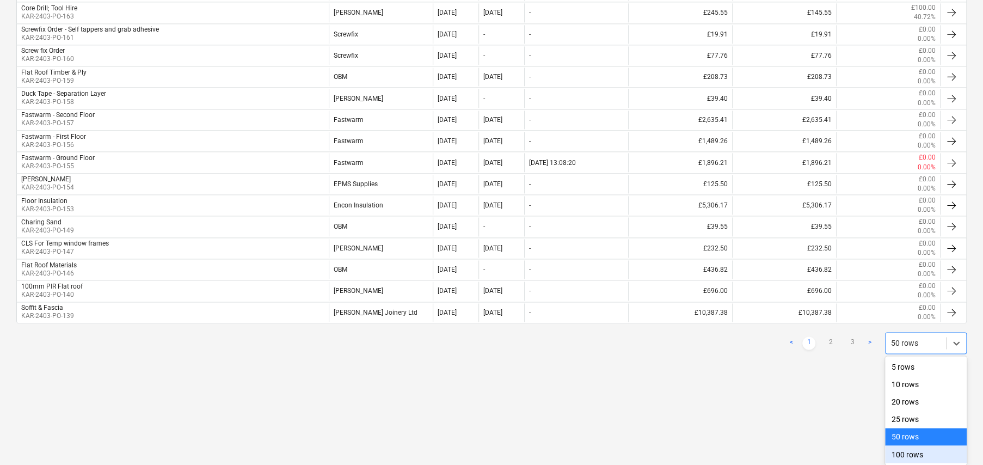
click at [904, 455] on div "100 rows" at bounding box center [926, 453] width 82 height 17
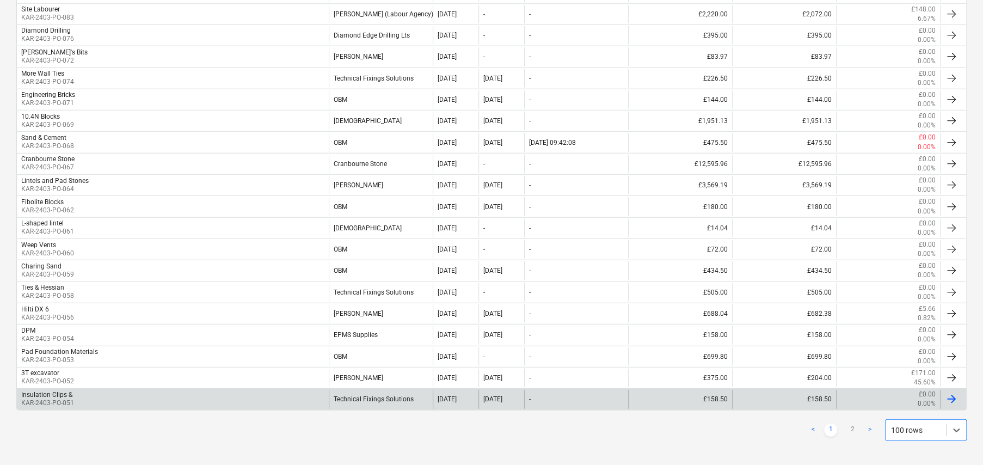
scroll to position [1979, 0]
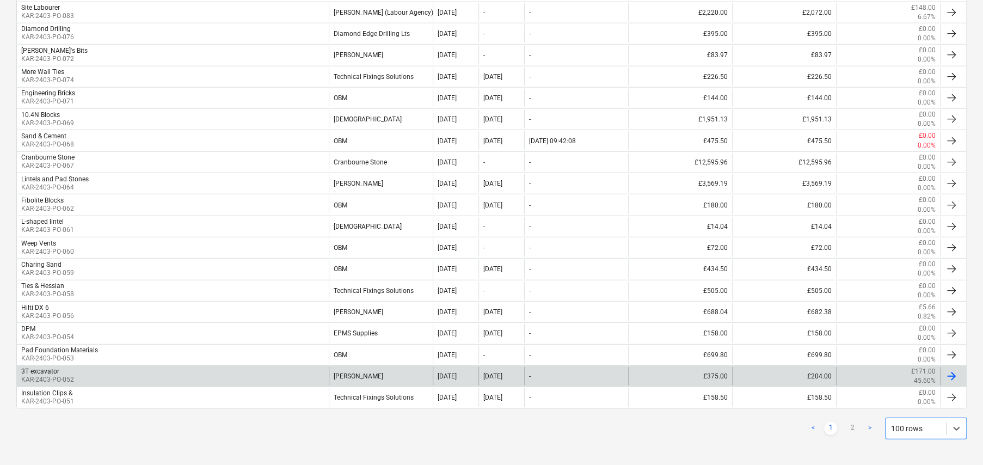
click at [45, 368] on div "3T excavator" at bounding box center [40, 372] width 38 height 8
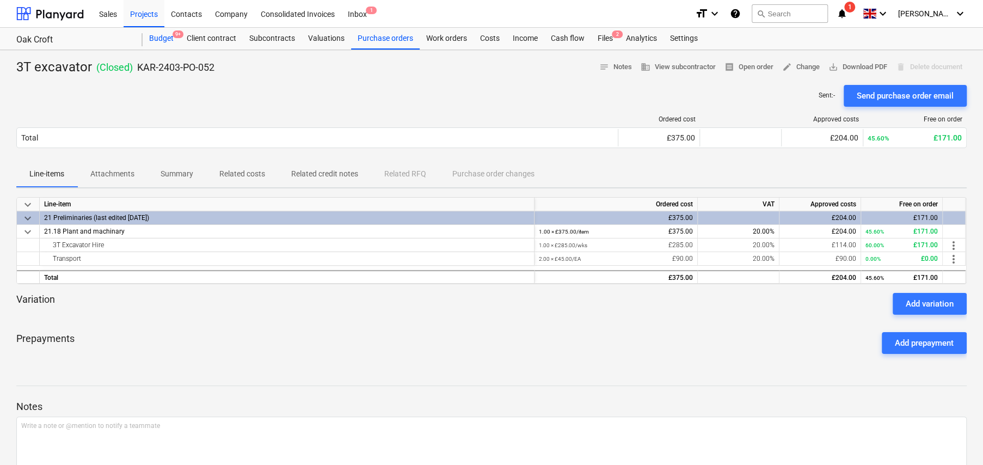
click at [160, 39] on div "Budget 9+" at bounding box center [162, 39] width 38 height 22
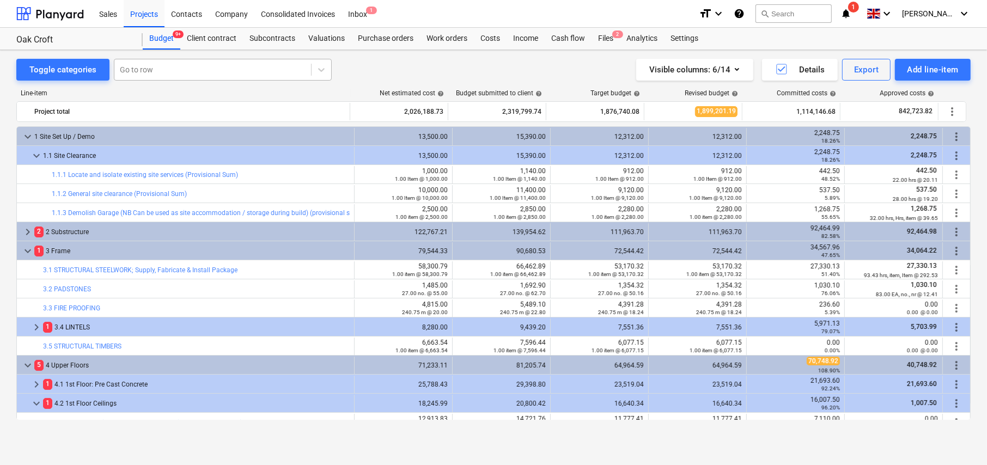
scroll to position [8, 0]
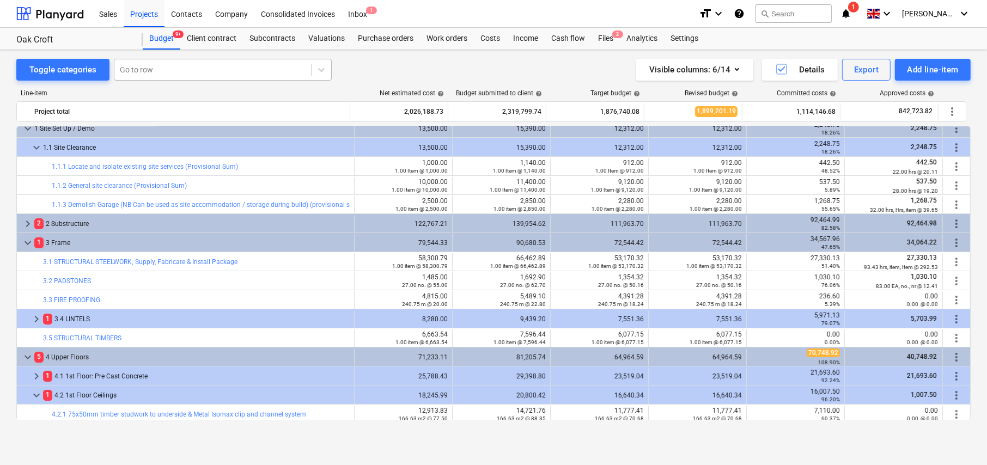
click at [169, 67] on div at bounding box center [213, 69] width 186 height 11
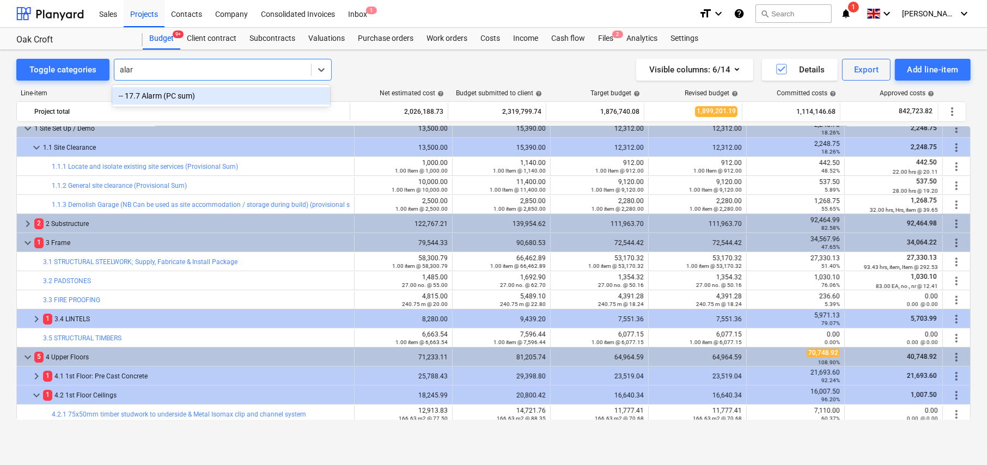
type input "alarm"
click at [166, 102] on div "-- 17.7 Alarm (PC sum)" at bounding box center [221, 95] width 218 height 17
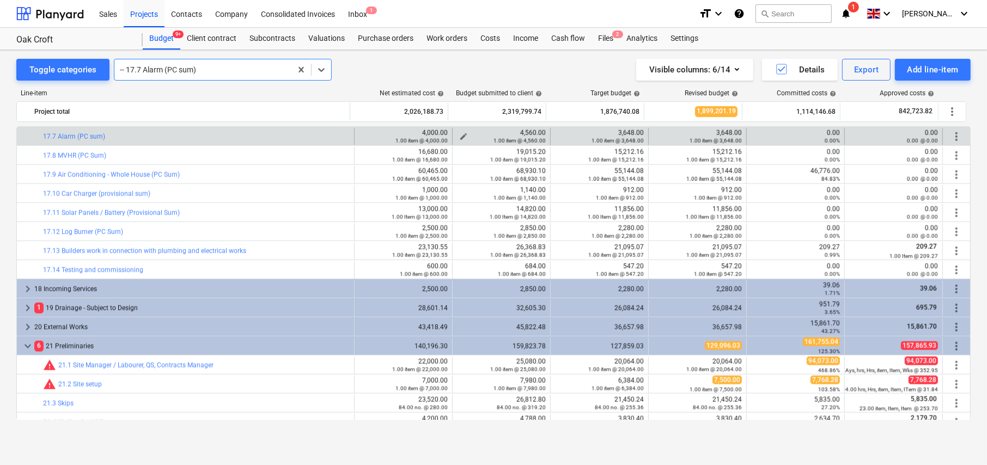
scroll to position [1413, 0]
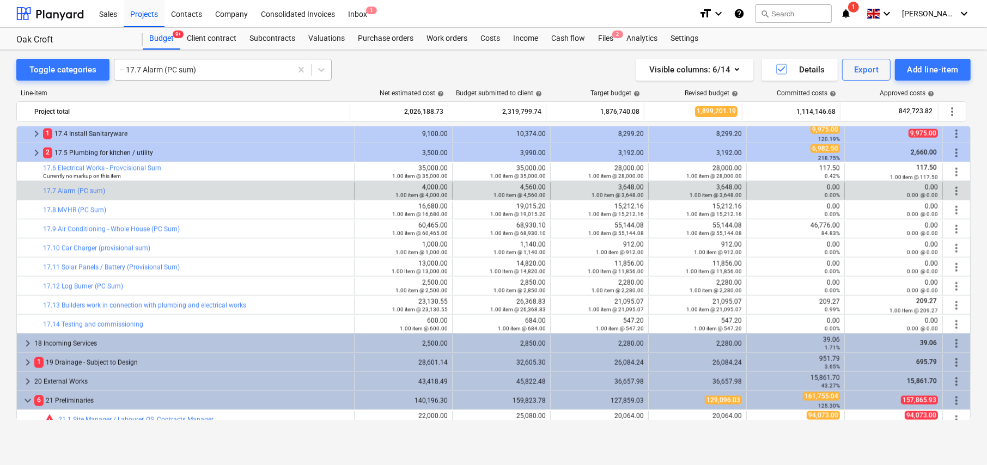
click at [217, 66] on div at bounding box center [203, 69] width 166 height 11
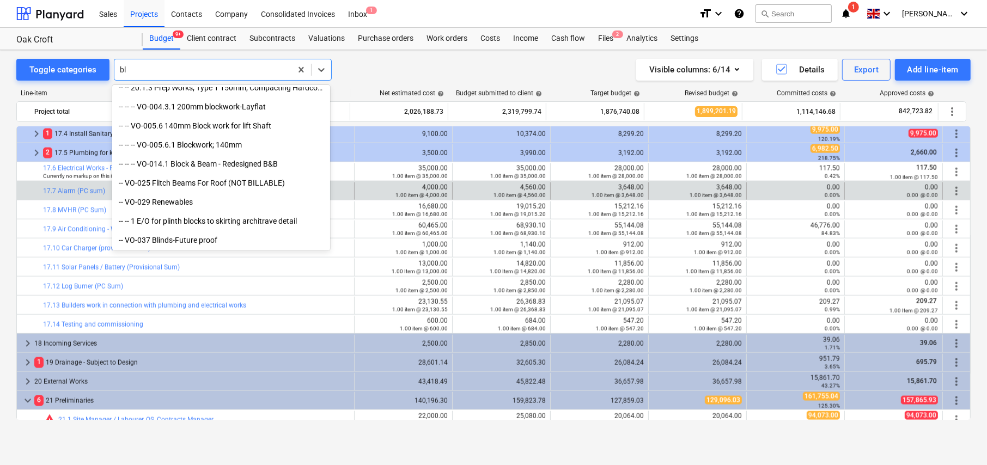
scroll to position [408, 0]
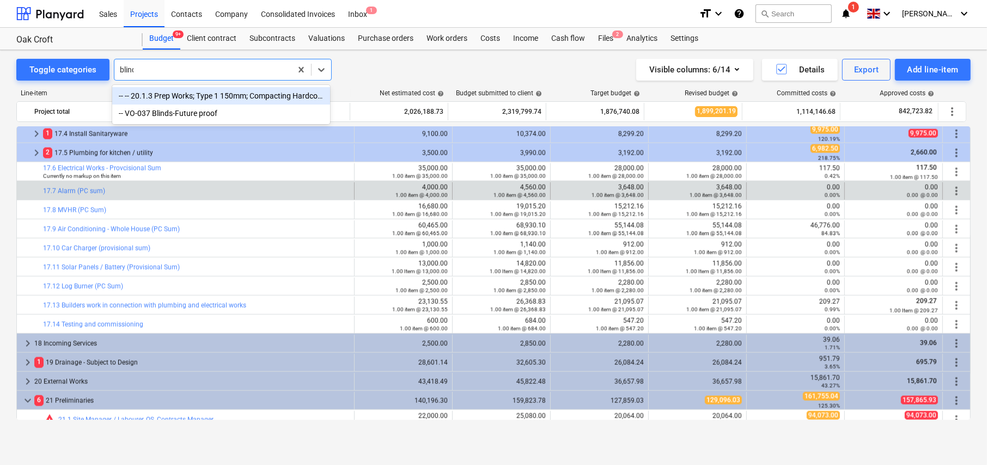
type input "blinds"
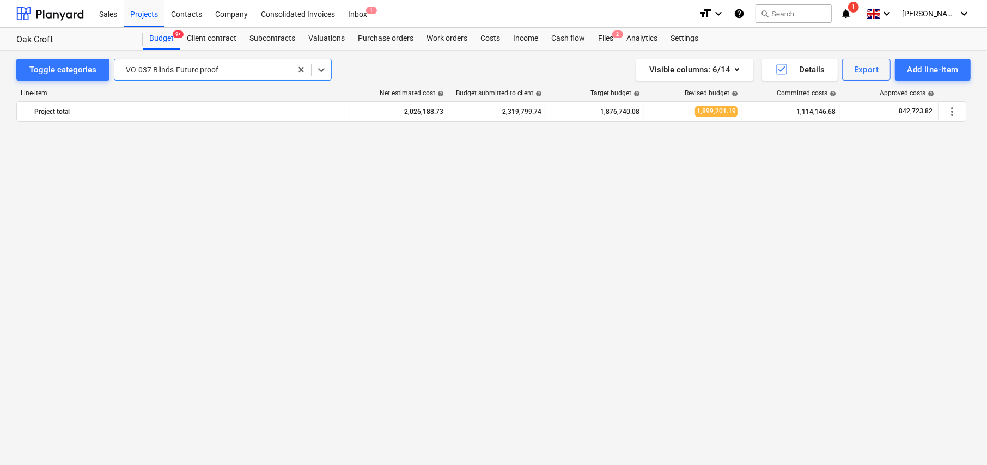
scroll to position [0, 0]
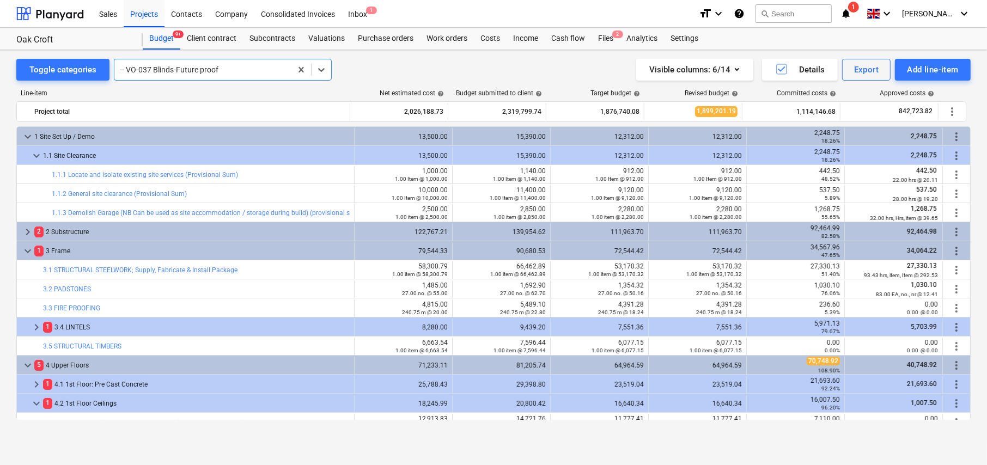
click at [217, 66] on div at bounding box center [203, 69] width 166 height 11
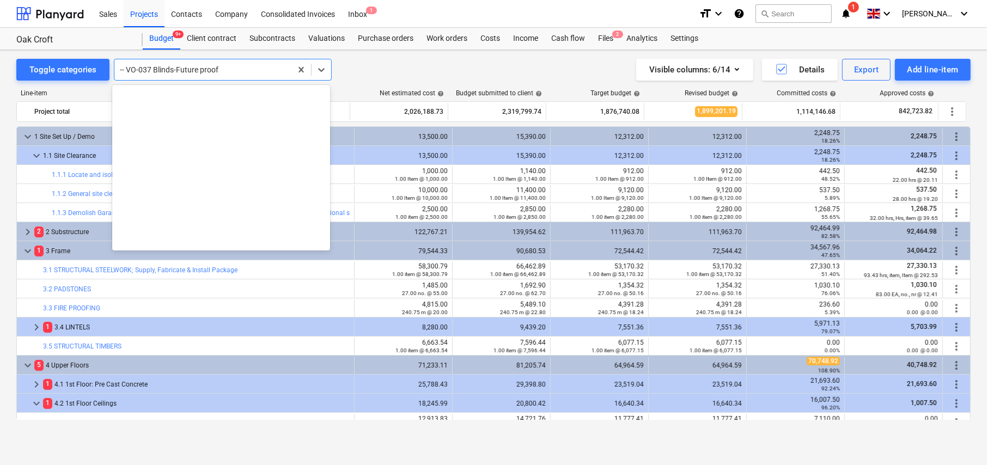
scroll to position [10919, 0]
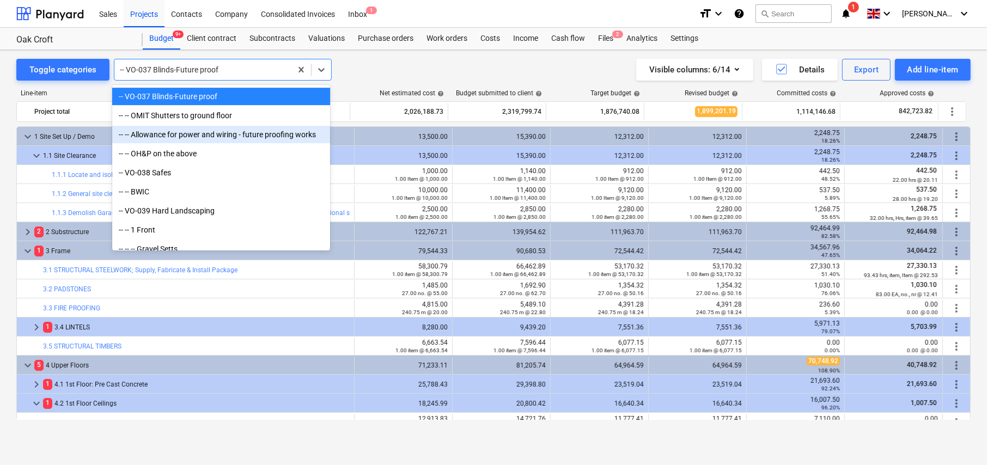
type input "b"
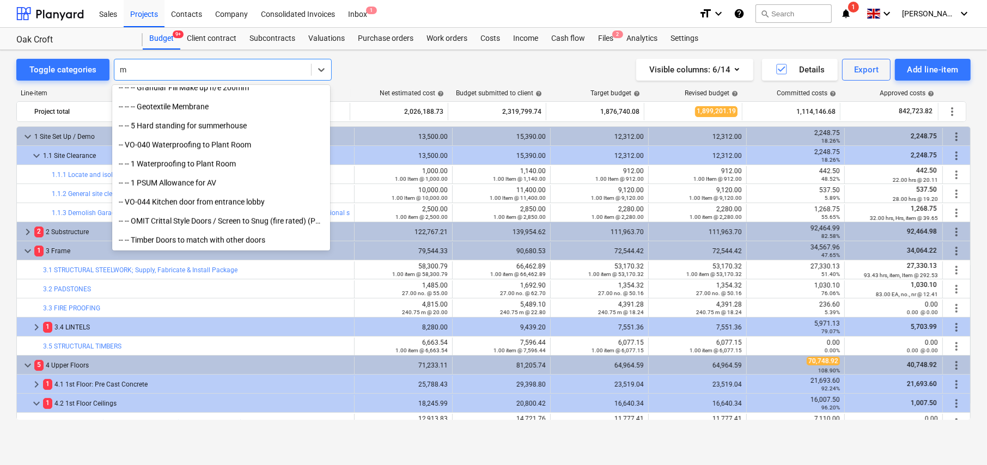
scroll to position [5058, 0]
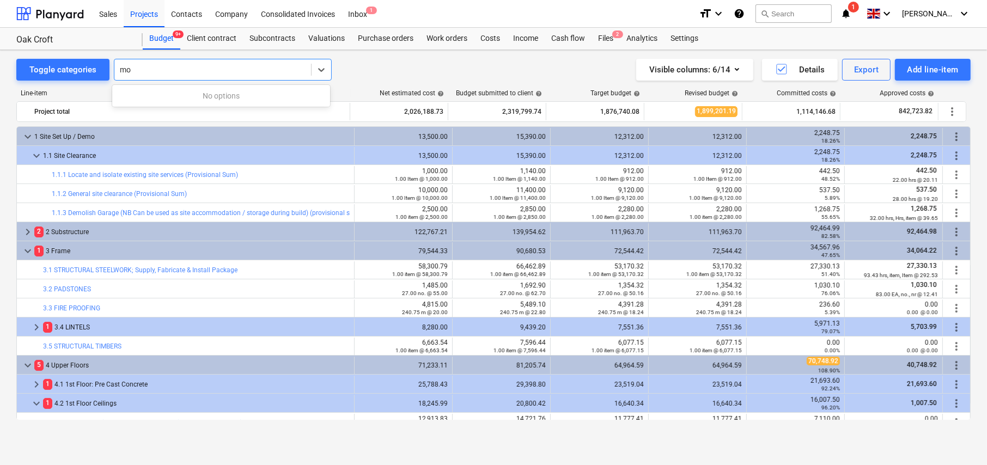
type input "m"
type input "blinds"
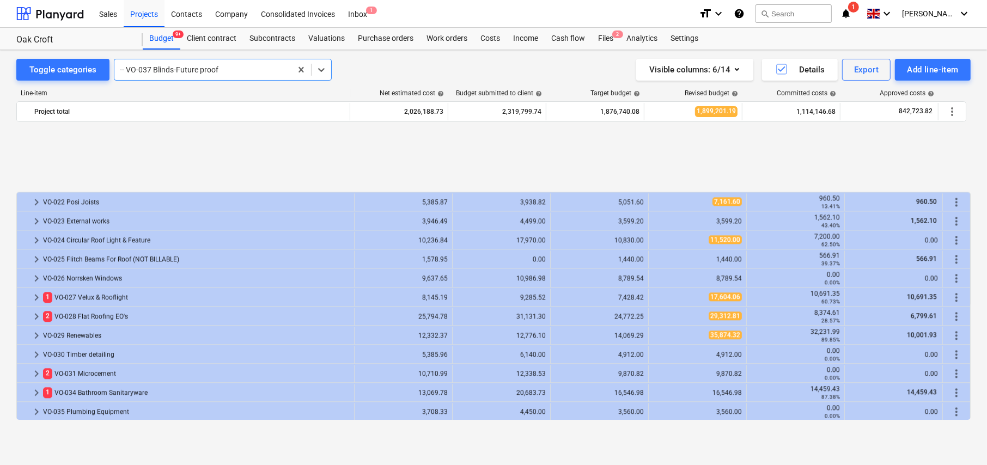
scroll to position [2603, 0]
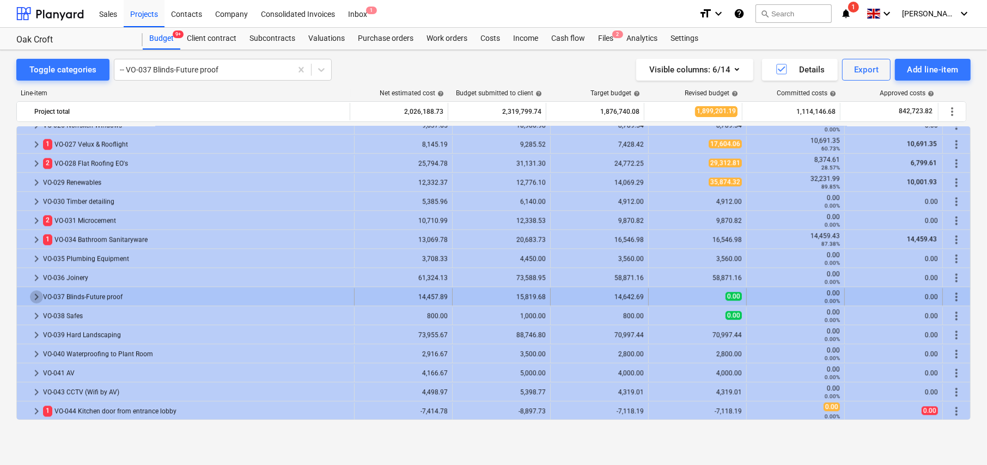
click at [35, 297] on span "keyboard_arrow_right" at bounding box center [36, 296] width 13 height 13
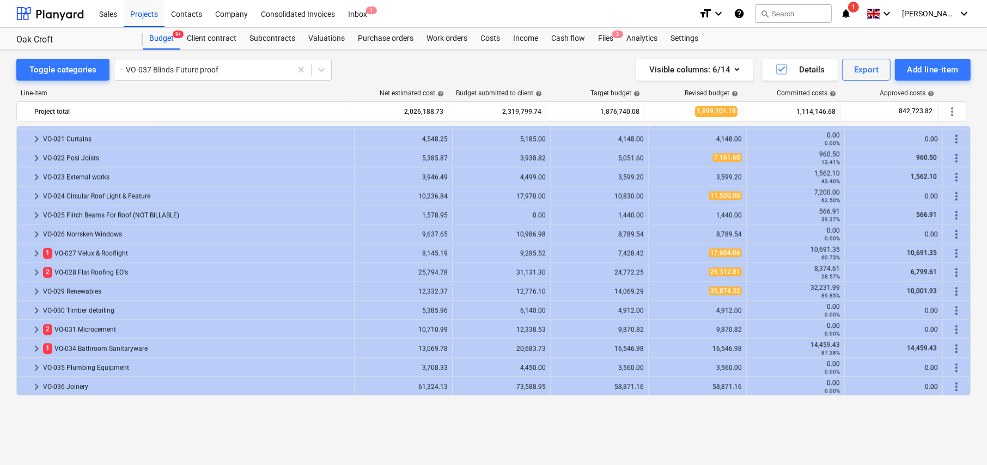
scroll to position [2440, 0]
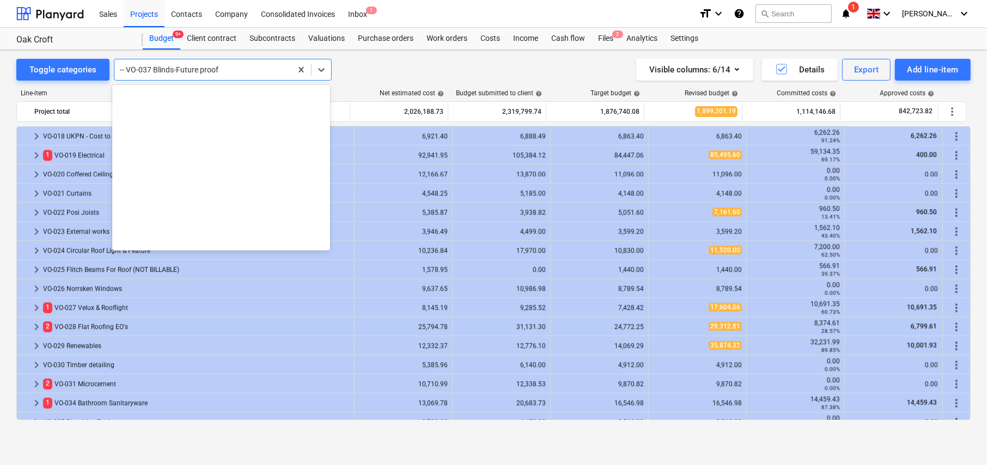
click at [192, 71] on div at bounding box center [203, 69] width 166 height 11
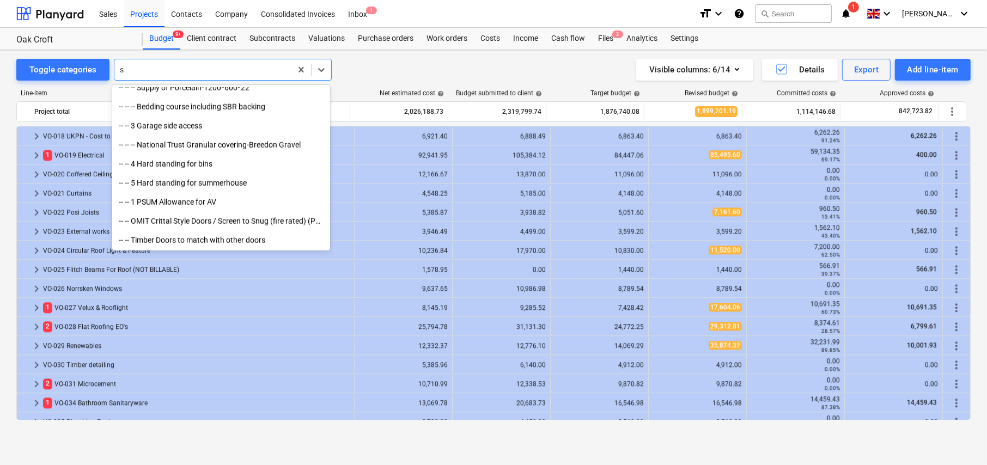
scroll to position [8507, 0]
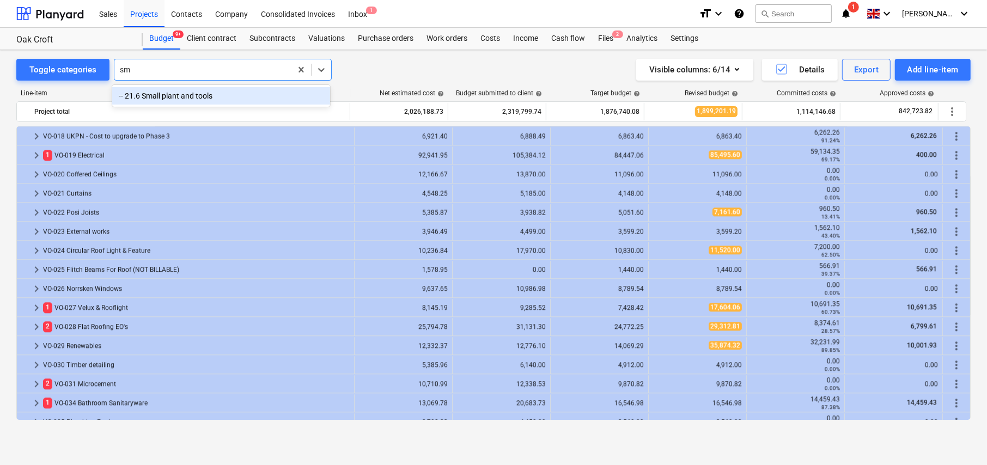
type input "s"
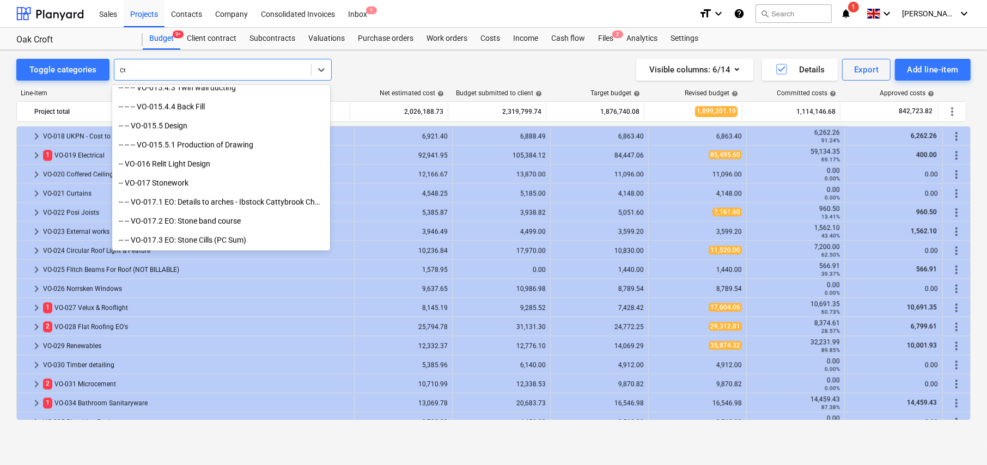
scroll to position [1818, 0]
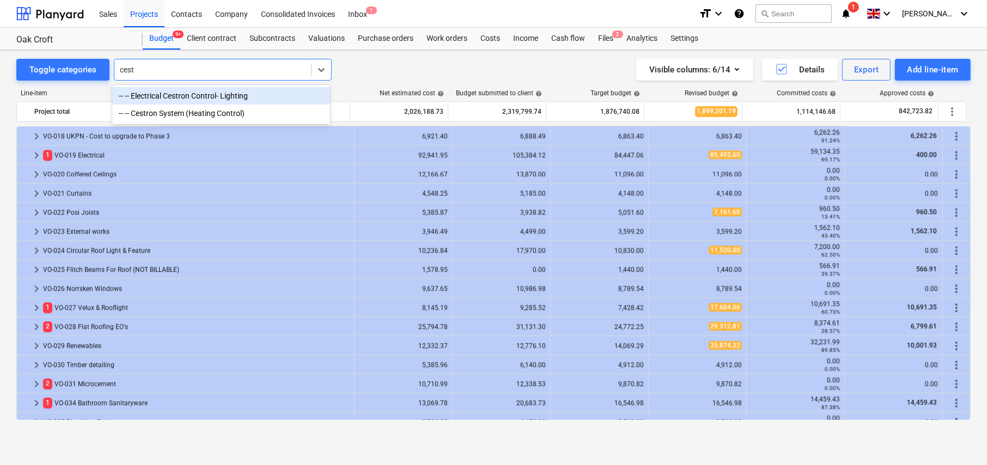
type input "cestr"
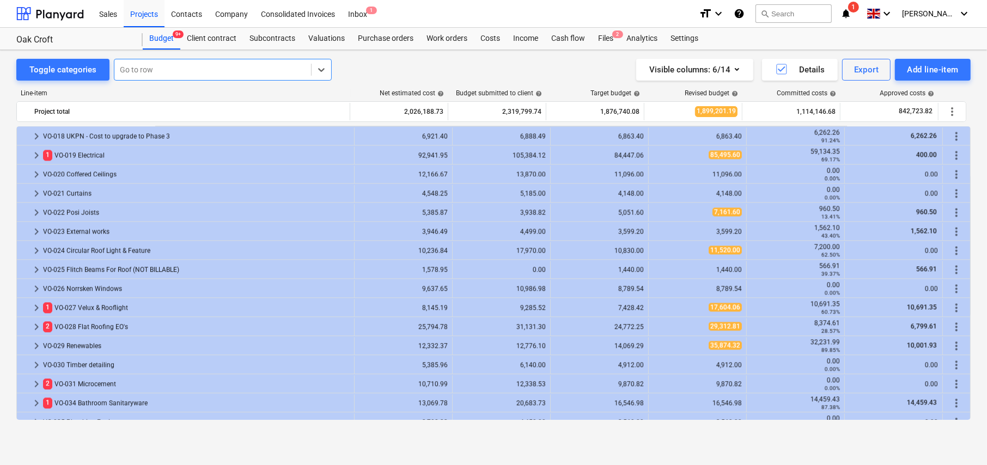
click at [188, 72] on div at bounding box center [213, 69] width 186 height 11
type input "rack"
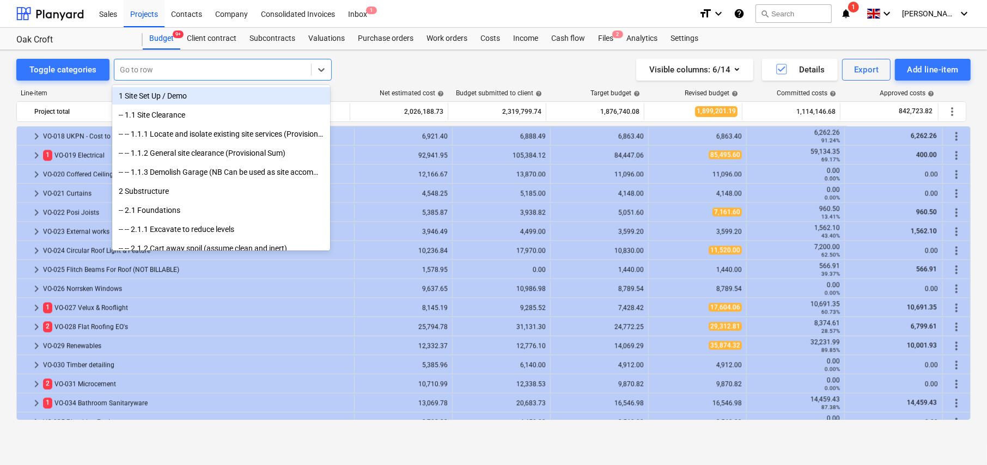
click at [179, 65] on div at bounding box center [213, 69] width 186 height 11
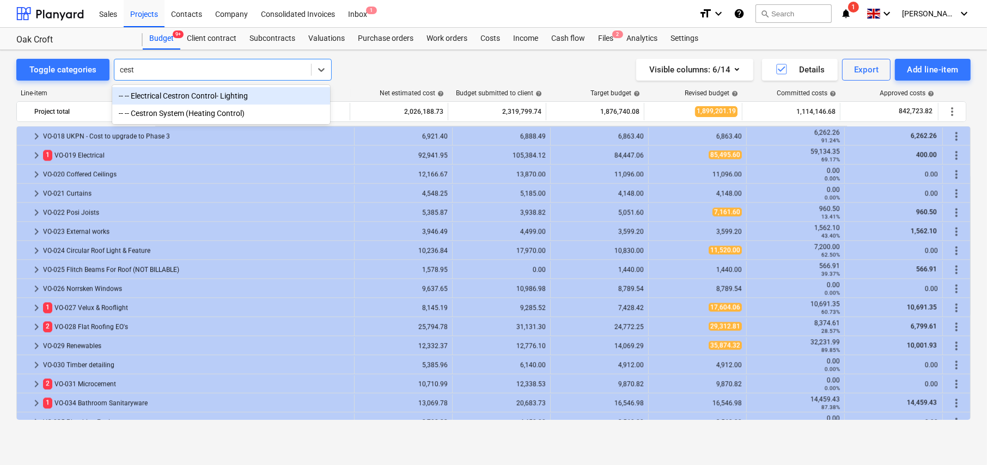
type input "cestr"
click at [187, 97] on div "-- -- Electrical Cestron Control- Lighting" at bounding box center [221, 95] width 218 height 17
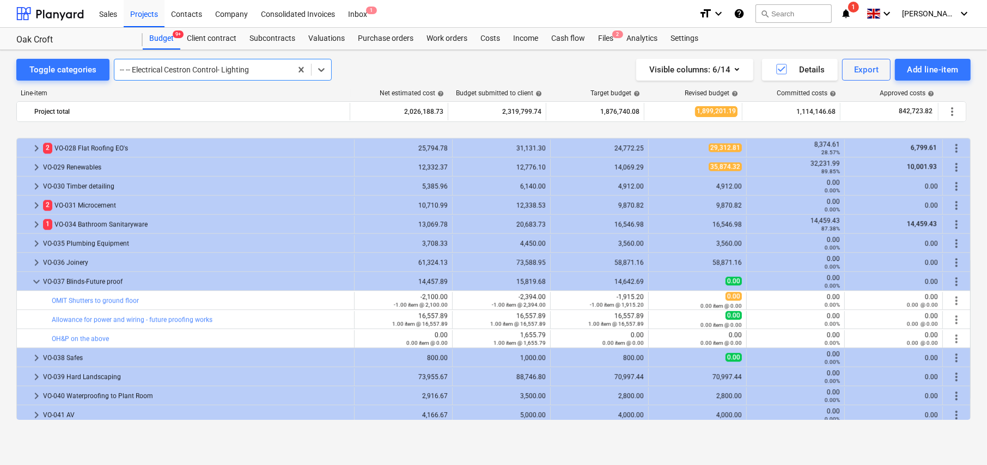
scroll to position [2813, 0]
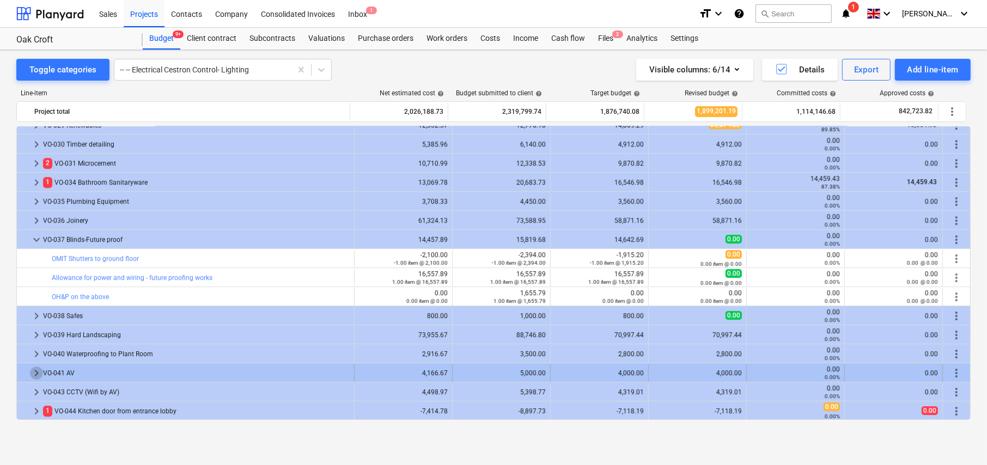
click at [34, 370] on span "keyboard_arrow_right" at bounding box center [36, 372] width 13 height 13
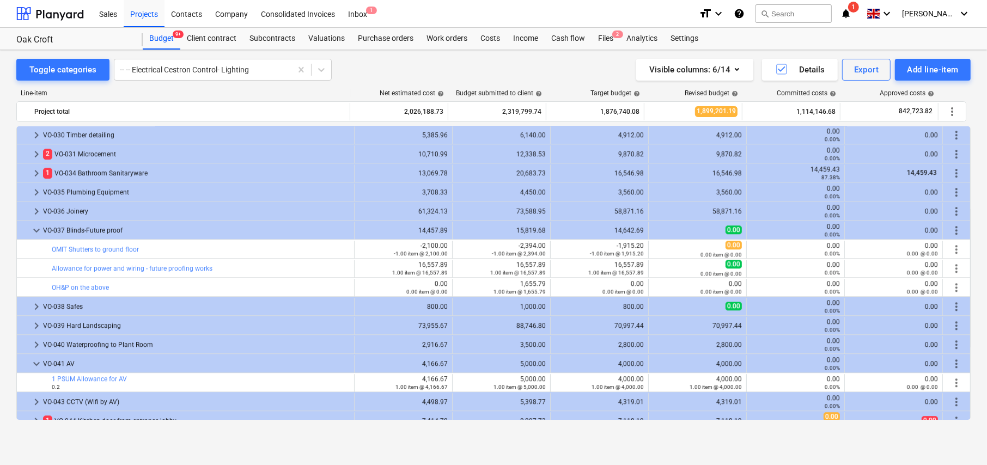
scroll to position [2831, 0]
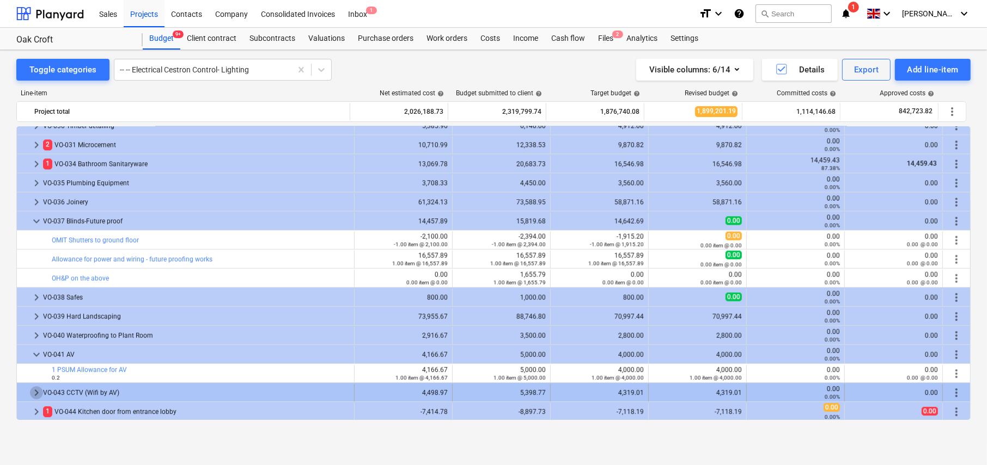
click at [34, 390] on span "keyboard_arrow_right" at bounding box center [36, 392] width 13 height 13
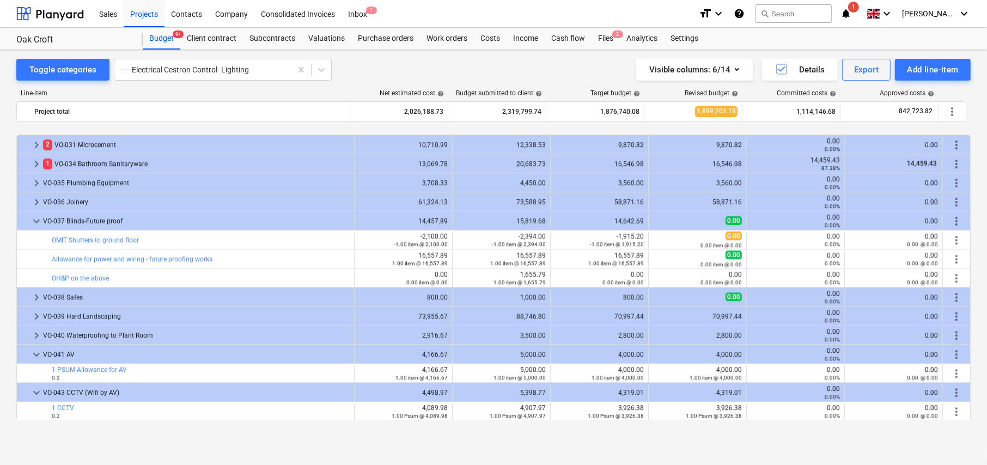
scroll to position [2870, 0]
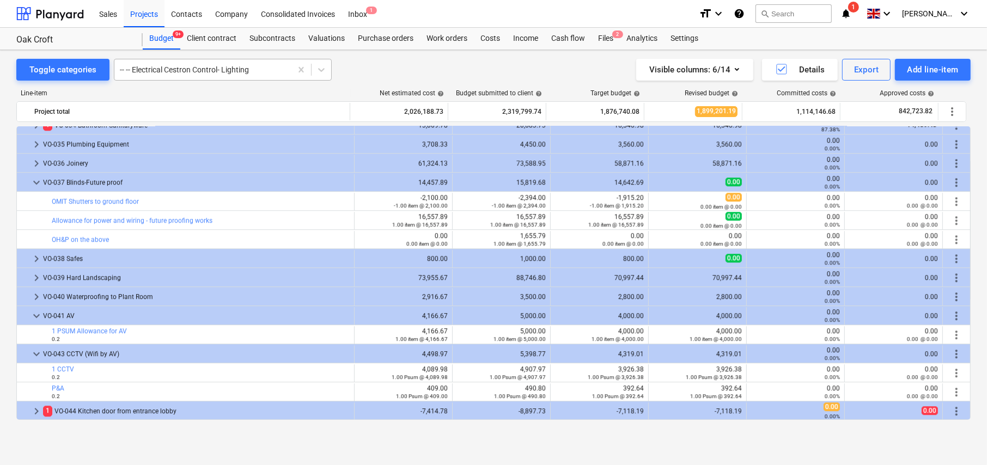
click at [228, 68] on div at bounding box center [203, 69] width 166 height 11
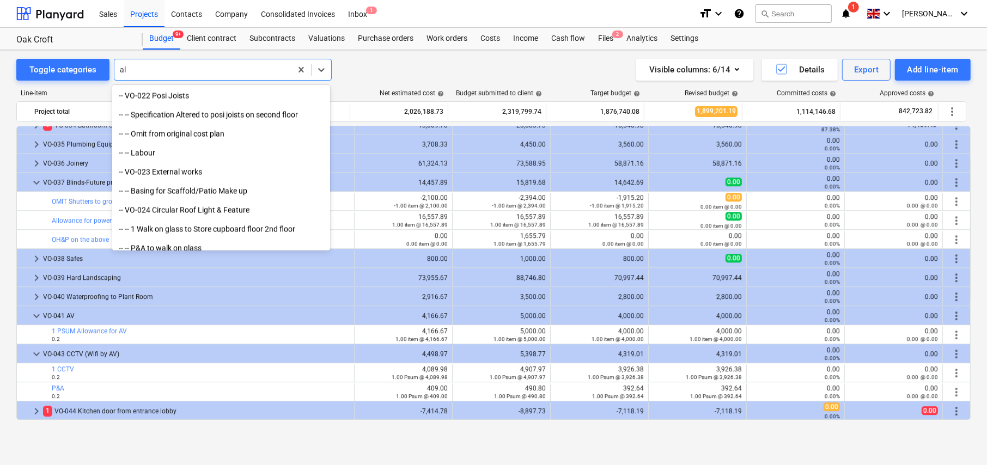
scroll to position [2638, 0]
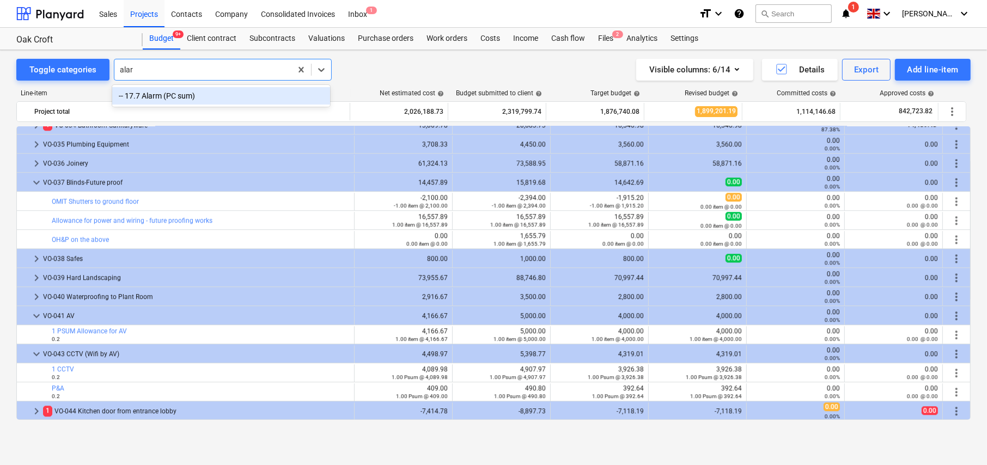
type input "alarm"
click at [164, 94] on div "-- 17.7 Alarm (PC sum)" at bounding box center [221, 95] width 218 height 17
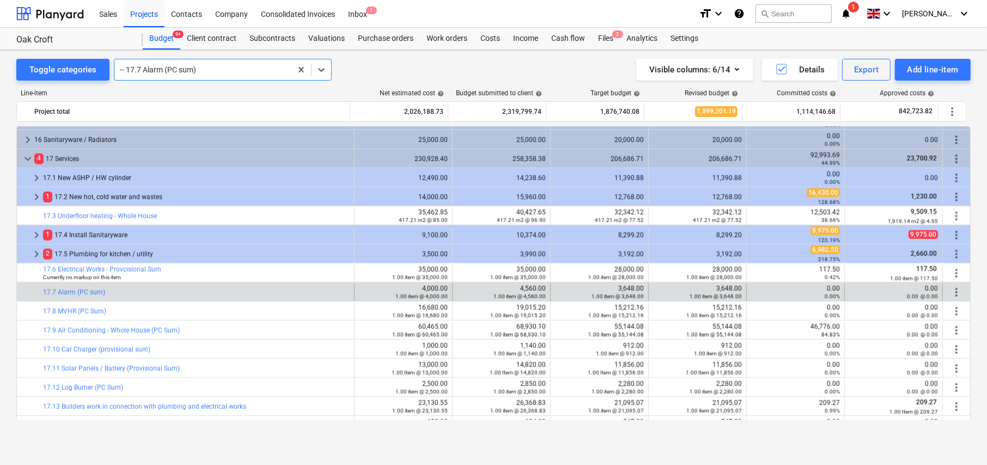
scroll to position [1358, 0]
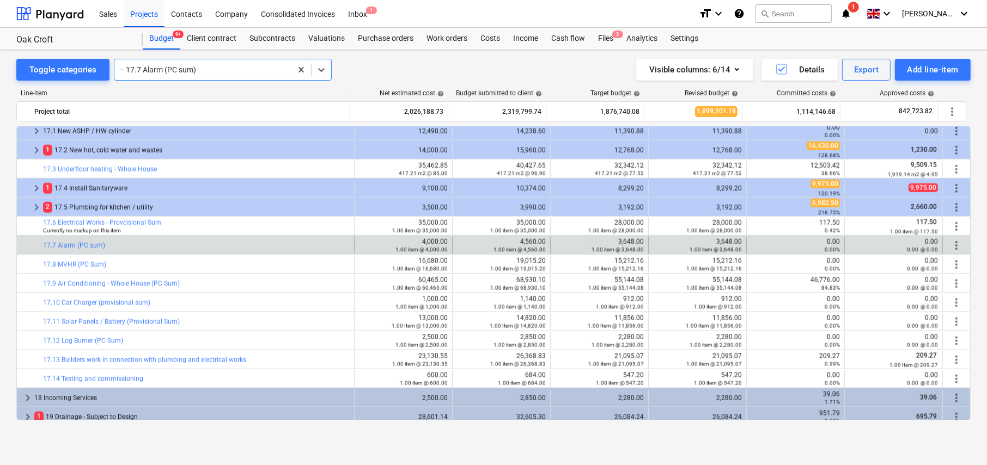
click at [174, 71] on div at bounding box center [203, 69] width 166 height 11
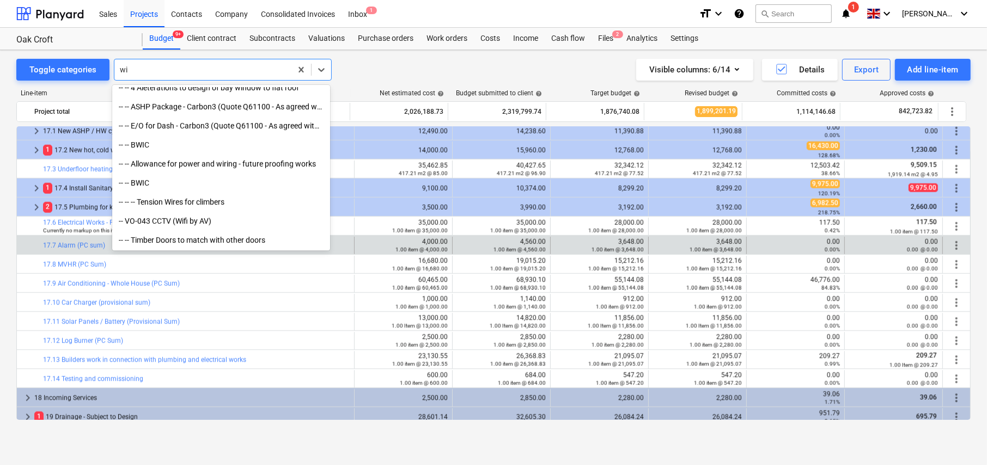
scroll to position [636, 0]
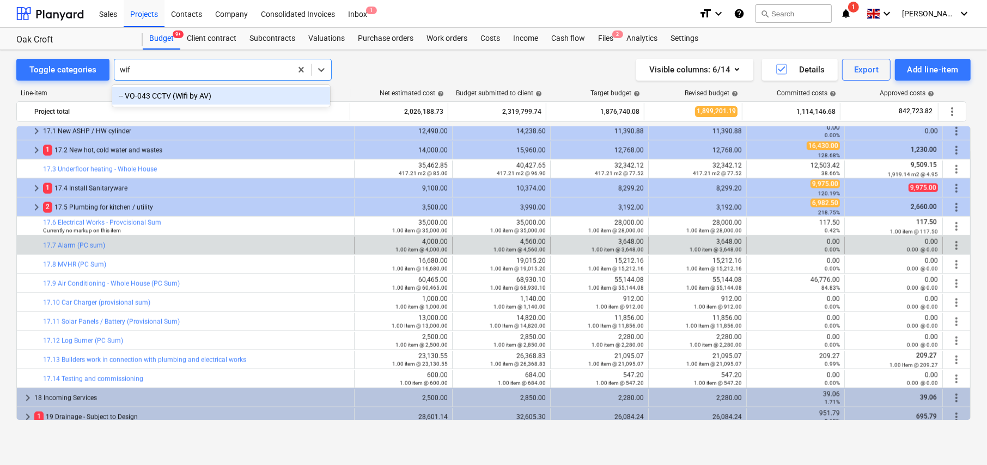
type input "wifi"
click at [180, 97] on div "-- VO-043 CCTV (Wifi by AV)" at bounding box center [221, 95] width 218 height 17
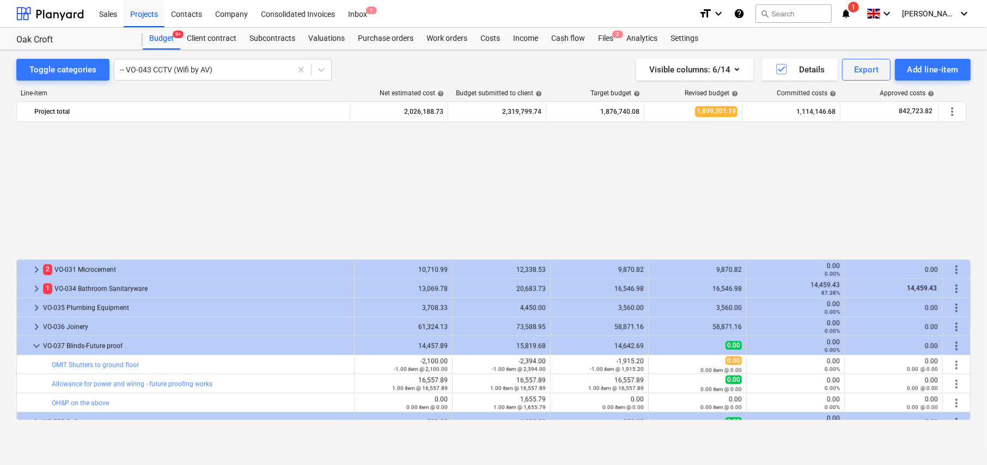
scroll to position [2870, 0]
